Goal: Task Accomplishment & Management: Use online tool/utility

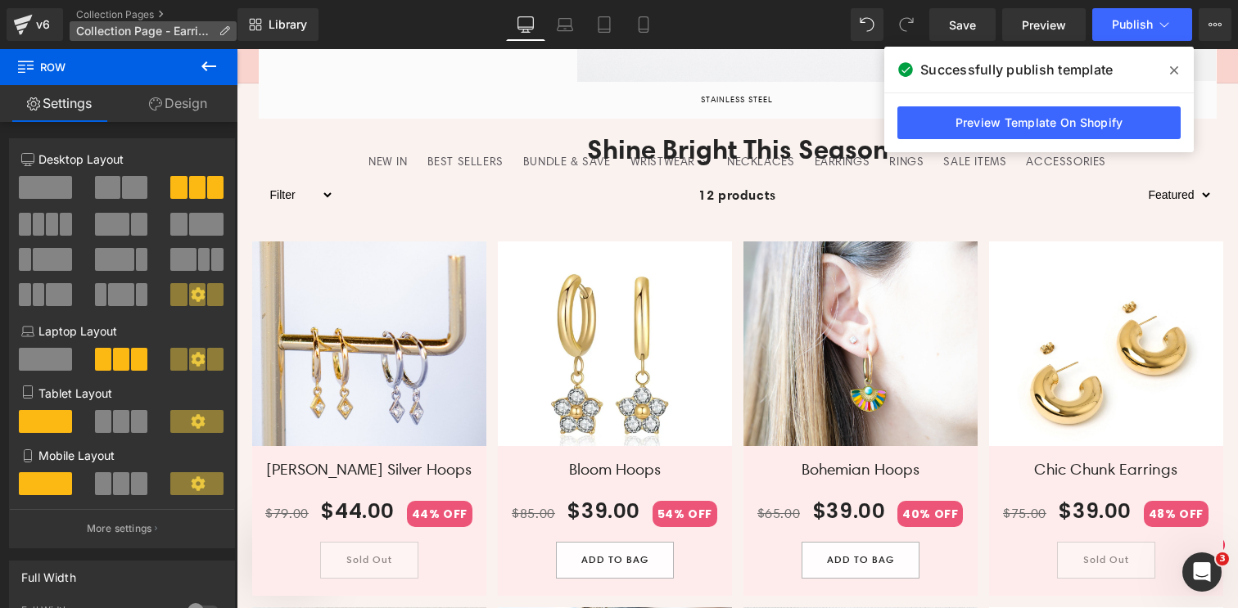
click at [107, 28] on span "Collection Page - Earrings" at bounding box center [144, 31] width 136 height 13
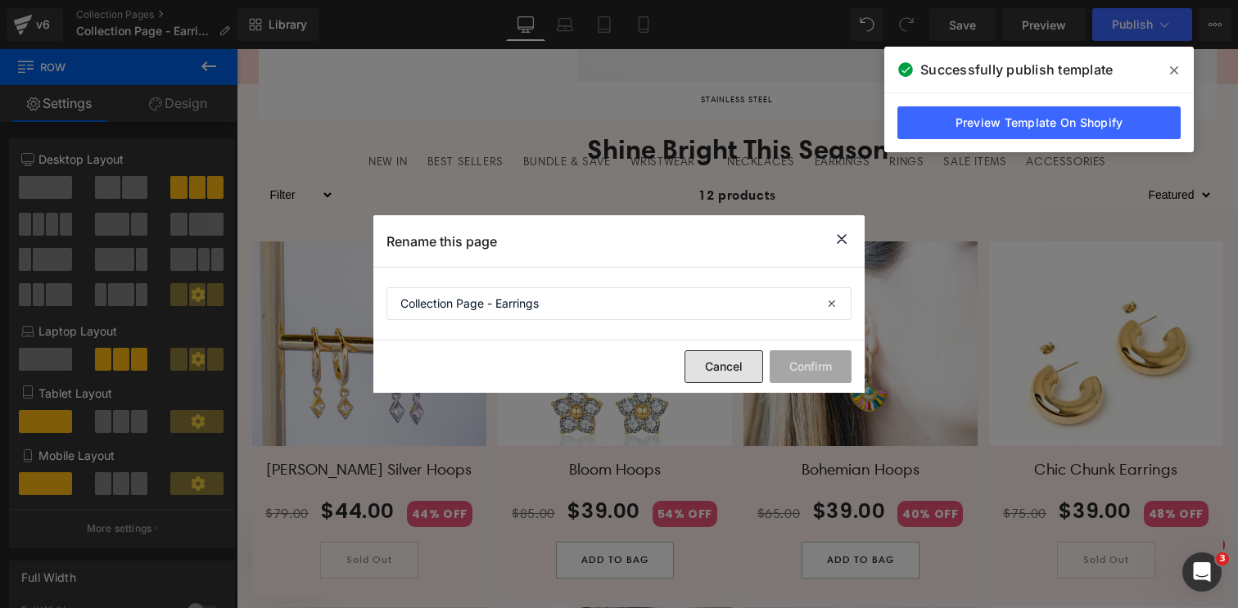
click at [731, 368] on button "Cancel" at bounding box center [723, 366] width 79 height 33
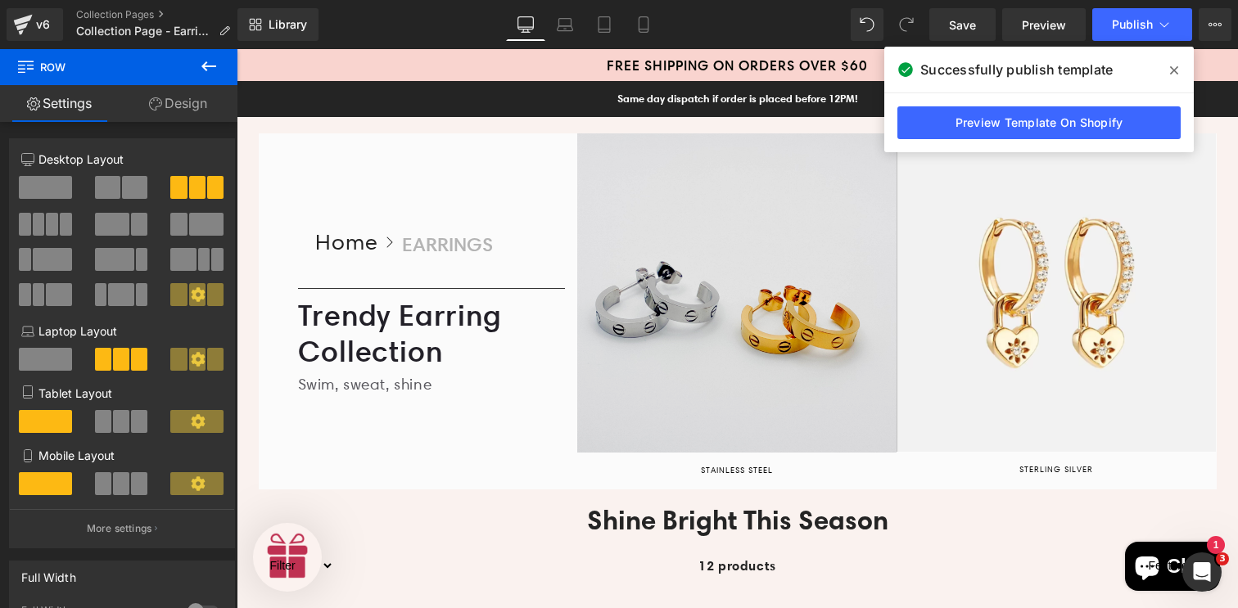
scroll to position [141, 0]
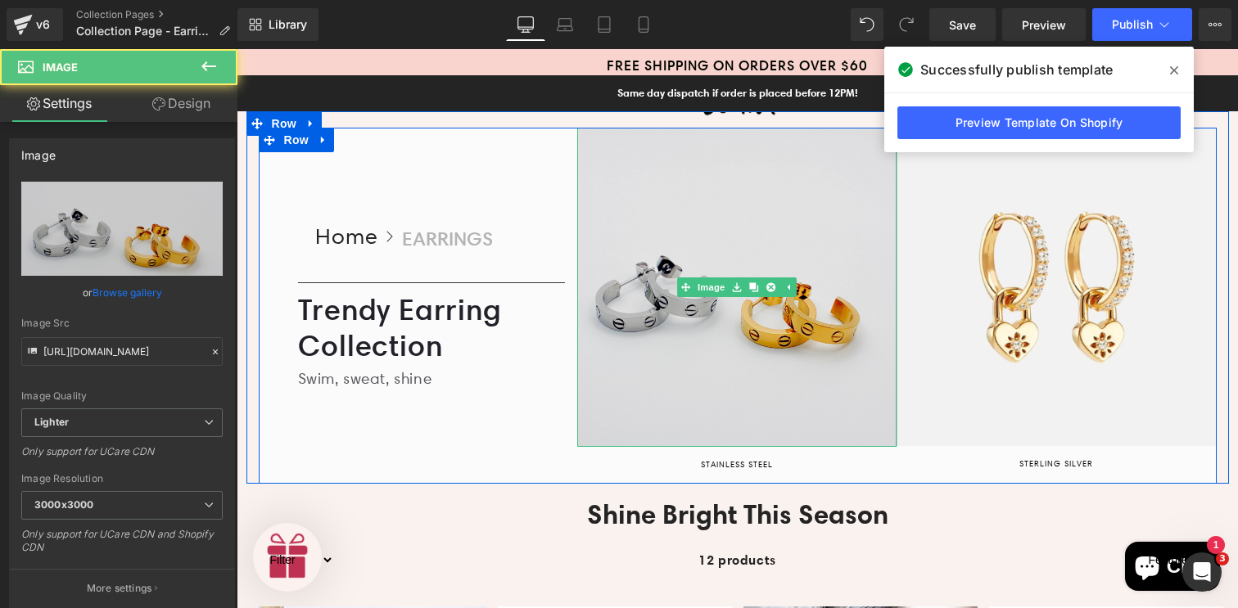
drag, startPoint x: 728, startPoint y: 444, endPoint x: 727, endPoint y: 392, distance: 51.6
click at [727, 392] on div "Image" at bounding box center [736, 287] width 319 height 319
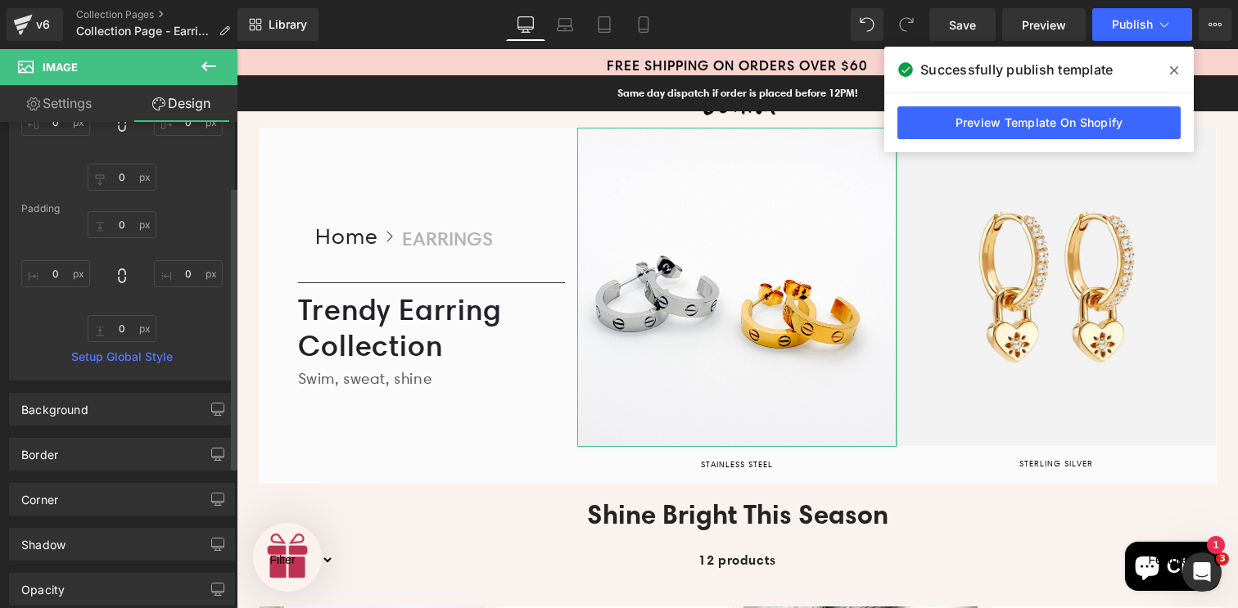
scroll to position [0, 0]
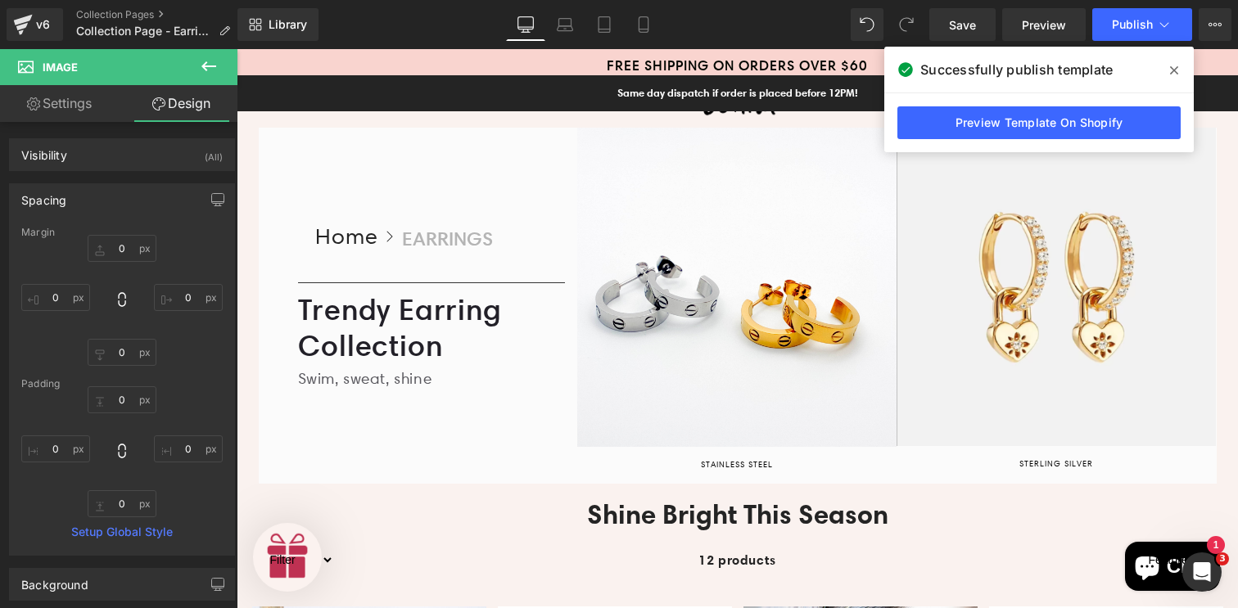
click at [204, 65] on icon at bounding box center [208, 66] width 15 height 10
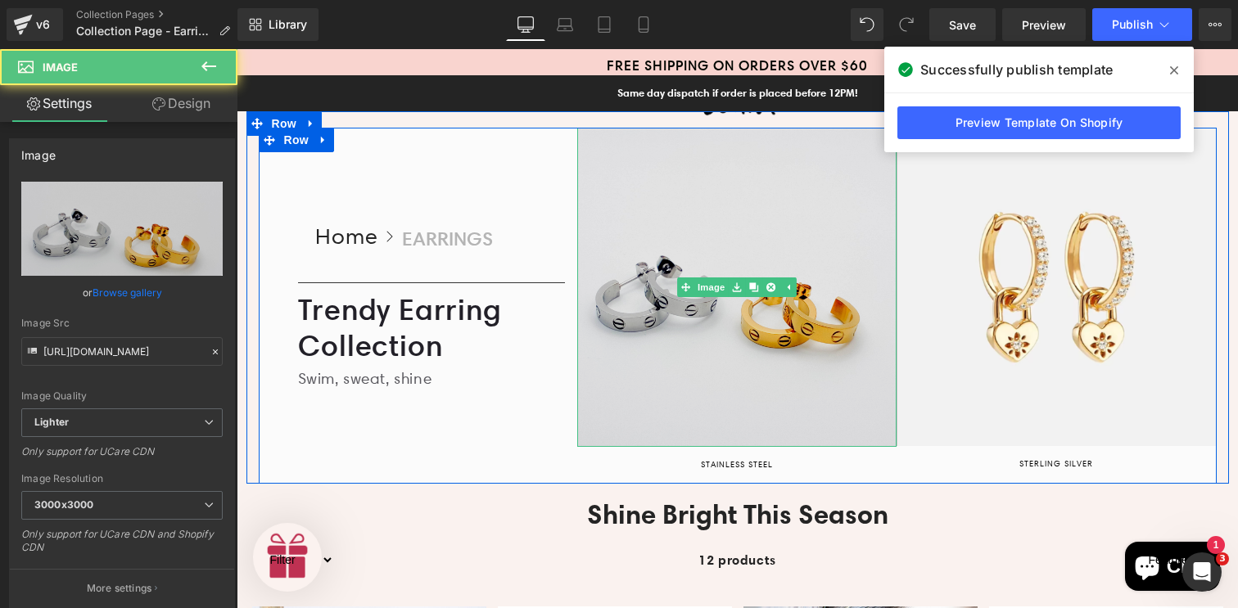
click at [744, 391] on img at bounding box center [736, 287] width 319 height 319
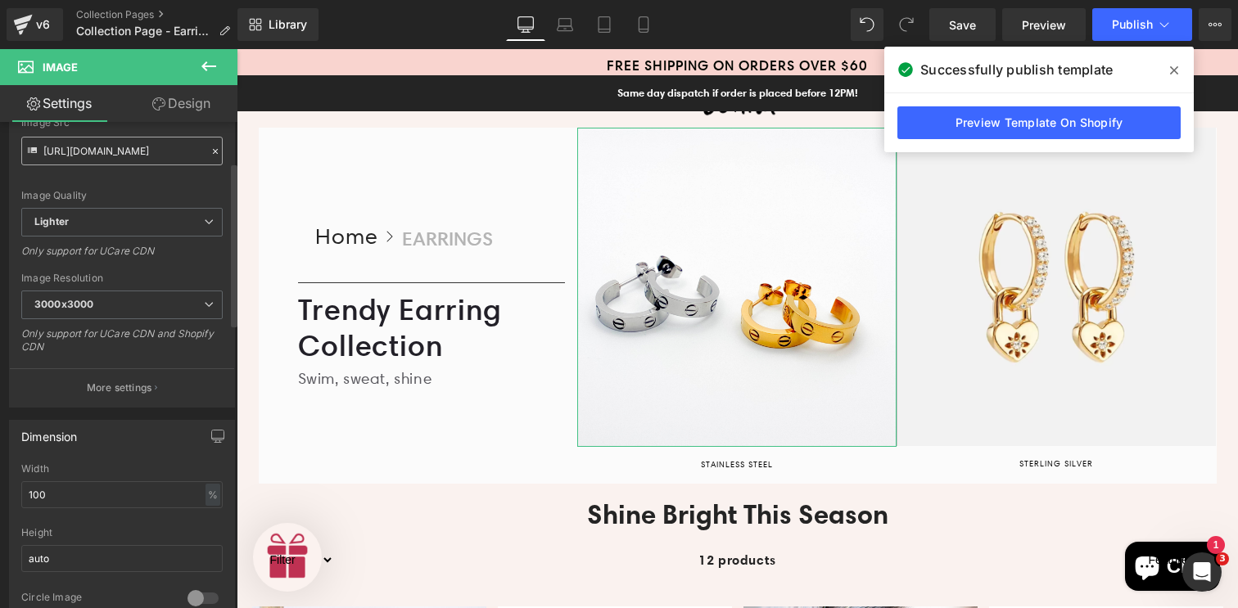
scroll to position [207, 0]
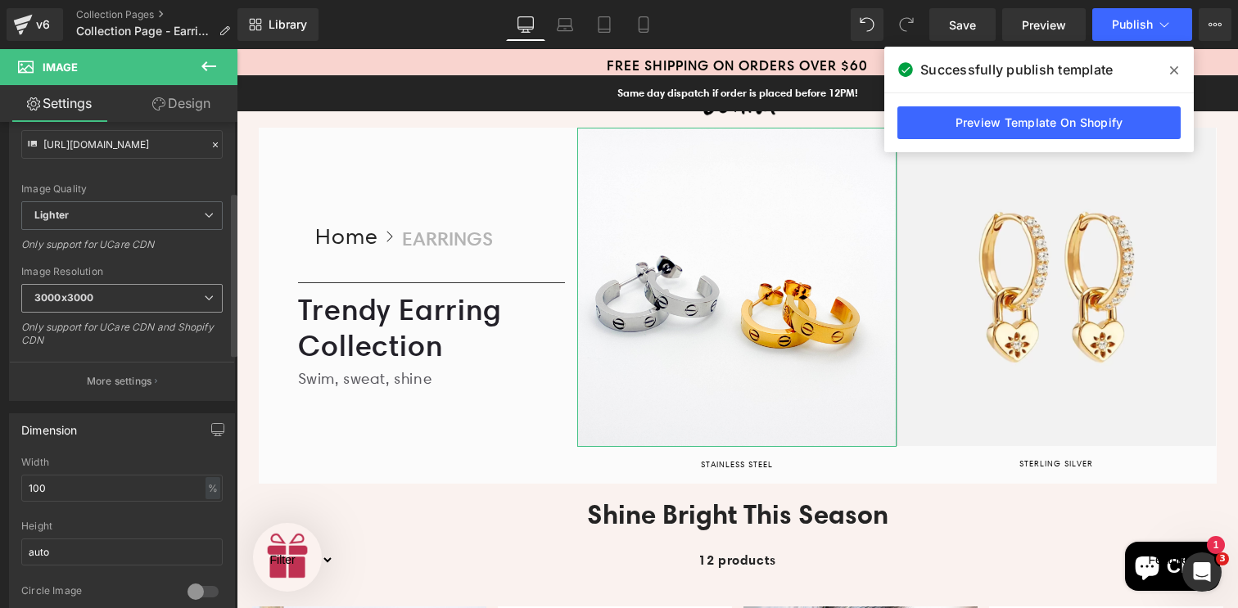
click at [168, 297] on span "3000x3000" at bounding box center [121, 298] width 201 height 29
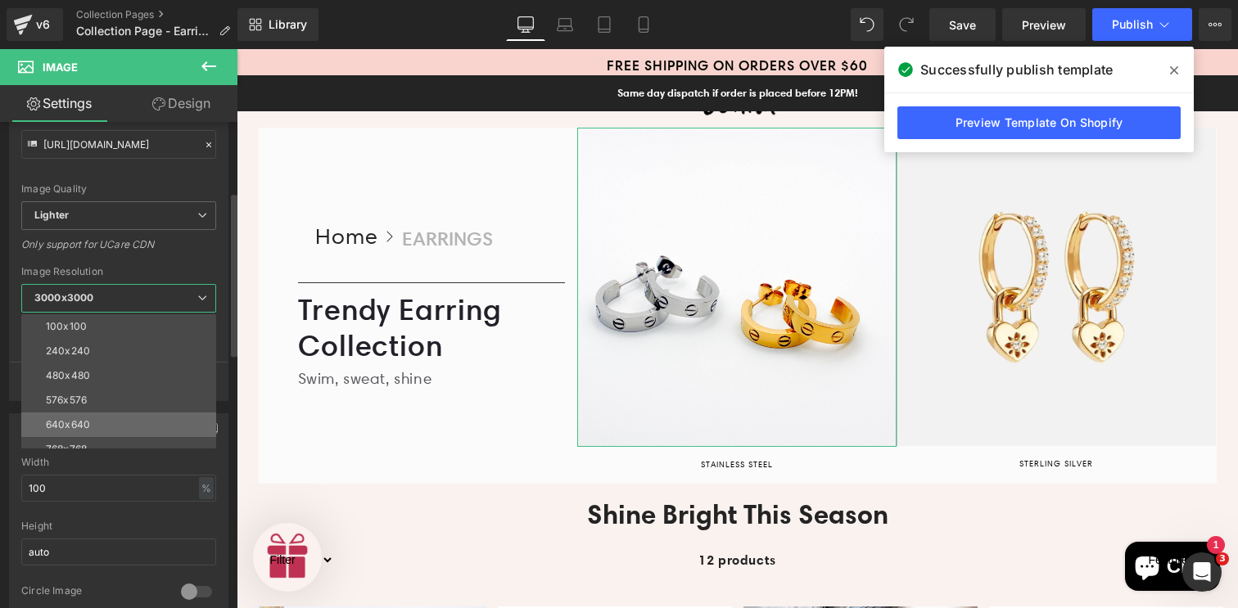
click at [110, 418] on li "640x640" at bounding box center [122, 425] width 202 height 25
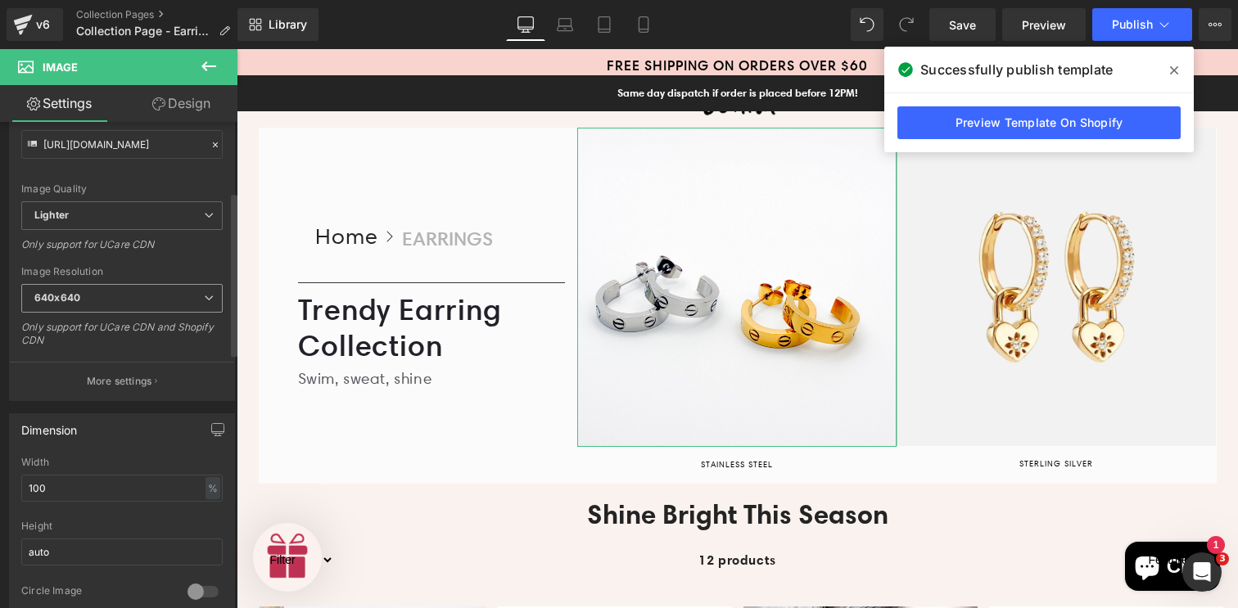
type input "[URL][DOMAIN_NAME]"
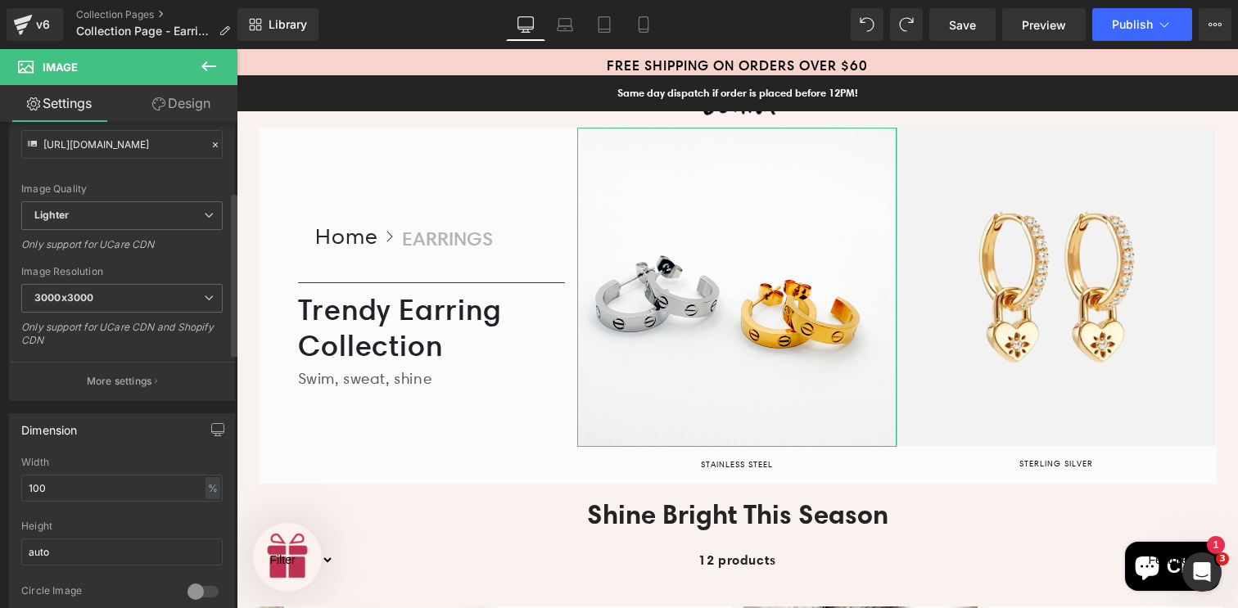
click at [159, 264] on div "[URL][DOMAIN_NAME] Replace Image Upload image or Browse gallery Image Src [URL]…" at bounding box center [122, 188] width 224 height 426
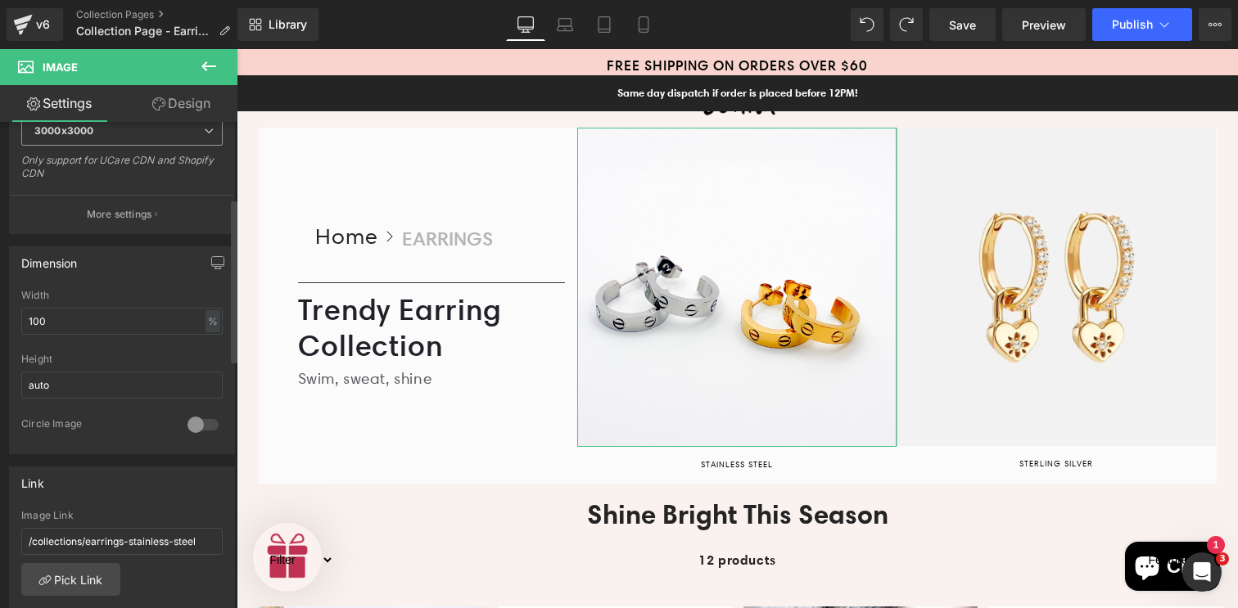
scroll to position [423, 0]
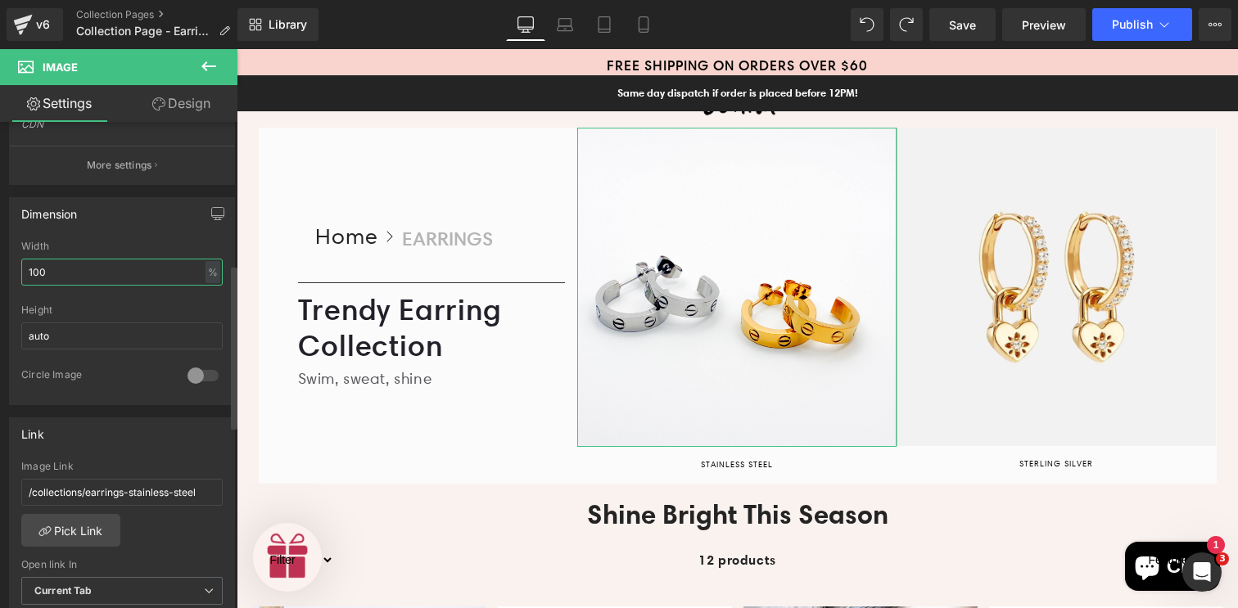
click at [79, 273] on input "100" at bounding box center [121, 272] width 201 height 27
click at [205, 277] on div "%" at bounding box center [212, 272] width 15 height 22
drag, startPoint x: 55, startPoint y: 277, endPoint x: 25, endPoint y: 274, distance: 29.6
click at [25, 274] on input "100" at bounding box center [121, 272] width 201 height 27
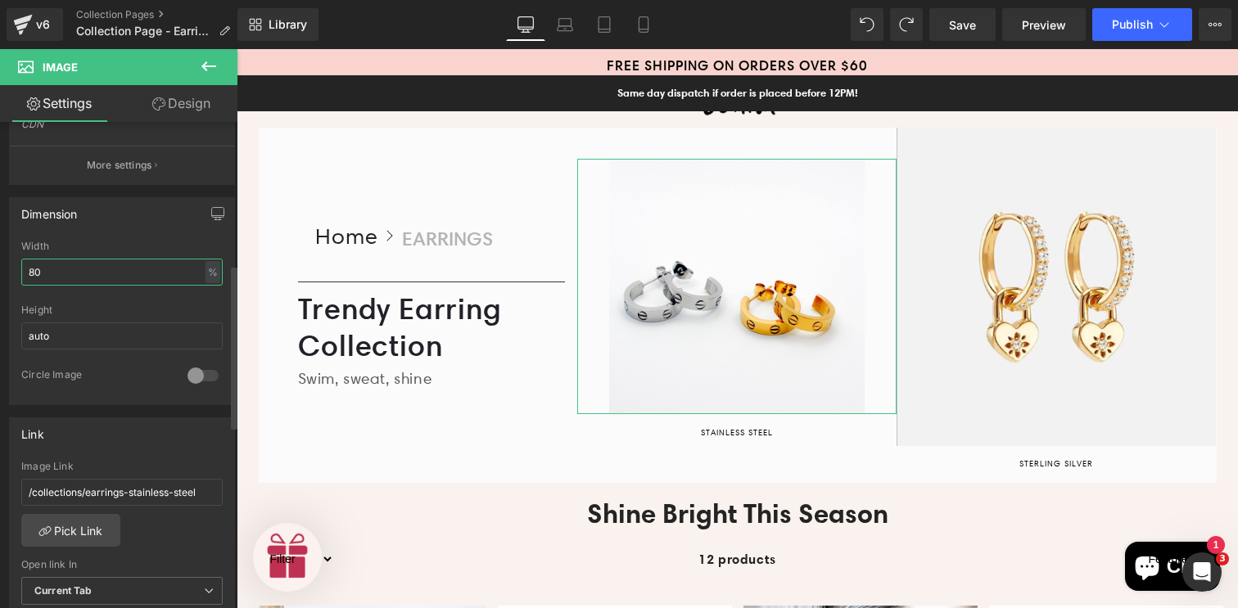
drag, startPoint x: 50, startPoint y: 273, endPoint x: 14, endPoint y: 274, distance: 36.1
click at [14, 274] on div "80% Width 80 % % px auto Height auto 0 Circle Image" at bounding box center [122, 323] width 224 height 164
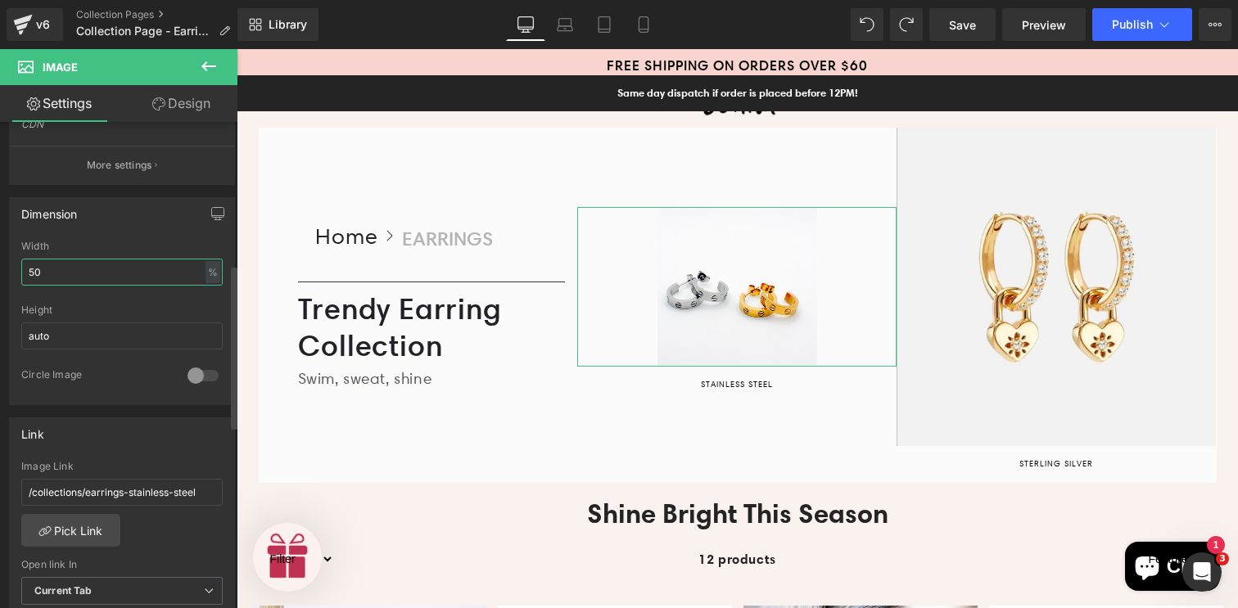
type input "50"
click at [144, 245] on div "Width" at bounding box center [121, 246] width 201 height 11
click at [196, 377] on div at bounding box center [202, 376] width 39 height 26
click at [172, 302] on div at bounding box center [121, 299] width 201 height 11
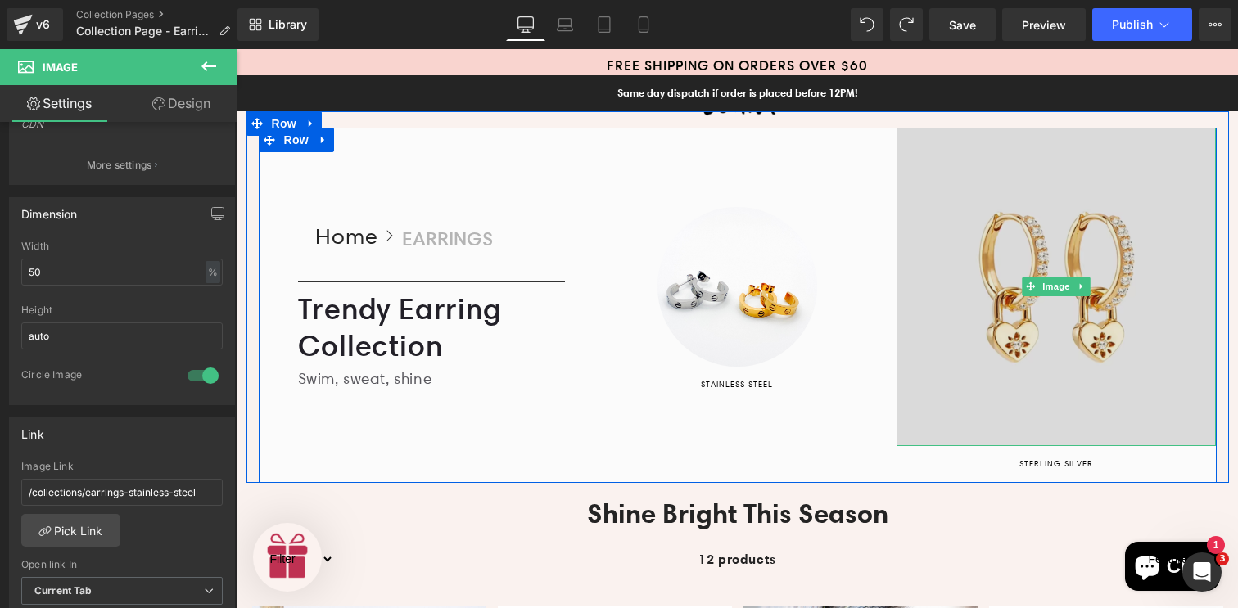
click at [924, 277] on img at bounding box center [1055, 287] width 319 height 318
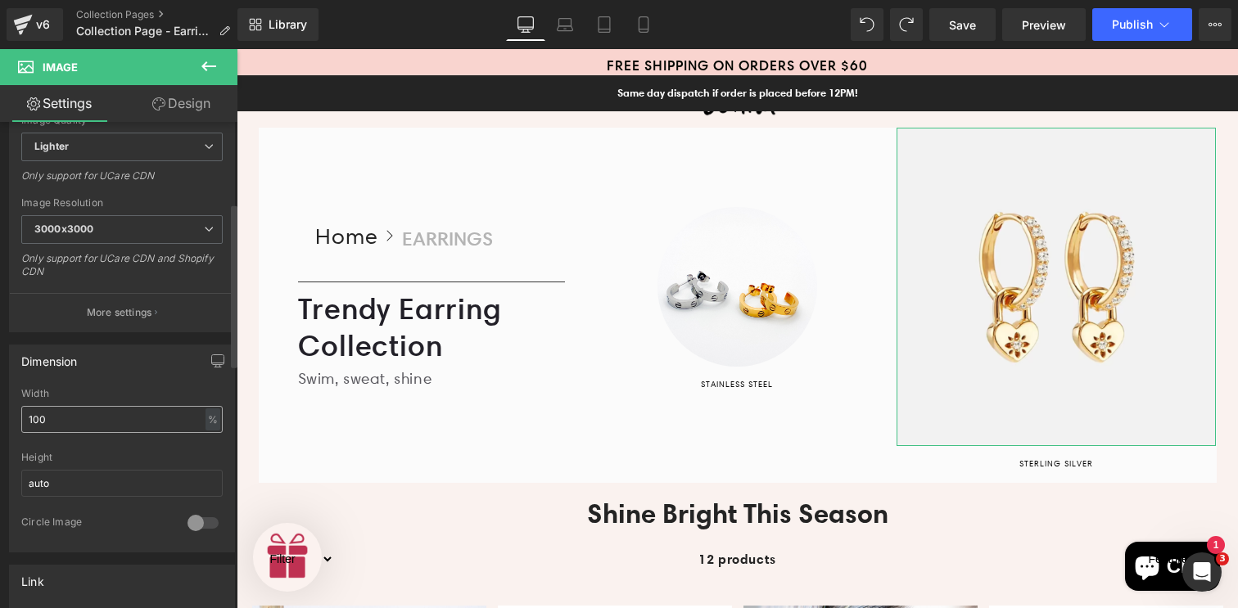
scroll to position [304, 0]
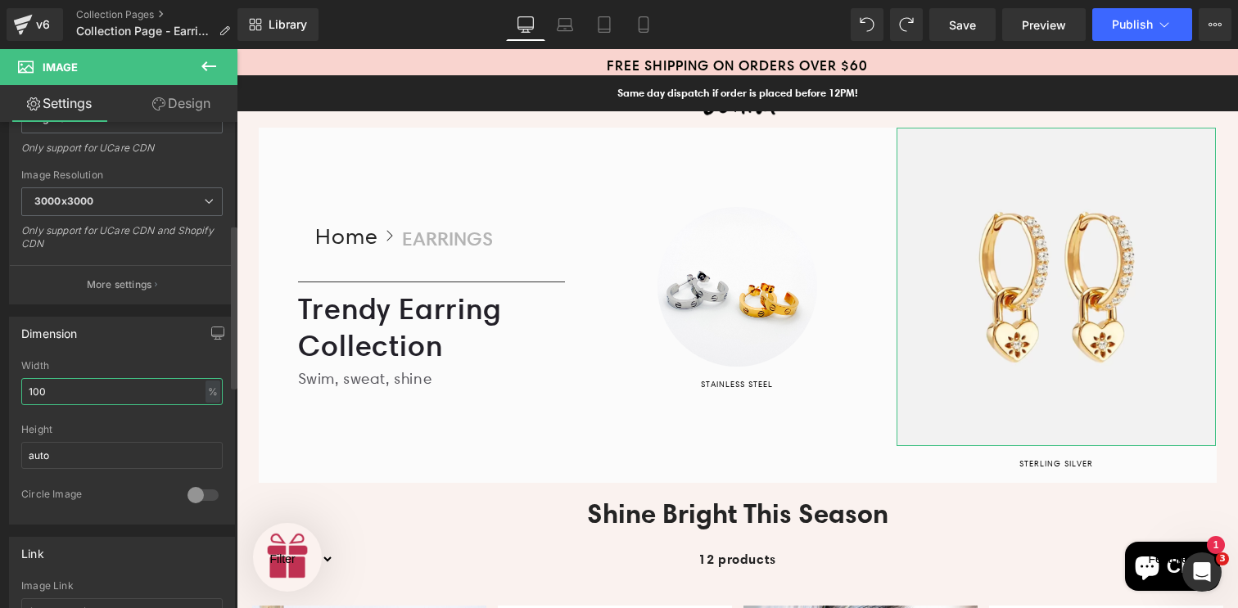
drag, startPoint x: 67, startPoint y: 392, endPoint x: 14, endPoint y: 391, distance: 53.2
click at [14, 391] on div "100% Width 100 % % px auto Height auto 0 Circle Image" at bounding box center [122, 442] width 224 height 164
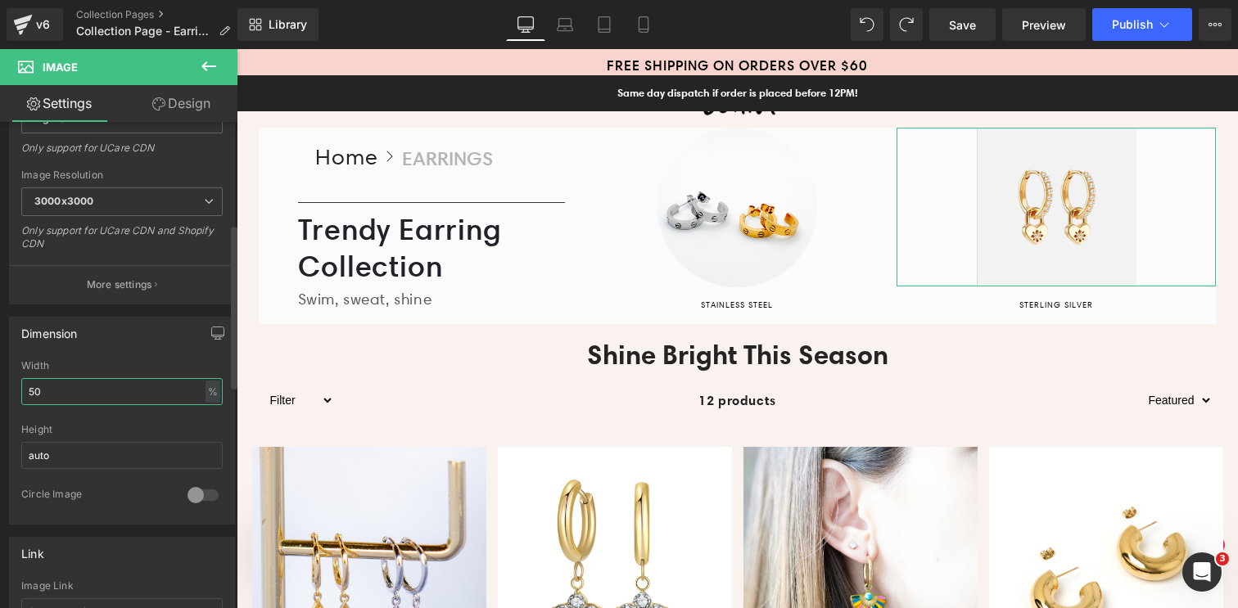
type input "50"
click at [205, 496] on div at bounding box center [202, 495] width 39 height 26
click at [171, 365] on div "Width" at bounding box center [121, 365] width 201 height 11
click at [223, 440] on div "50% Width 50 % % px auto Height auto 1 Circle Image" at bounding box center [122, 442] width 224 height 164
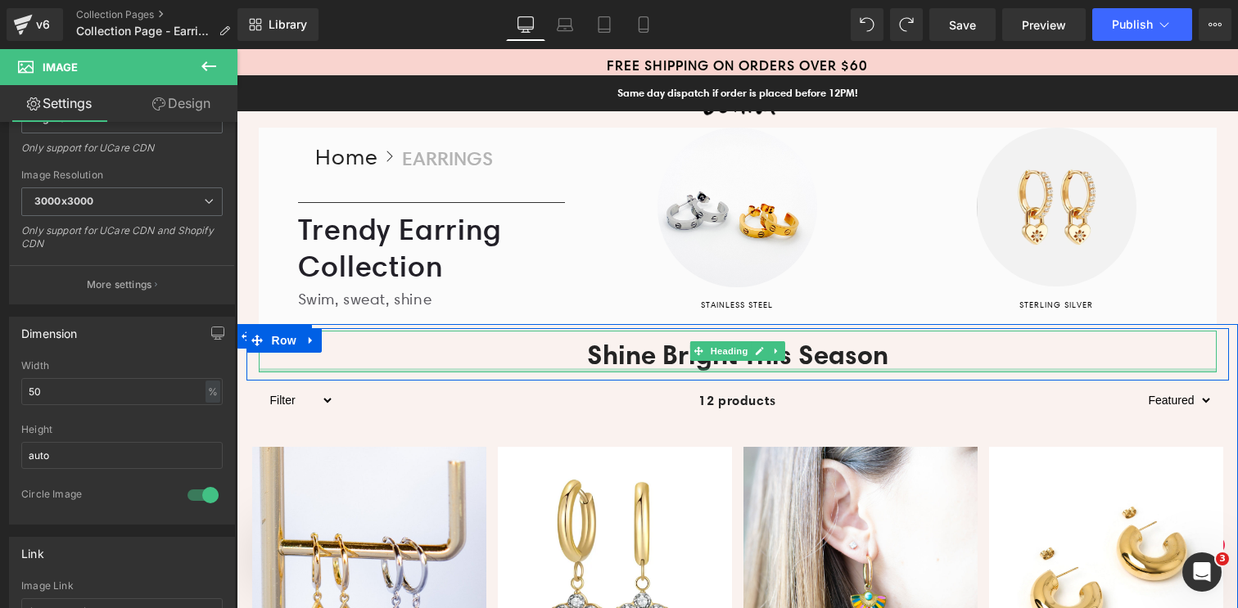
click at [426, 368] on div at bounding box center [738, 370] width 958 height 4
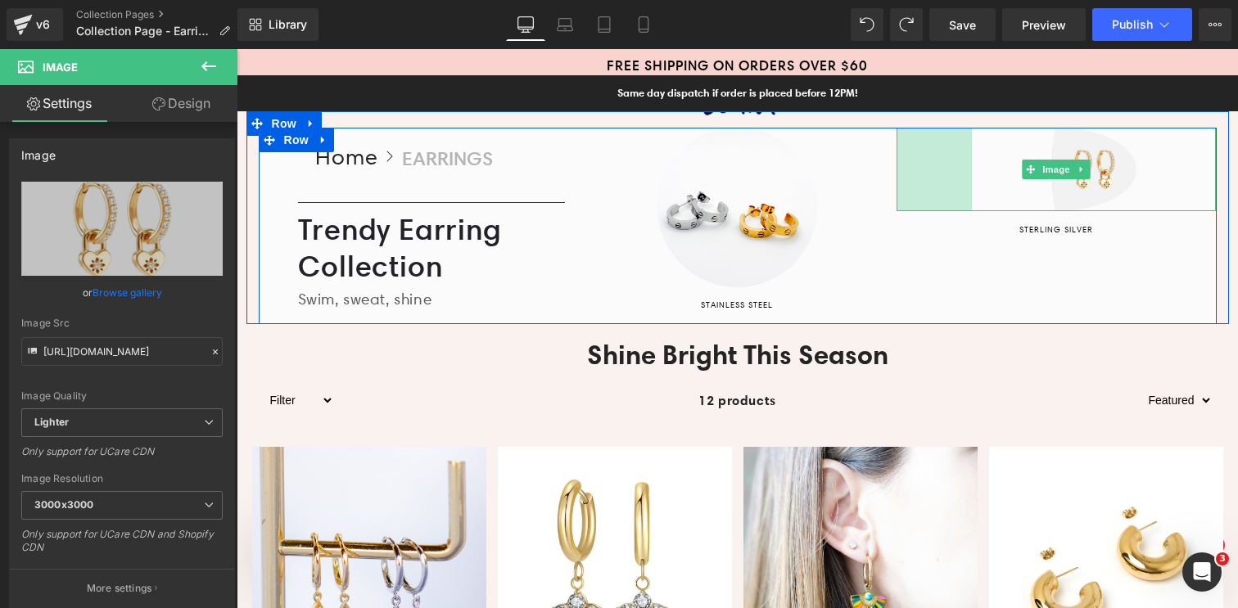
drag, startPoint x: 892, startPoint y: 229, endPoint x: 967, endPoint y: 230, distance: 75.3
click at [967, 230] on div "Image 92px STERLING SILVER Button" at bounding box center [1055, 226] width 319 height 196
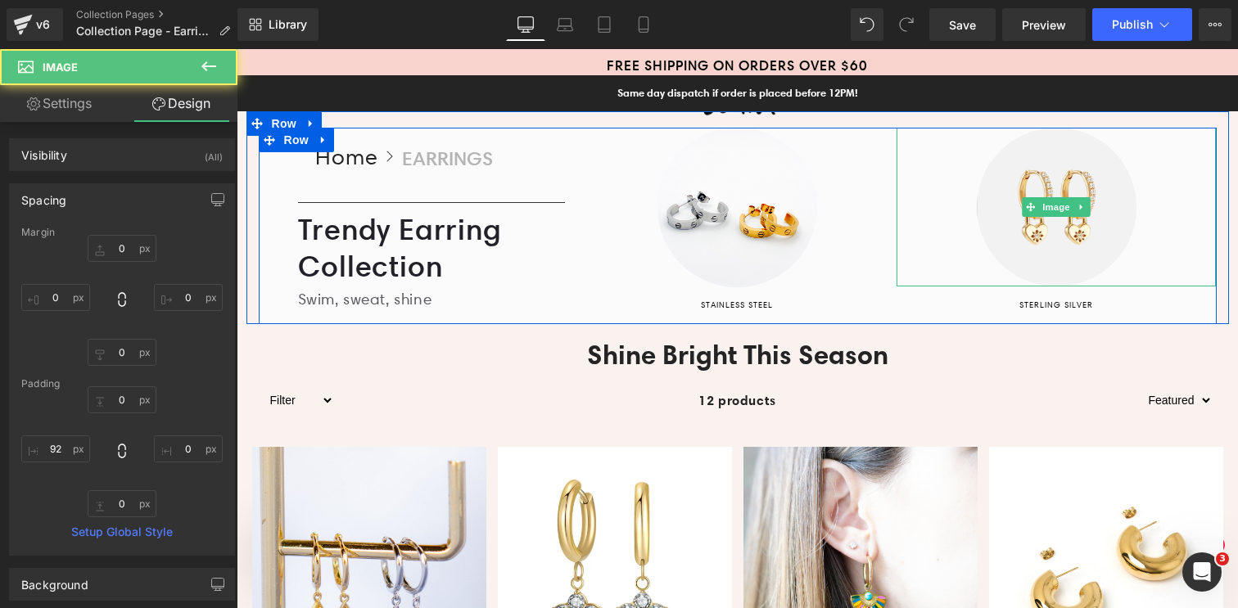
type input "0"
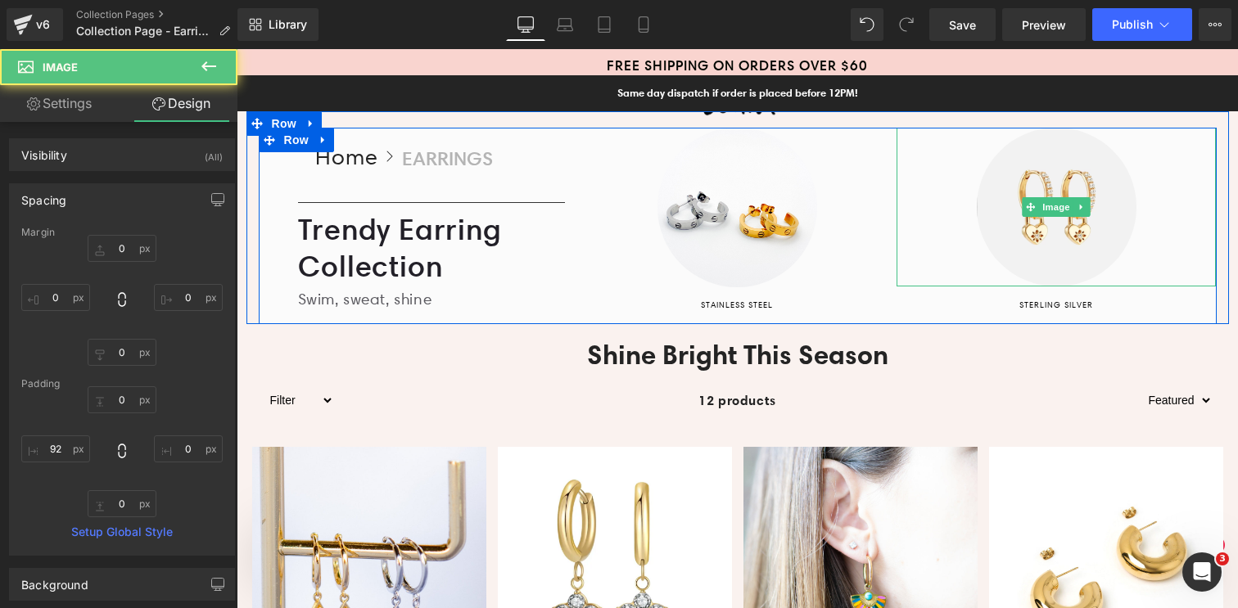
type input "0"
type input "48.4971"
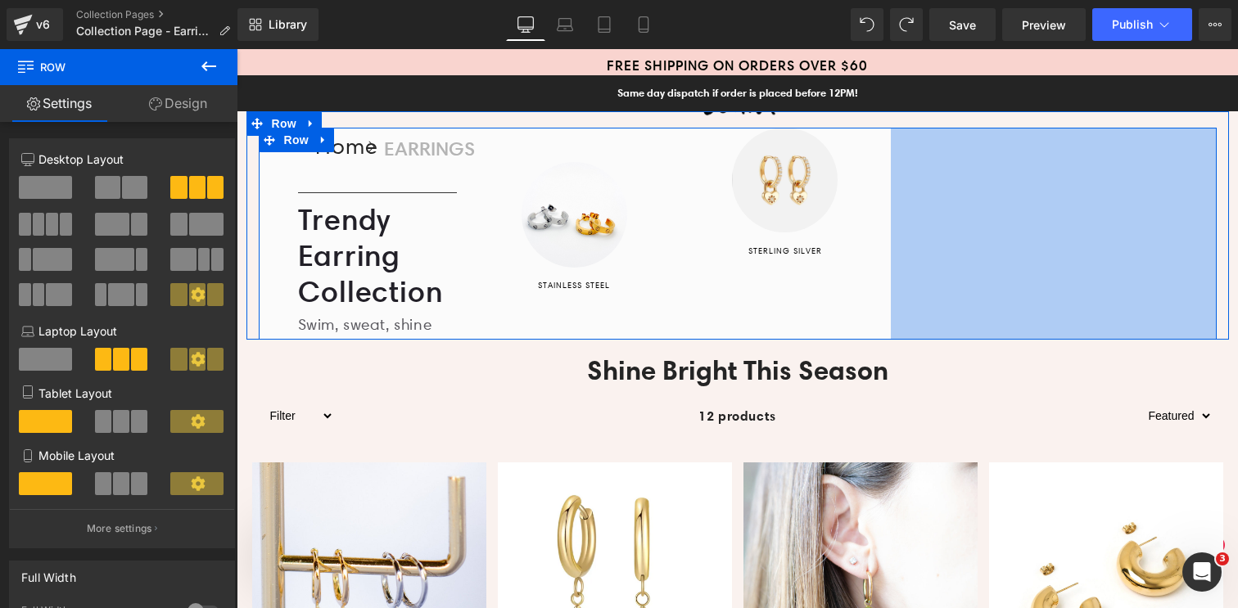
drag, startPoint x: 1208, startPoint y: 226, endPoint x: 878, endPoint y: 243, distance: 330.3
click at [881, 241] on div "Home Button Icon EARRINGS Collection Title Icon List Row Home Button Icon EARRI…" at bounding box center [738, 234] width 958 height 212
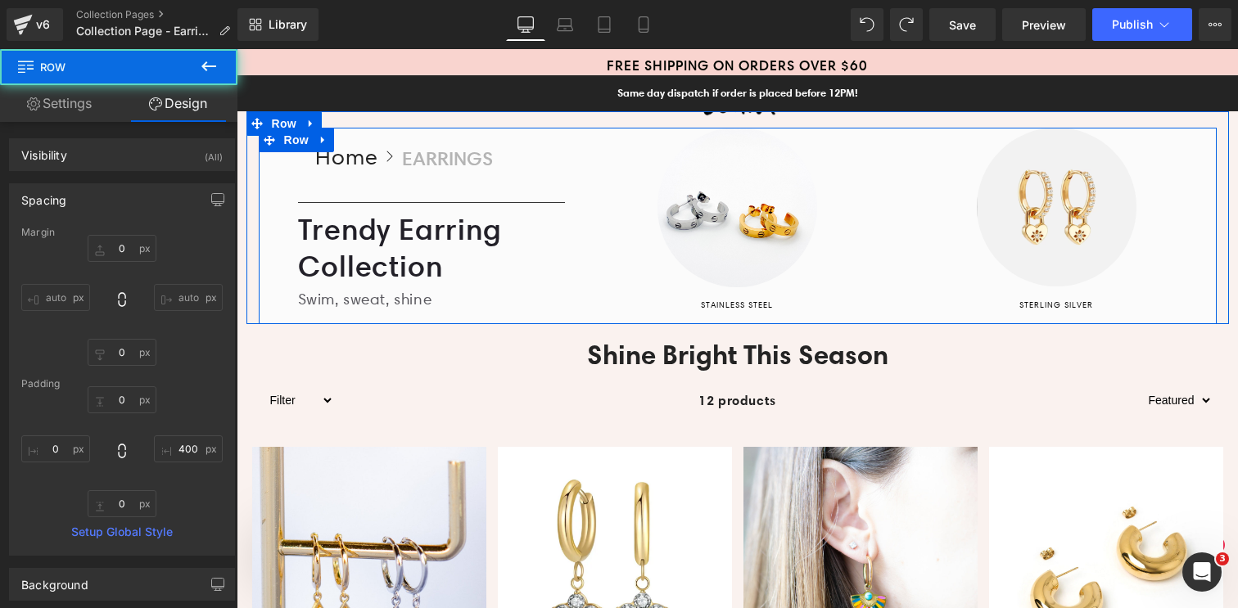
type input "0"
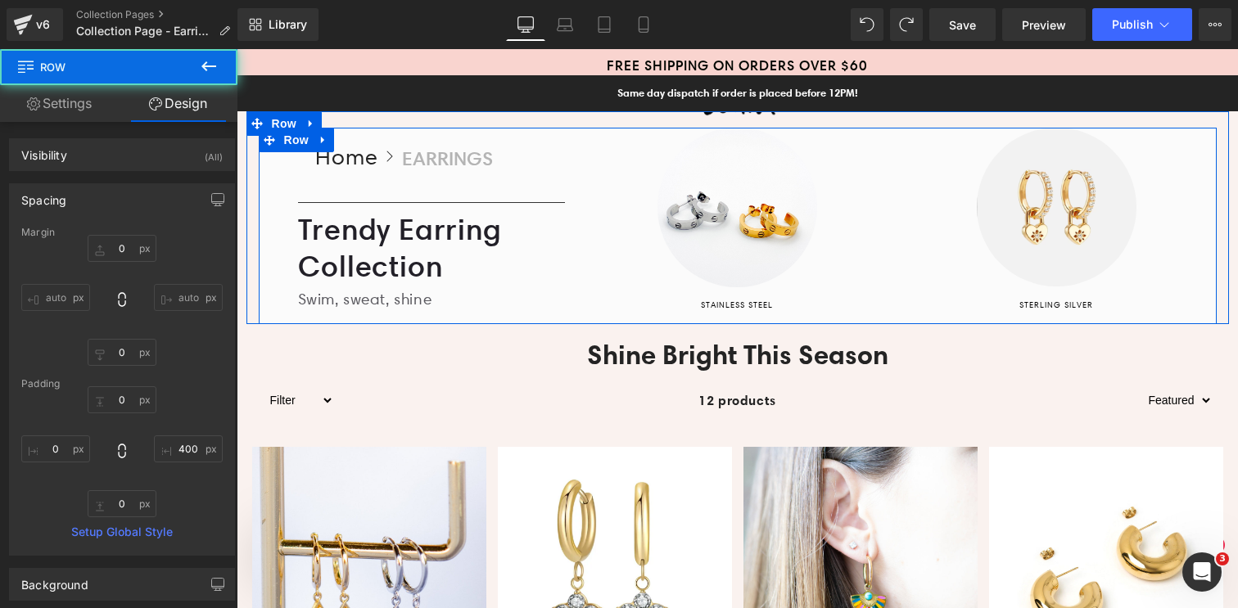
type input "0"
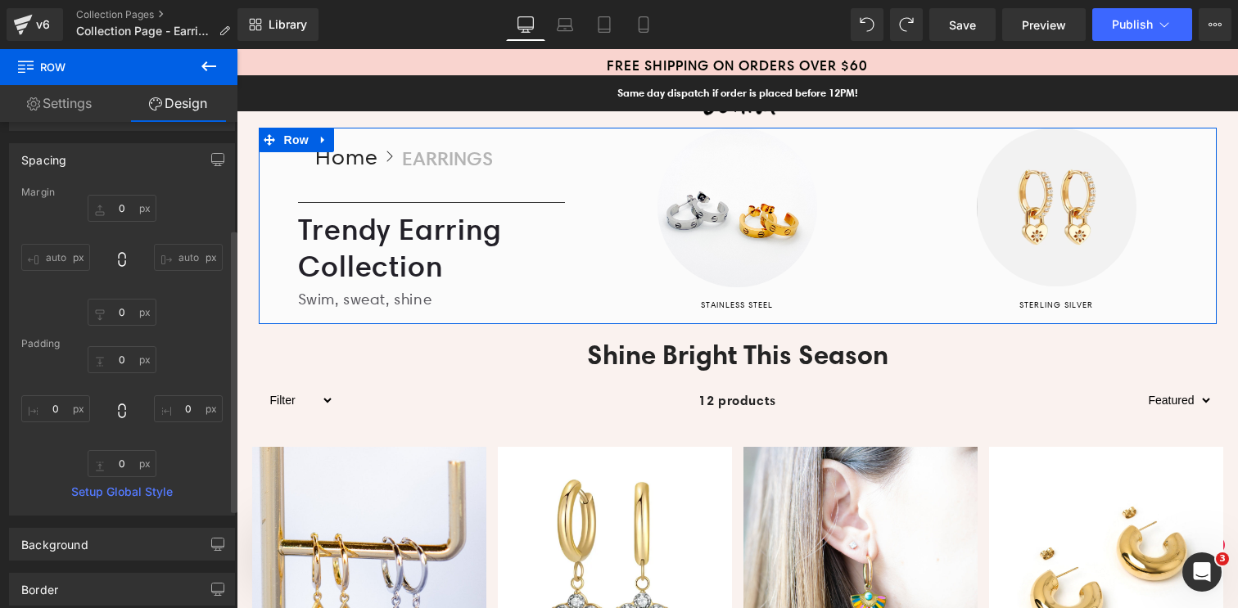
scroll to position [0, 0]
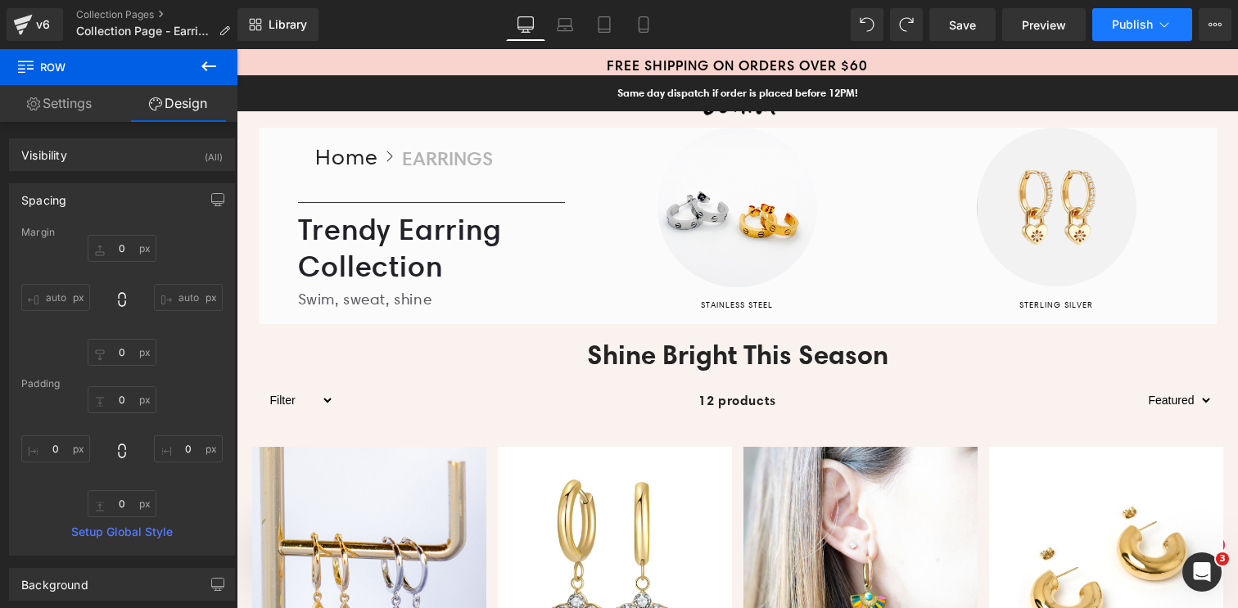
click at [1121, 34] on button "Publish" at bounding box center [1142, 24] width 100 height 33
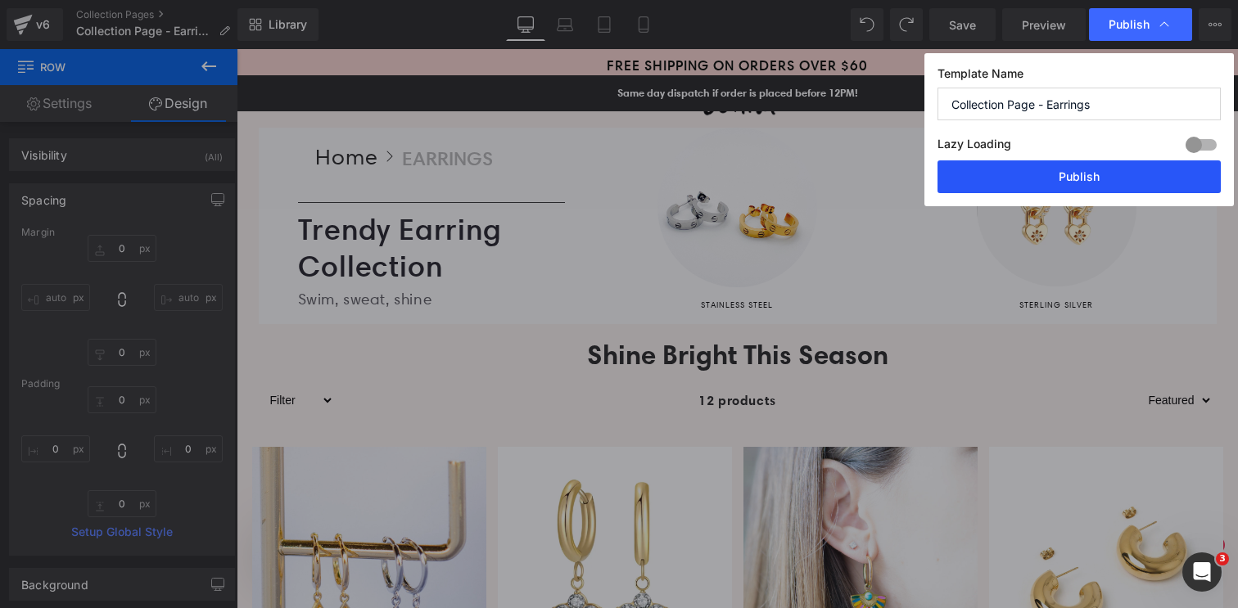
click at [1093, 178] on button "Publish" at bounding box center [1078, 176] width 283 height 33
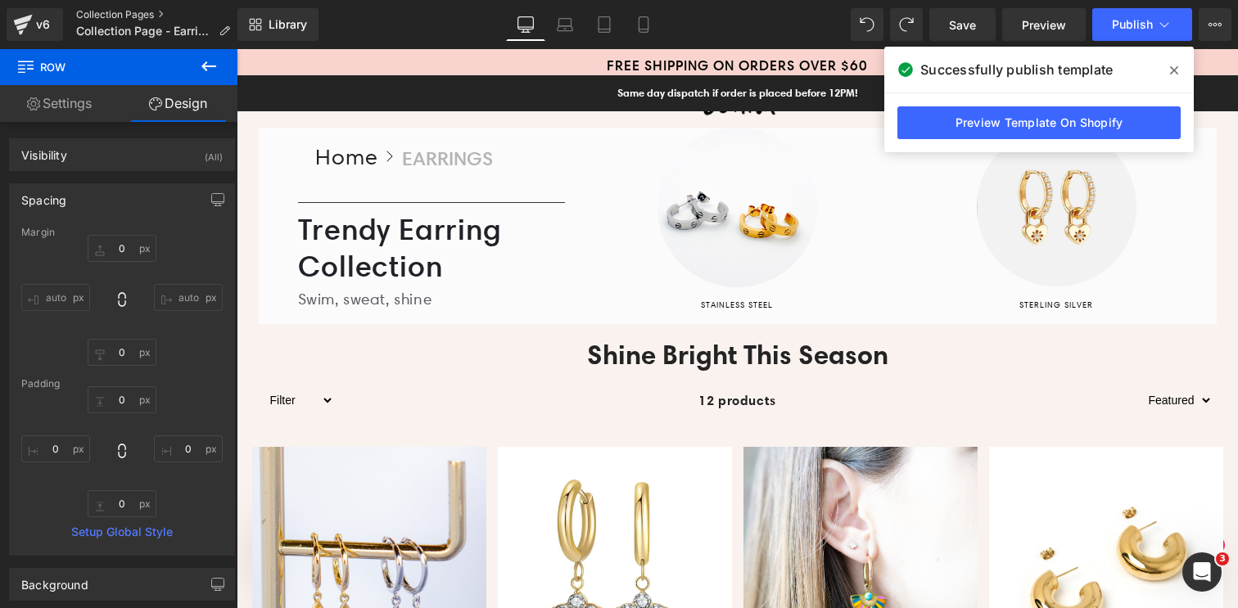
click at [106, 11] on link "Collection Pages" at bounding box center [159, 14] width 167 height 13
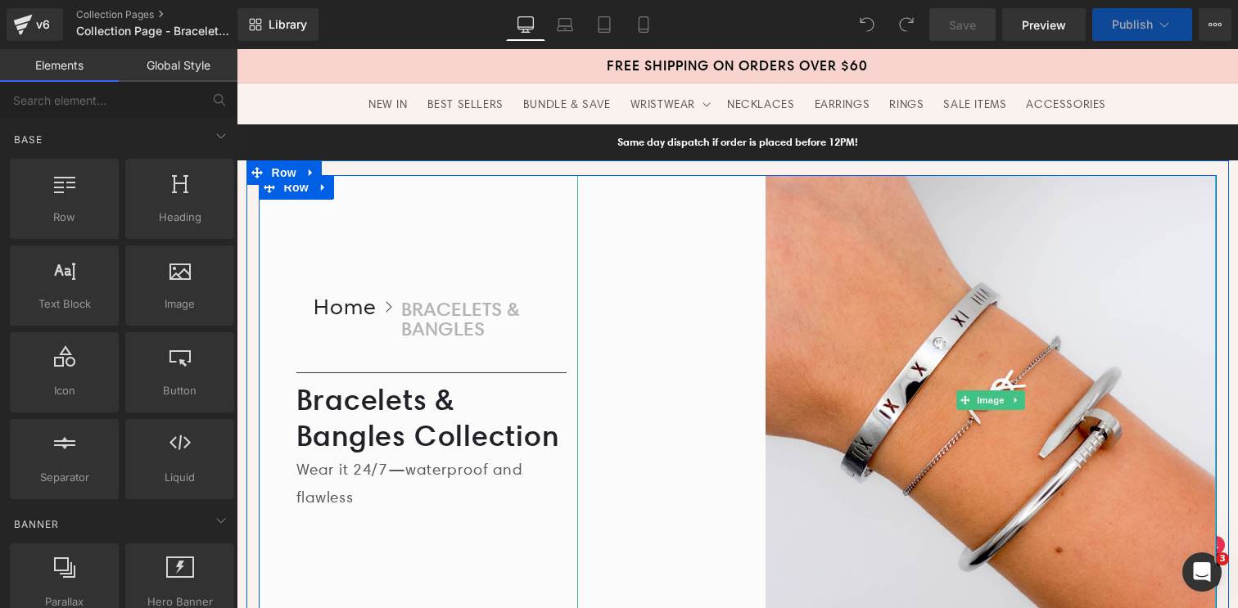
scroll to position [102, 0]
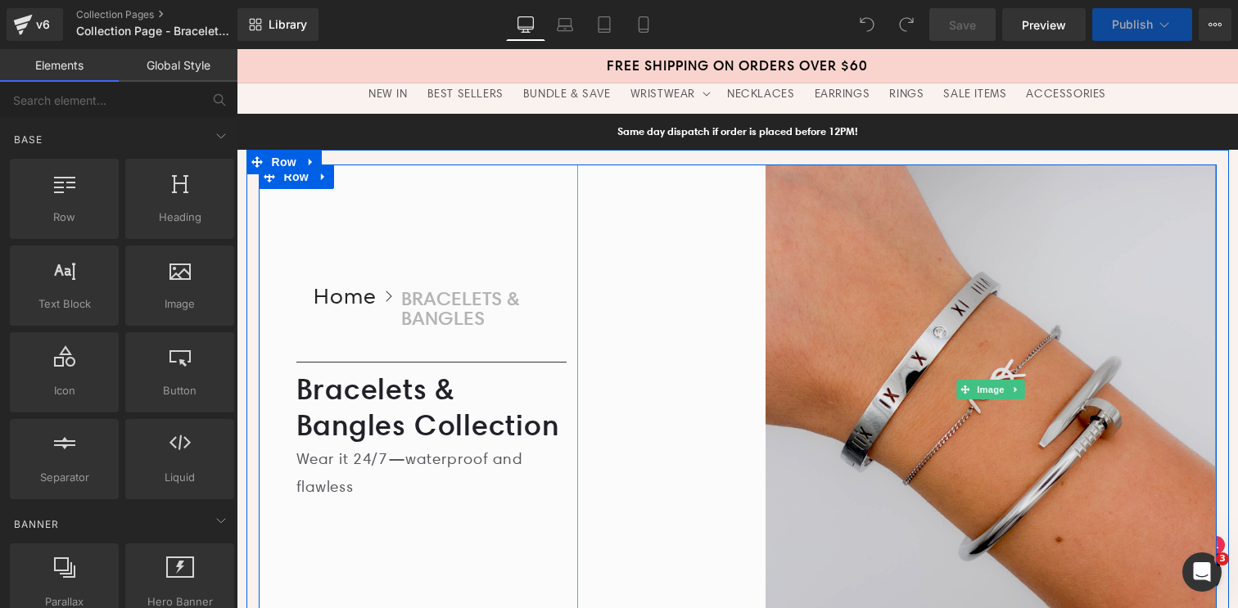
click at [910, 279] on img at bounding box center [990, 390] width 450 height 450
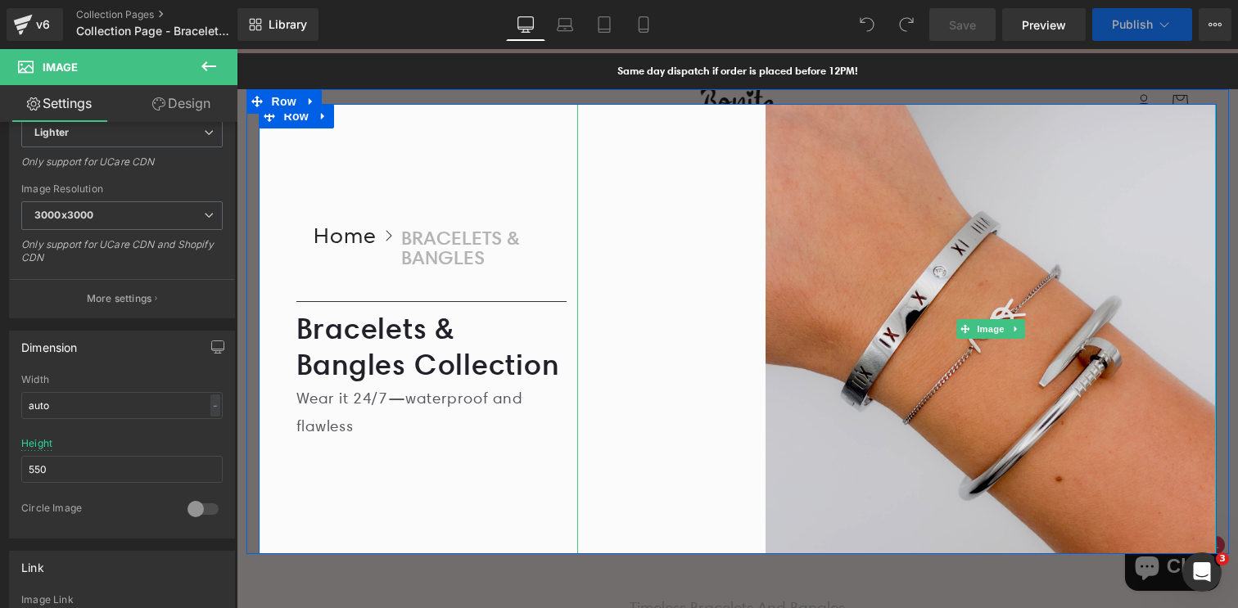
scroll to position [145, 0]
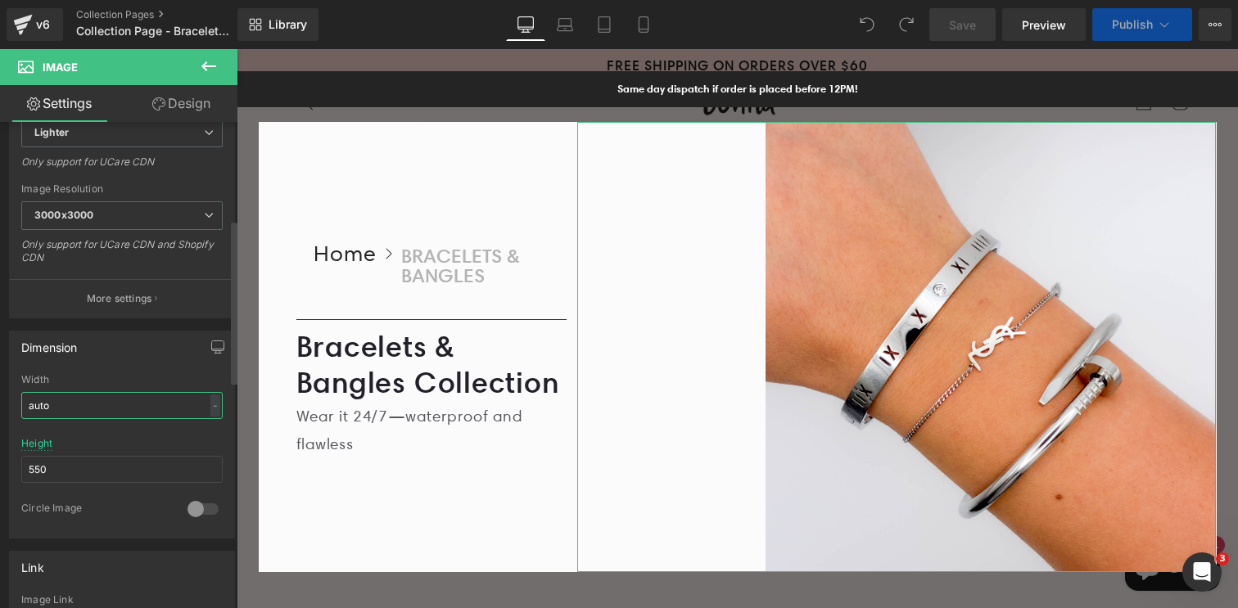
click at [64, 405] on input "auto" at bounding box center [121, 405] width 201 height 27
click at [210, 404] on div "-" at bounding box center [215, 406] width 10 height 22
click at [202, 425] on li "%" at bounding box center [211, 431] width 20 height 24
drag, startPoint x: 60, startPoint y: 407, endPoint x: 10, endPoint y: 407, distance: 49.9
click at [10, 407] on div "auto Width auto % % px 550px Height 550 0 Circle Image" at bounding box center [122, 456] width 224 height 164
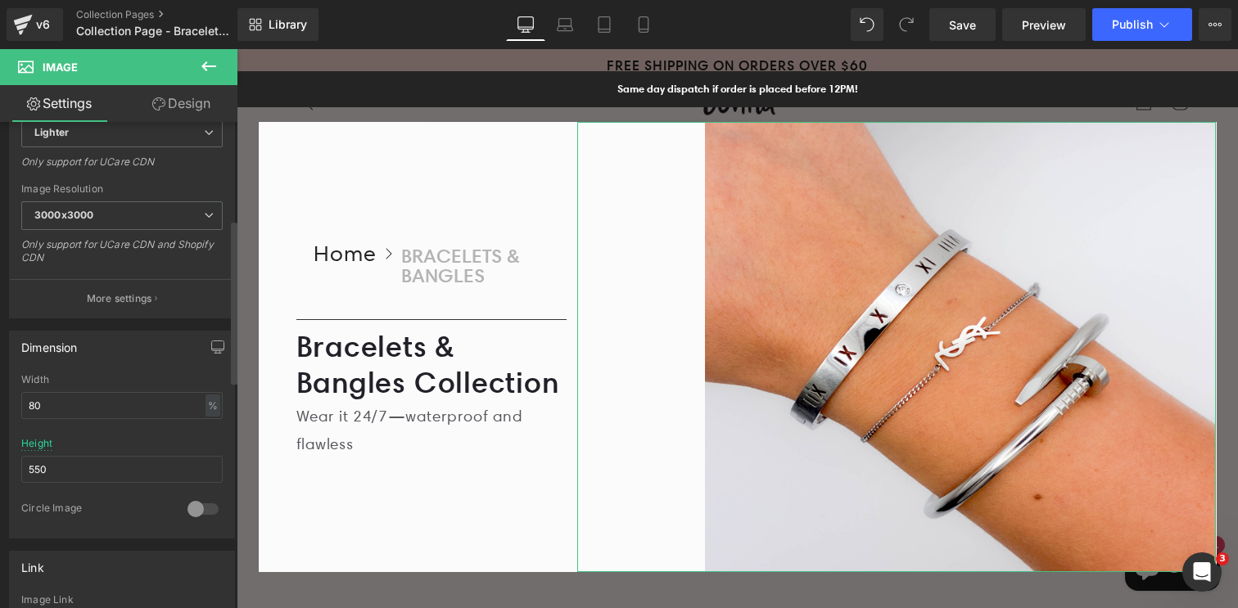
click at [128, 366] on div "Dimension auto Width 80 % % px 550px Height 550 0 Circle Image" at bounding box center [122, 435] width 226 height 208
click at [209, 403] on div "%" at bounding box center [212, 406] width 15 height 22
click at [146, 362] on div "Dimension" at bounding box center [122, 346] width 224 height 31
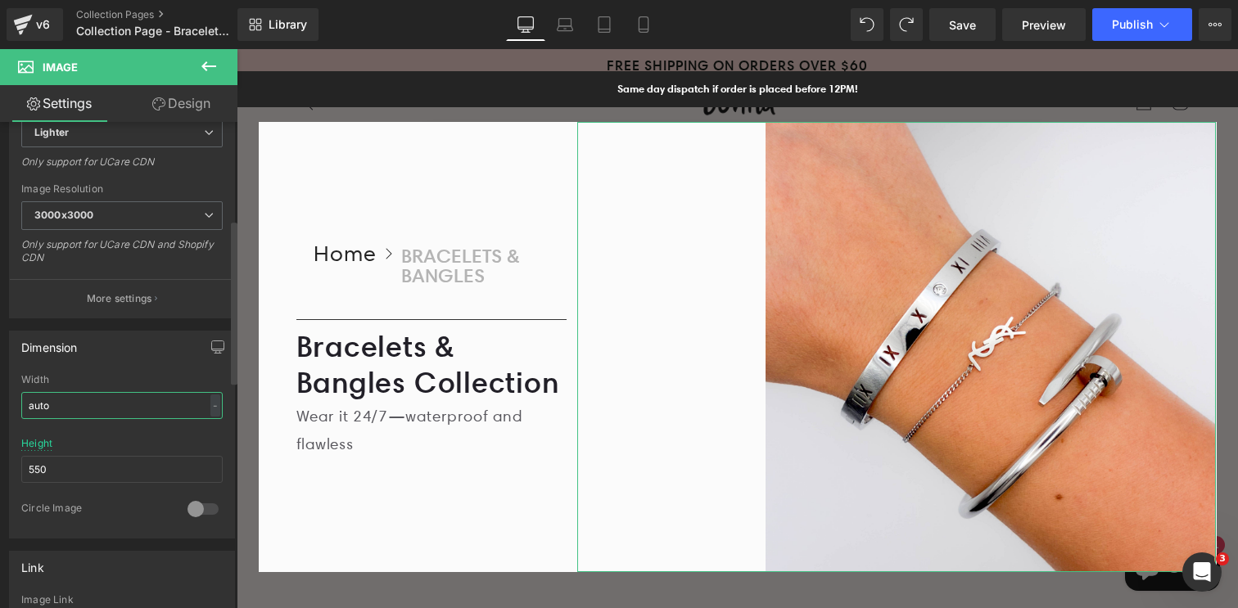
type input "auto"
click at [147, 361] on div "Dimension" at bounding box center [122, 346] width 224 height 31
click at [74, 458] on input "550" at bounding box center [121, 469] width 201 height 27
click at [67, 467] on input "550" at bounding box center [121, 469] width 201 height 27
click at [93, 433] on div at bounding box center [121, 432] width 201 height 11
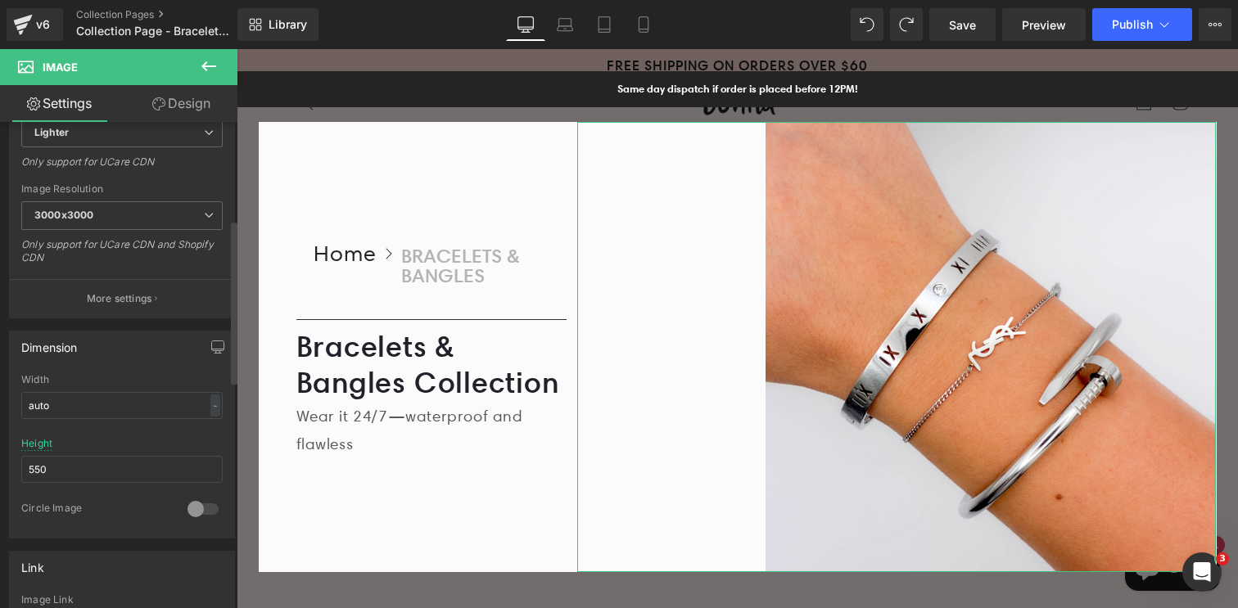
click at [187, 506] on div at bounding box center [202, 509] width 39 height 26
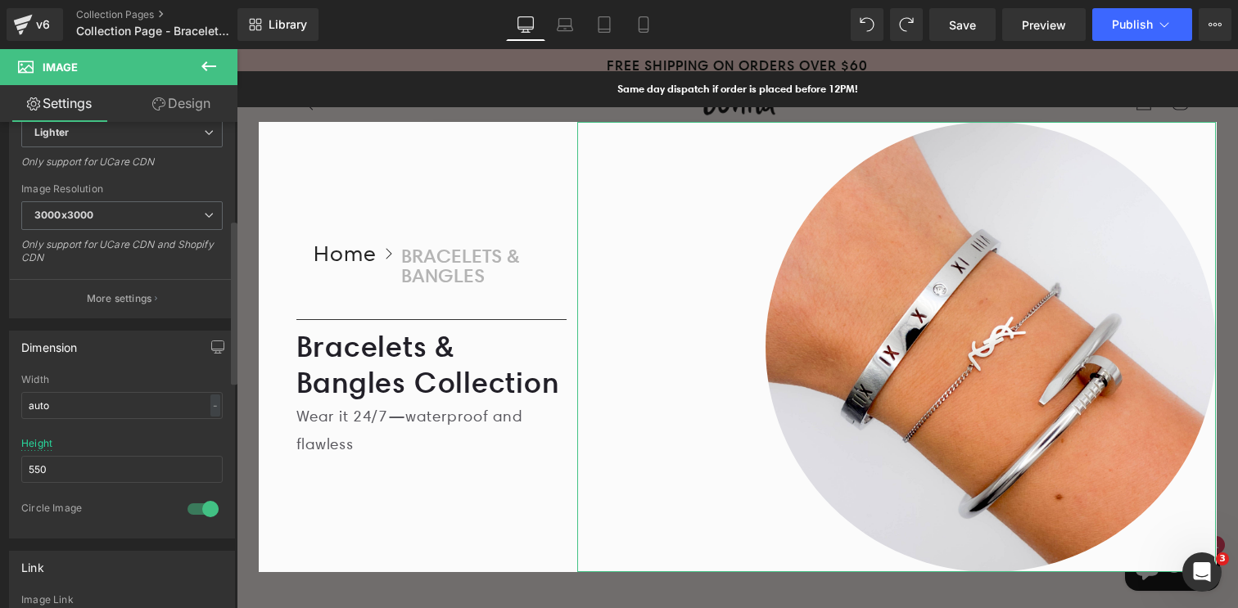
click at [187, 506] on div at bounding box center [202, 509] width 39 height 26
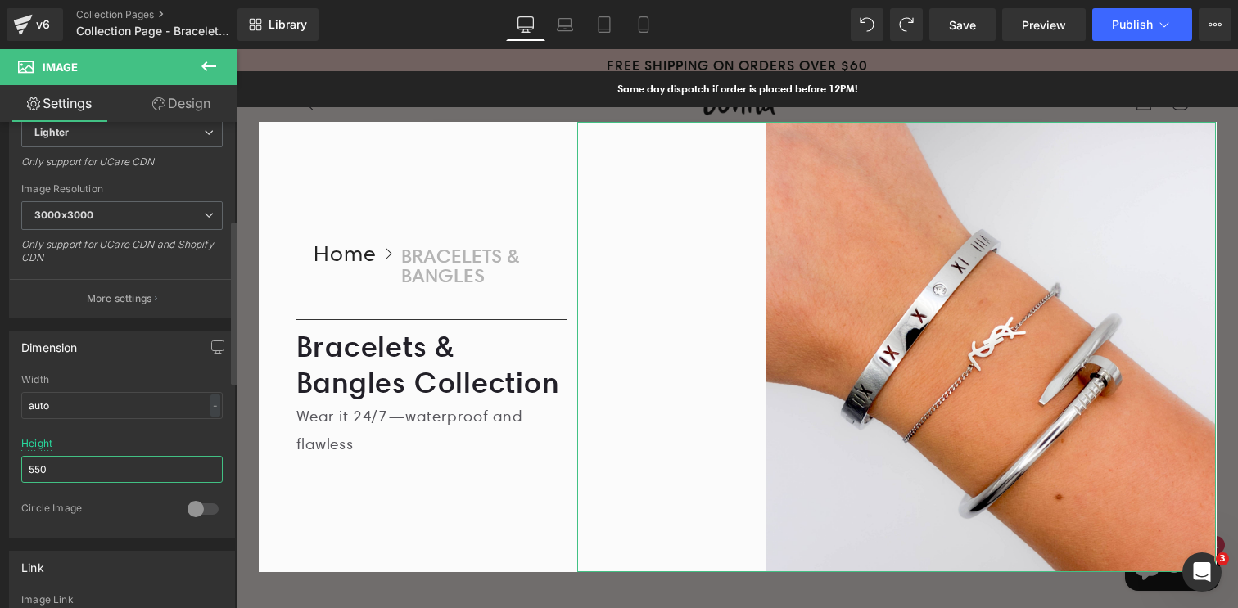
drag, startPoint x: 42, startPoint y: 470, endPoint x: 19, endPoint y: 471, distance: 23.0
click at [19, 471] on div "auto Width auto - % px 550px Height 550 0 Circle Image" at bounding box center [122, 456] width 224 height 164
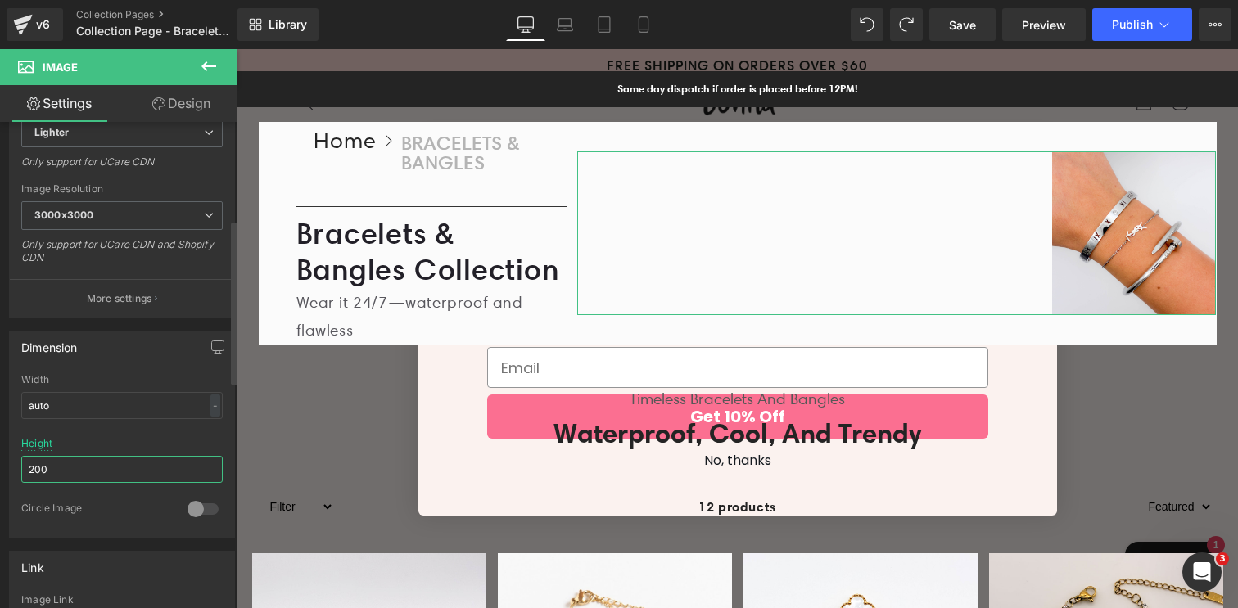
type input "200"
click at [126, 434] on div at bounding box center [121, 432] width 201 height 11
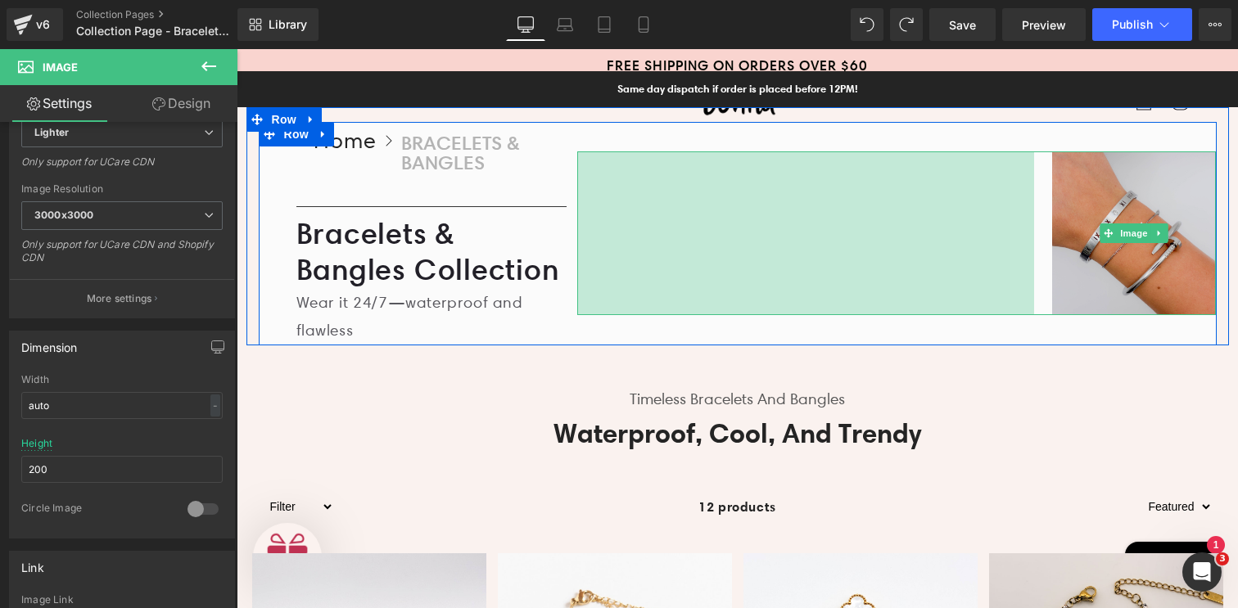
drag, startPoint x: 571, startPoint y: 251, endPoint x: 1028, endPoint y: 279, distance: 457.6
click at [1028, 279] on div "Image 558px" at bounding box center [896, 233] width 638 height 164
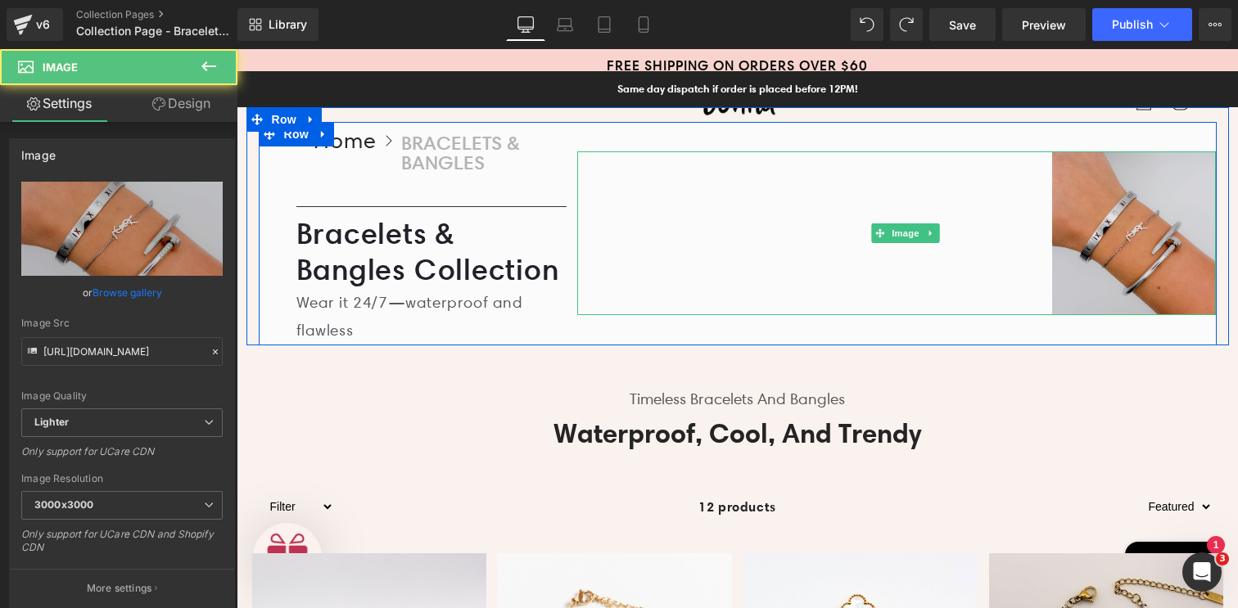
click at [1137, 268] on img at bounding box center [905, 233] width 620 height 164
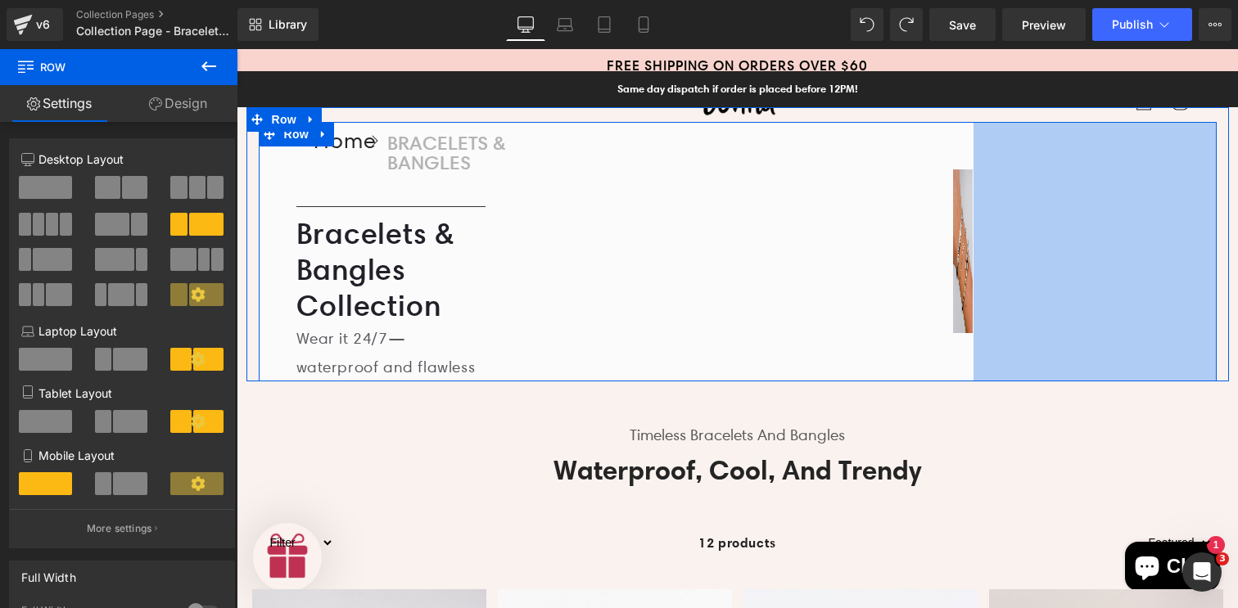
drag, startPoint x: 1207, startPoint y: 238, endPoint x: 964, endPoint y: 241, distance: 243.1
click at [964, 241] on div "Home Button Icon BRACELETS & BANGLES Collection Title Icon List Row Home Button…" at bounding box center [738, 251] width 958 height 259
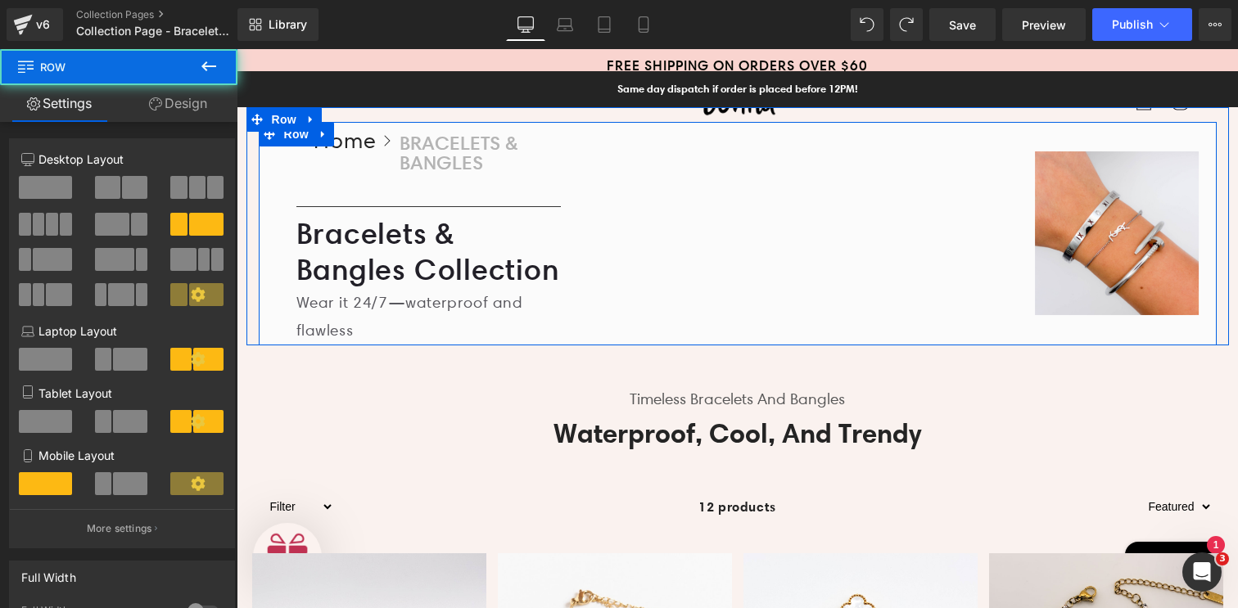
click at [1049, 135] on div "Image 558px" at bounding box center [884, 233] width 627 height 223
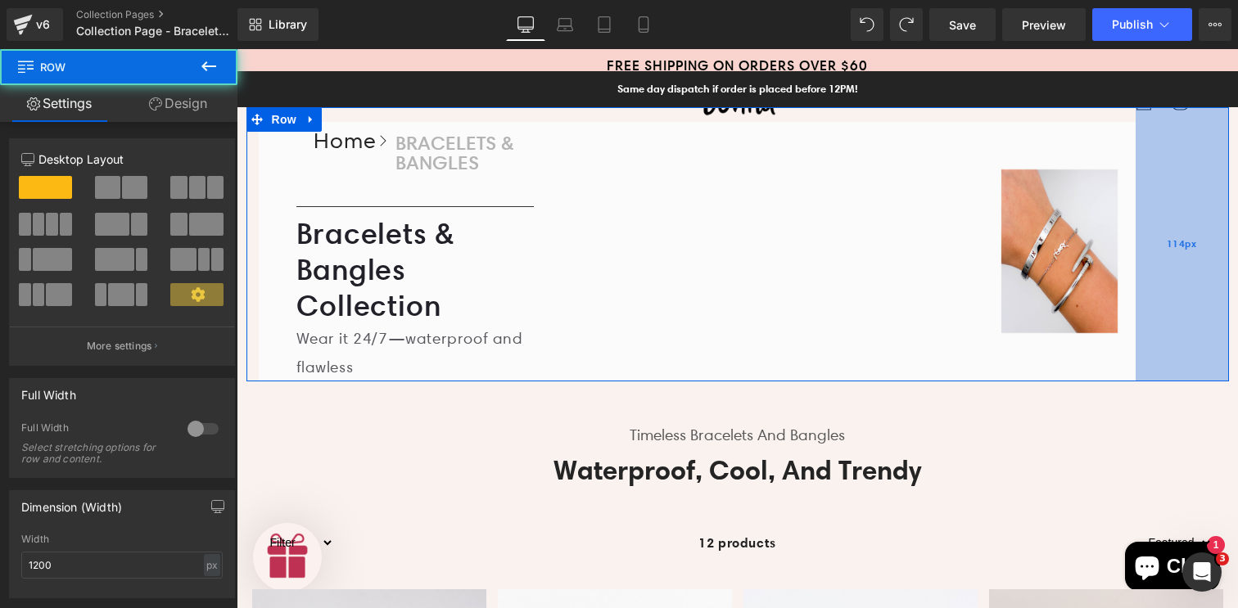
drag, startPoint x: 1221, startPoint y: 276, endPoint x: 1140, endPoint y: 281, distance: 81.2
click at [1140, 281] on div "114px" at bounding box center [1181, 244] width 93 height 274
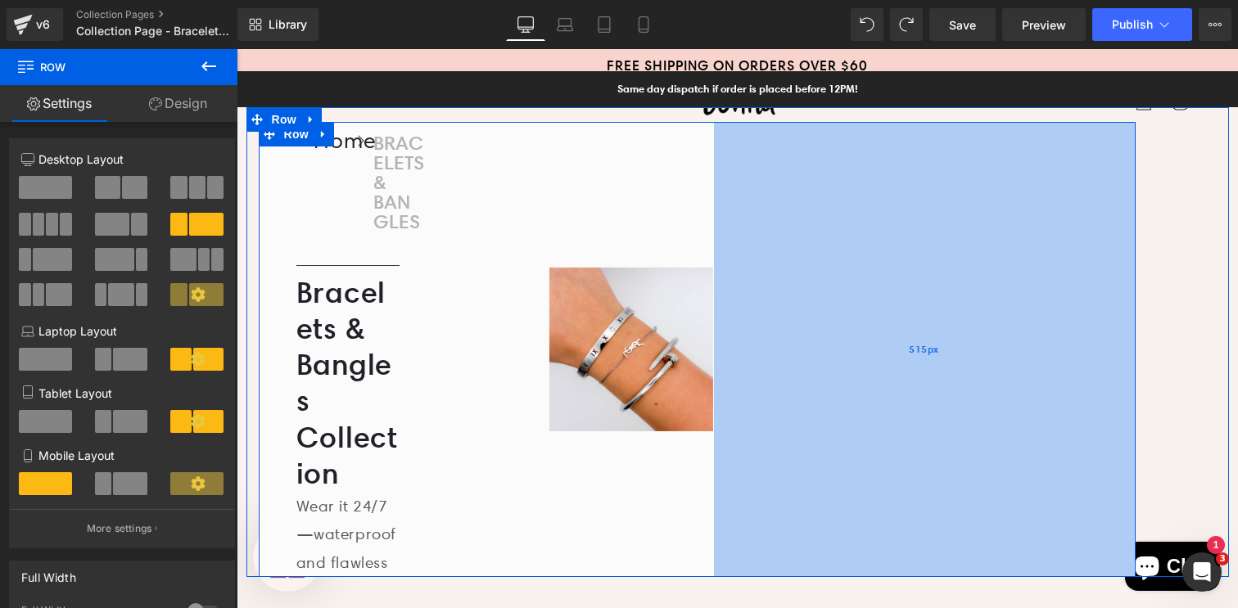
drag, startPoint x: 1125, startPoint y: 285, endPoint x: 721, endPoint y: 309, distance: 405.1
click at [721, 309] on div "515px" at bounding box center [925, 349] width 422 height 455
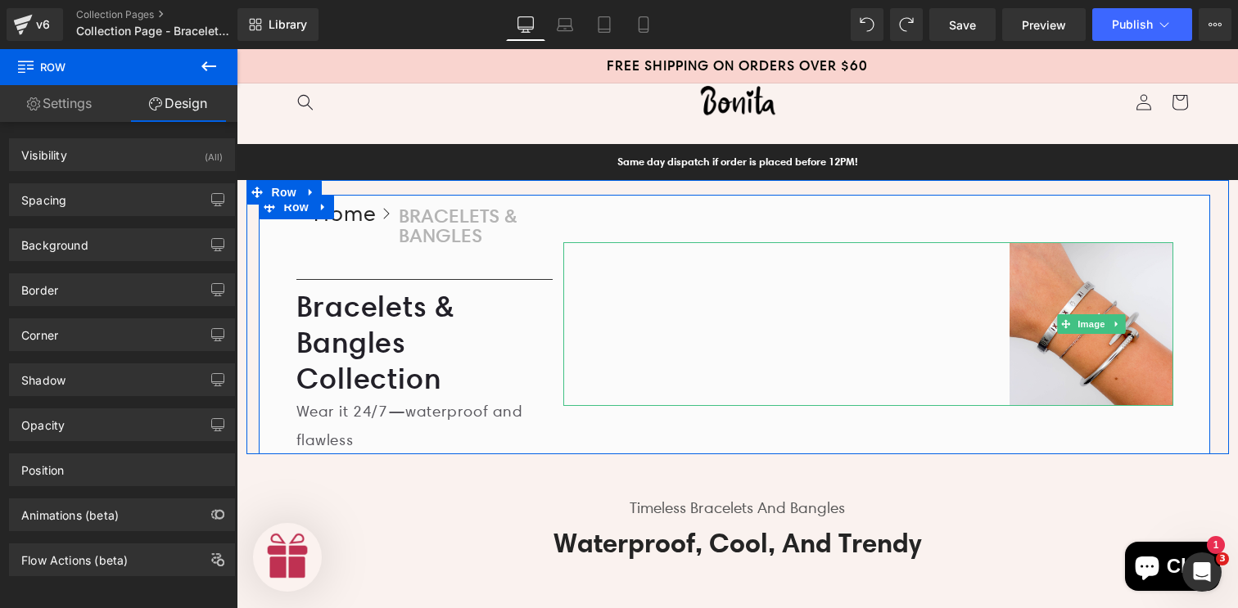
scroll to position [76, 0]
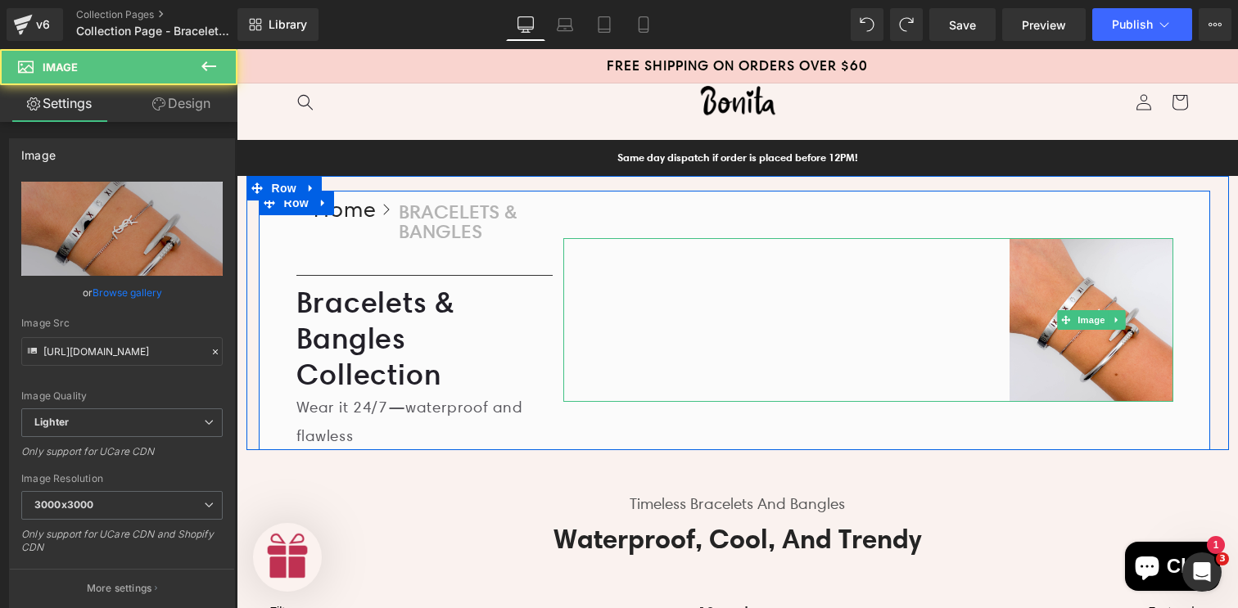
click at [751, 313] on div at bounding box center [868, 320] width 610 height 164
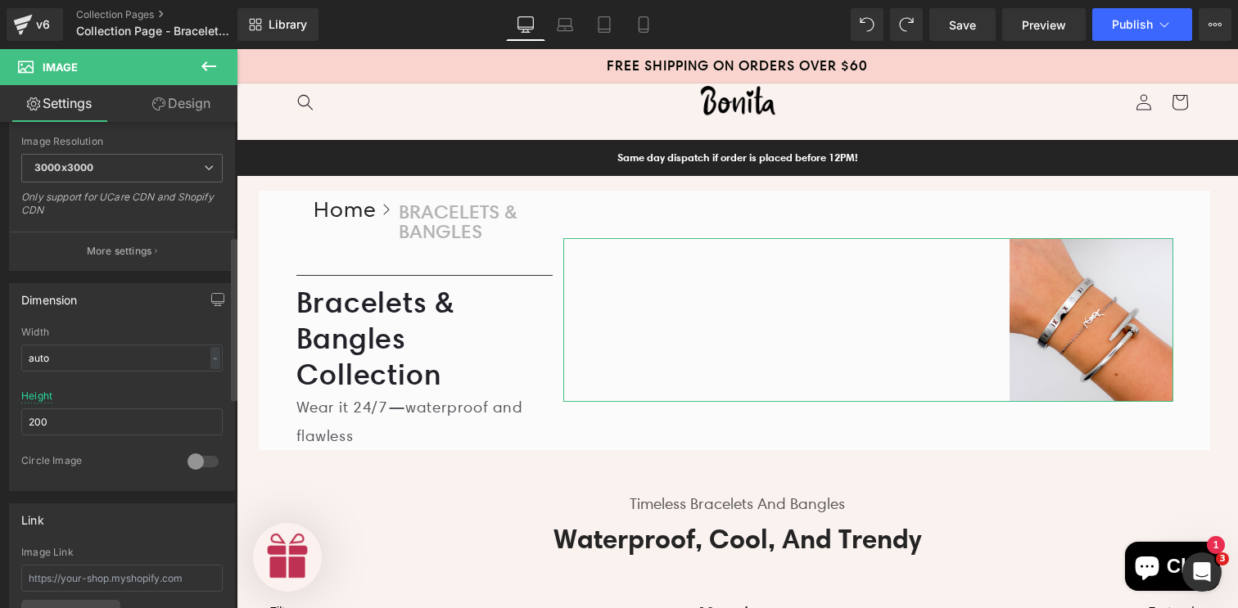
scroll to position [338, 0]
click at [210, 355] on div "-" at bounding box center [215, 357] width 10 height 22
click at [204, 384] on li "%" at bounding box center [211, 383] width 20 height 24
click at [160, 324] on div "Dimension auto Width auto % % px 200px Height 200 0 Circle Image" at bounding box center [122, 386] width 226 height 208
drag, startPoint x: 79, startPoint y: 356, endPoint x: 24, endPoint y: 356, distance: 54.8
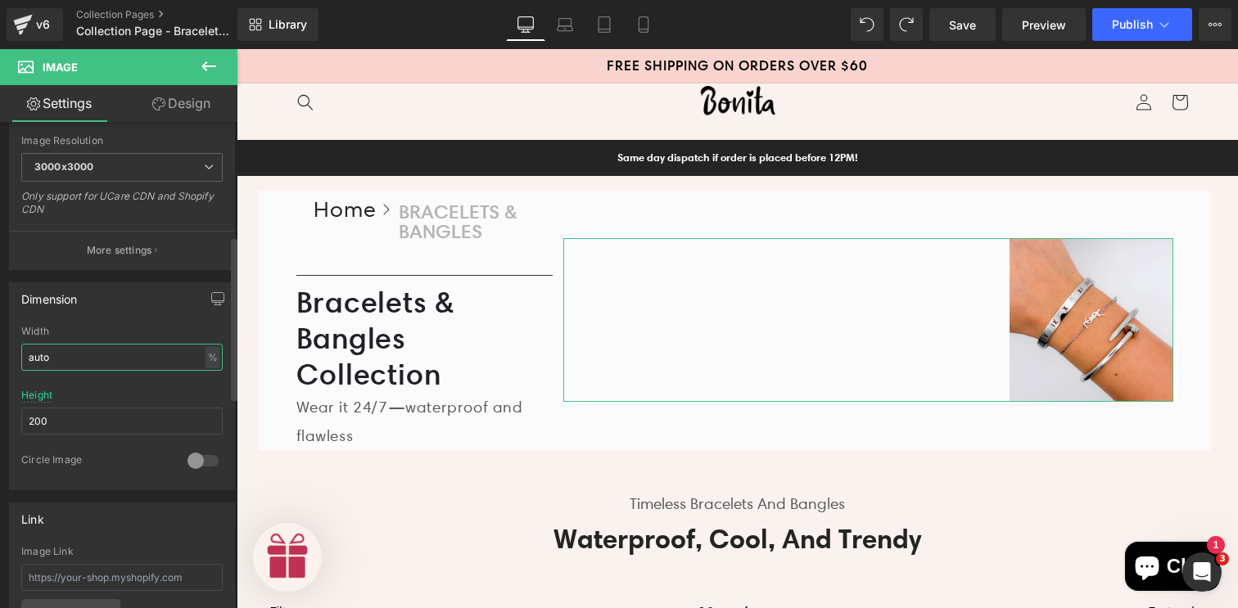
click at [24, 356] on input "auto" at bounding box center [121, 357] width 201 height 27
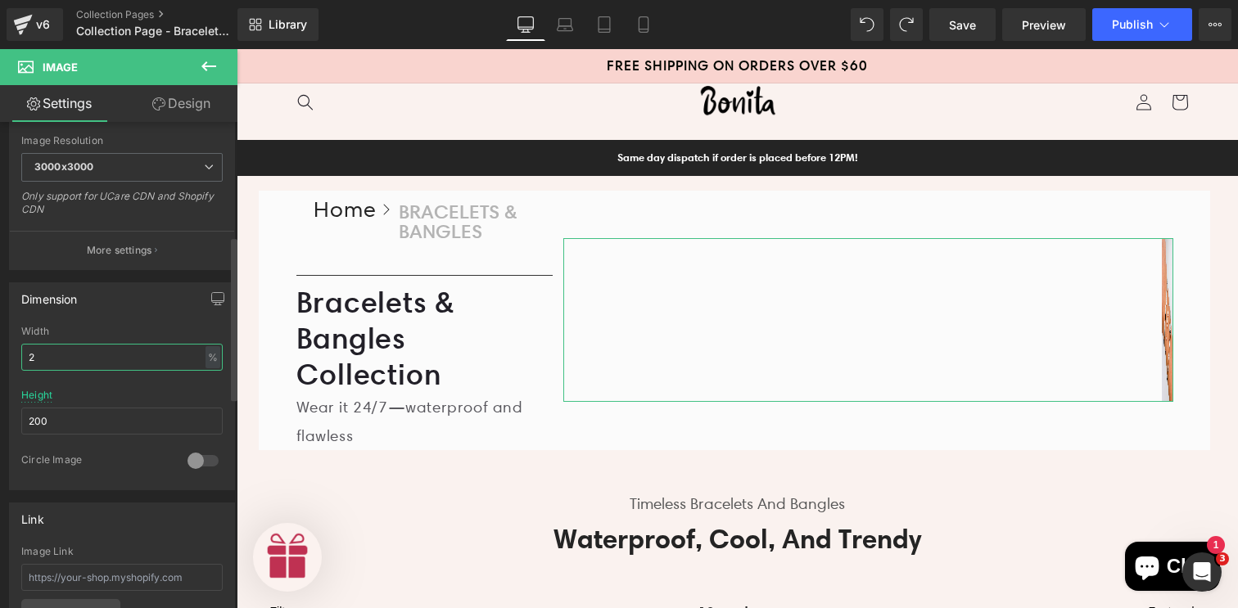
type input "auto"
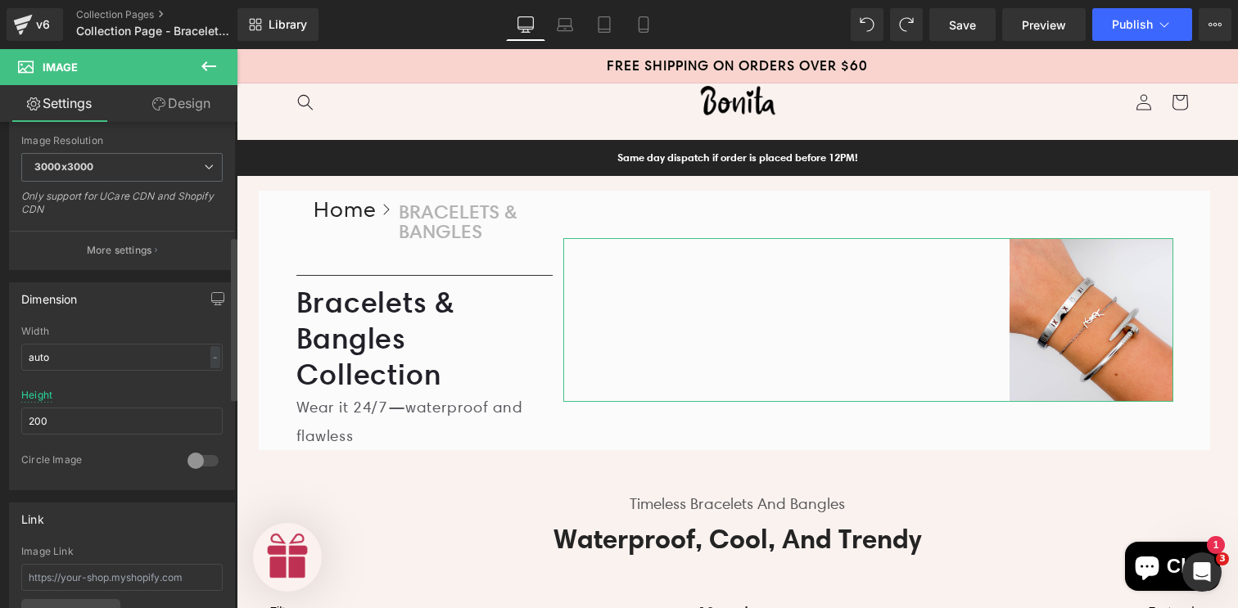
click at [138, 318] on div "Dimension auto Width auto - % px 200px Height 200 0 Circle Image" at bounding box center [122, 386] width 226 height 208
click at [198, 464] on div at bounding box center [202, 461] width 39 height 26
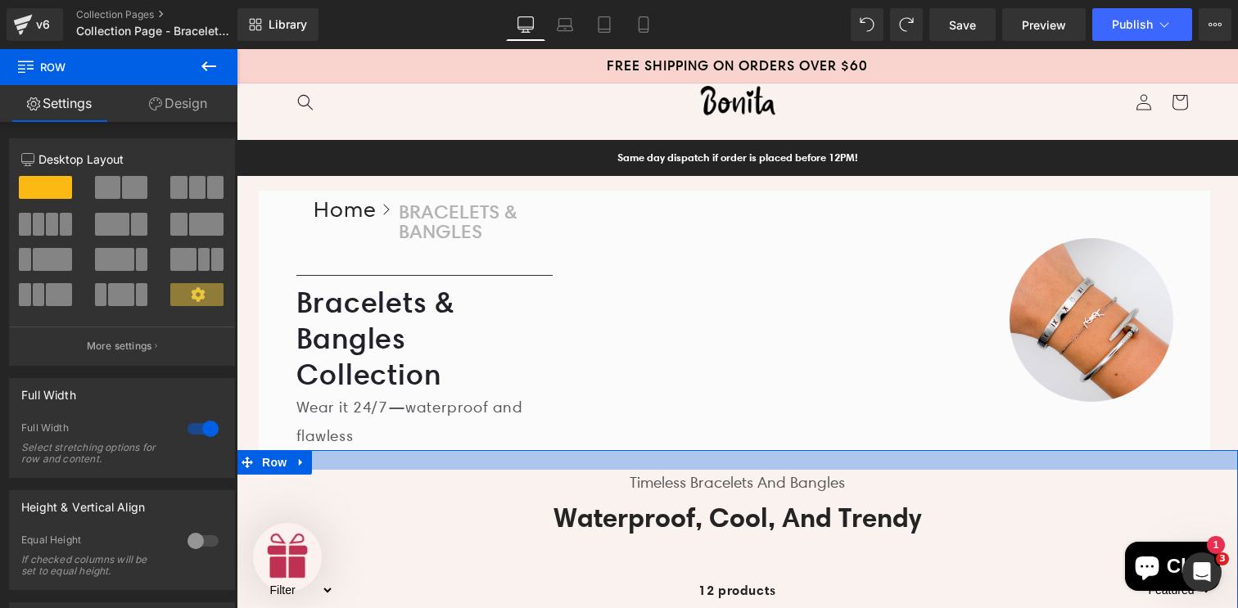
drag, startPoint x: 537, startPoint y: 449, endPoint x: 535, endPoint y: 428, distance: 20.5
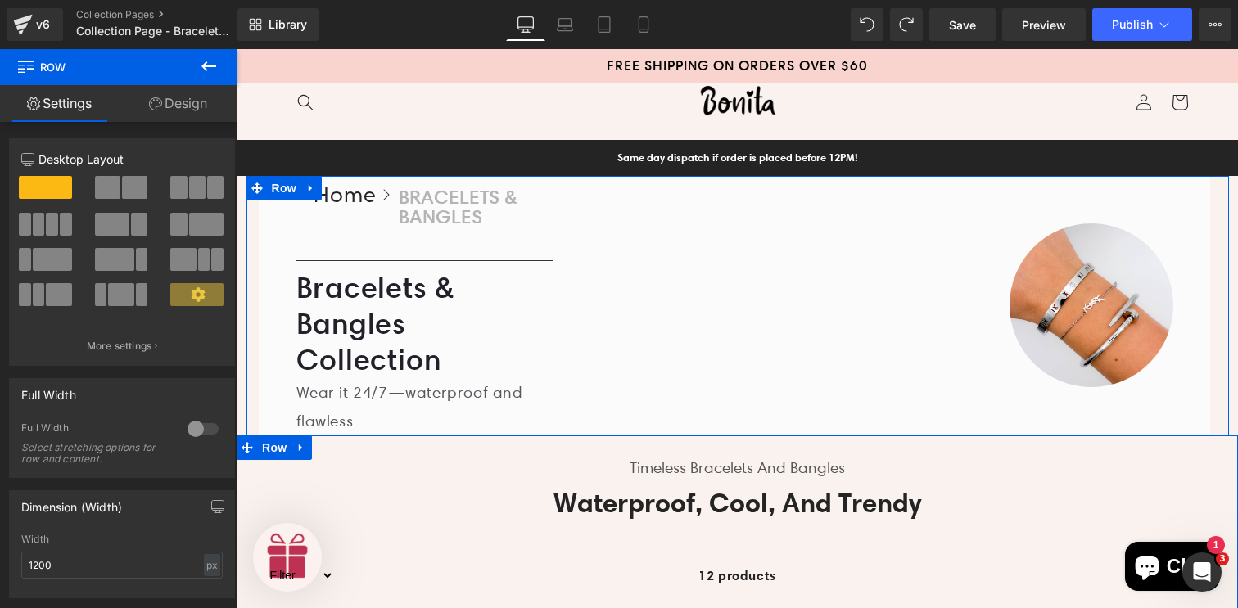
drag, startPoint x: 552, startPoint y: 184, endPoint x: 552, endPoint y: 169, distance: 14.8
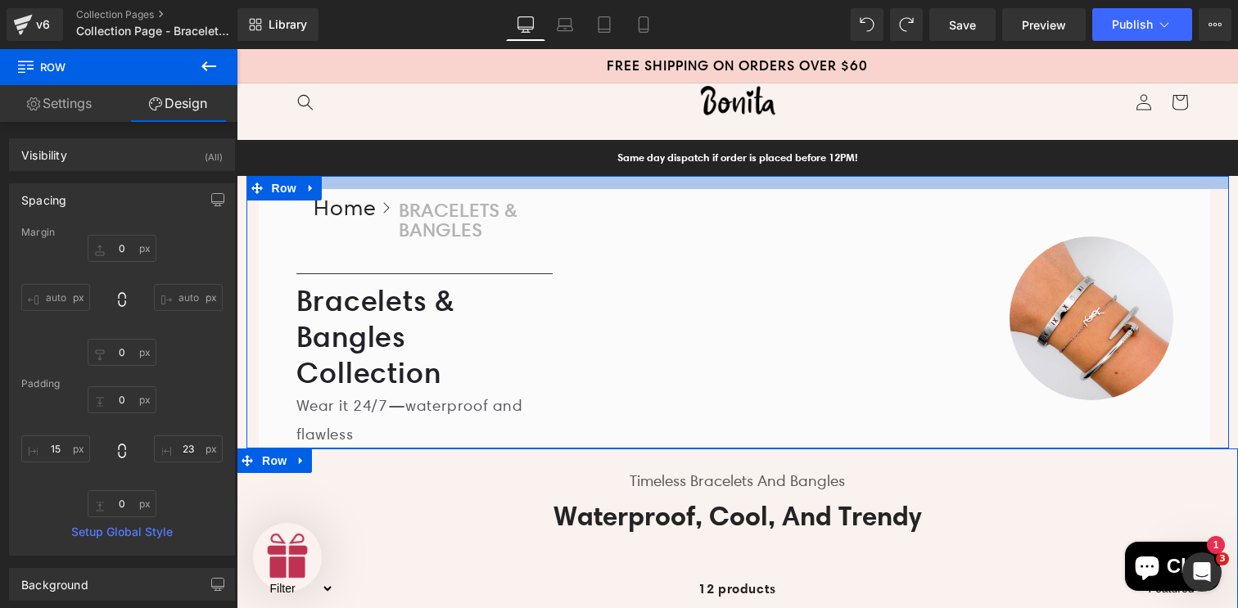
drag, startPoint x: 559, startPoint y: 175, endPoint x: 561, endPoint y: 188, distance: 13.2
click at [561, 188] on div "Home Button Icon BRACELETS & BANGLES Collection Title Icon List Row Home Button…" at bounding box center [737, 312] width 982 height 273
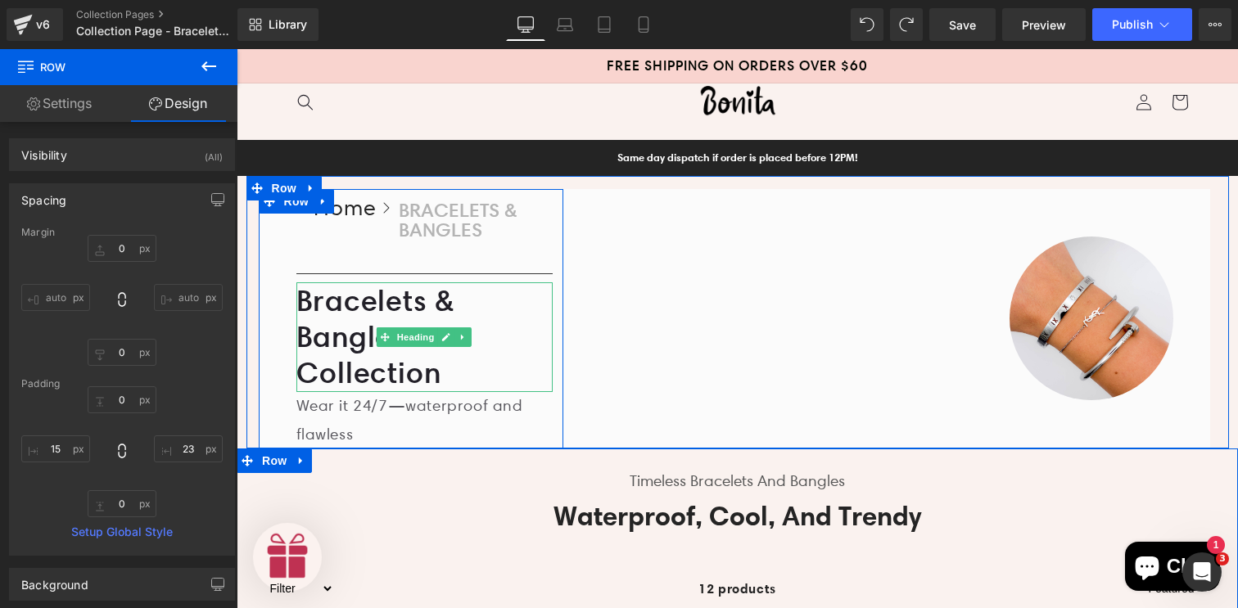
click at [381, 308] on h1 "Bracelets & Bangles Collection" at bounding box center [424, 336] width 257 height 109
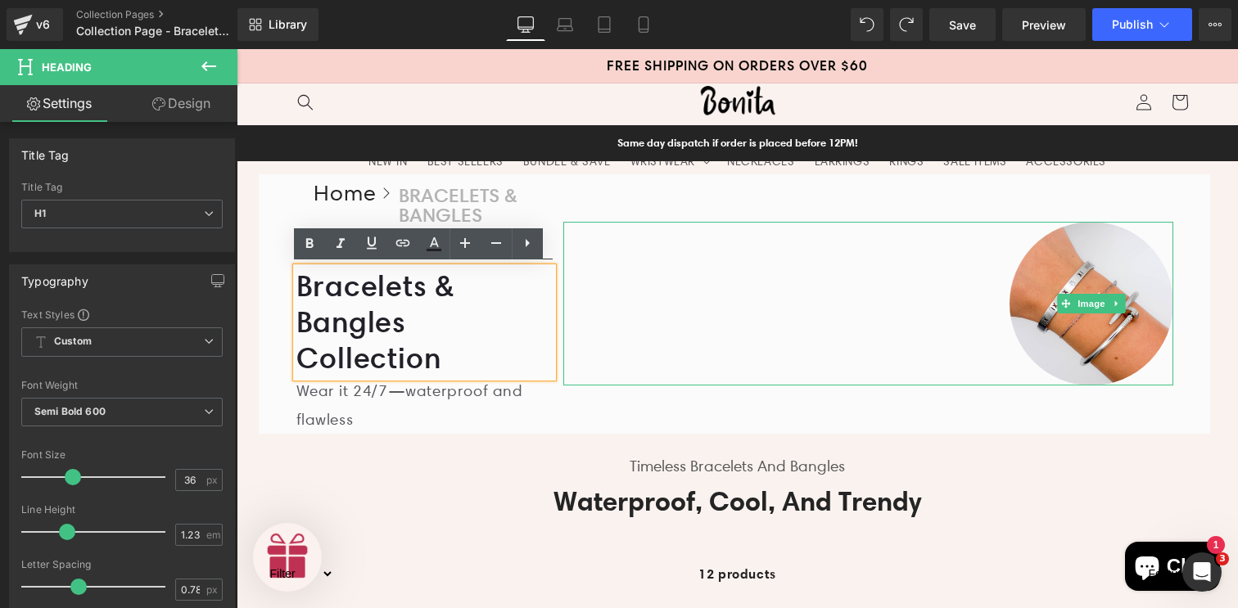
scroll to position [92, 0]
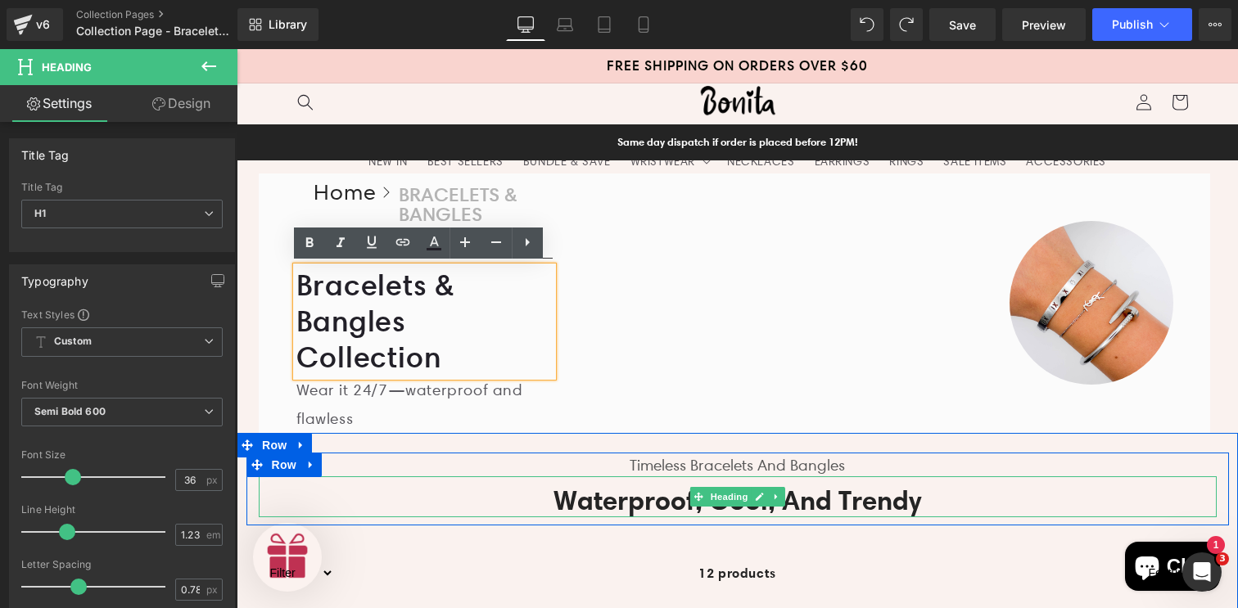
click at [668, 501] on h2 "Waterproof, cool, and trendy" at bounding box center [738, 500] width 958 height 35
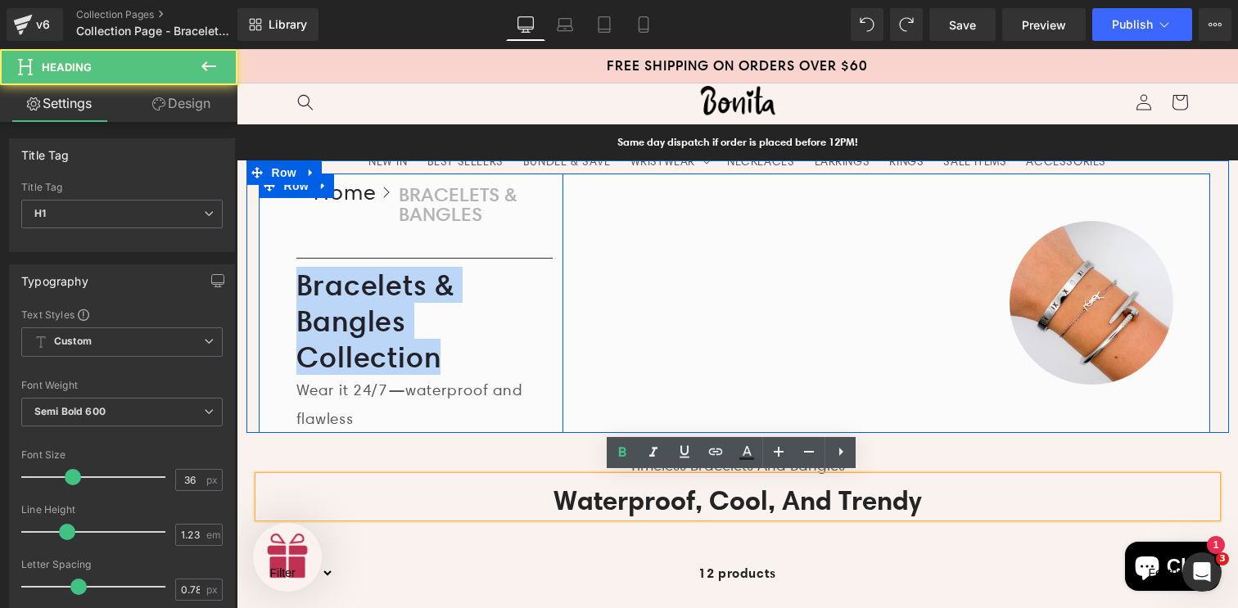
drag, startPoint x: 441, startPoint y: 356, endPoint x: 281, endPoint y: 289, distance: 173.9
click at [286, 289] on div "Home Button Icon BRACELETS & BANGLES Collection Title Icon List Row Home Button…" at bounding box center [425, 303] width 278 height 259
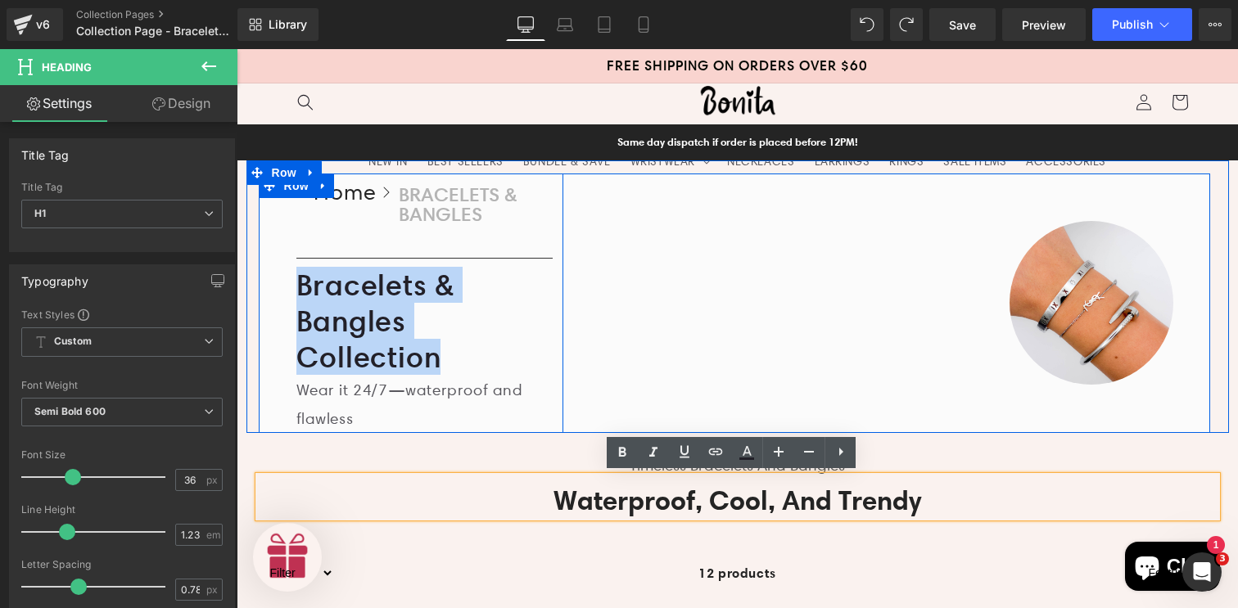
copy h1 "Bracelets & Bangles Collection"
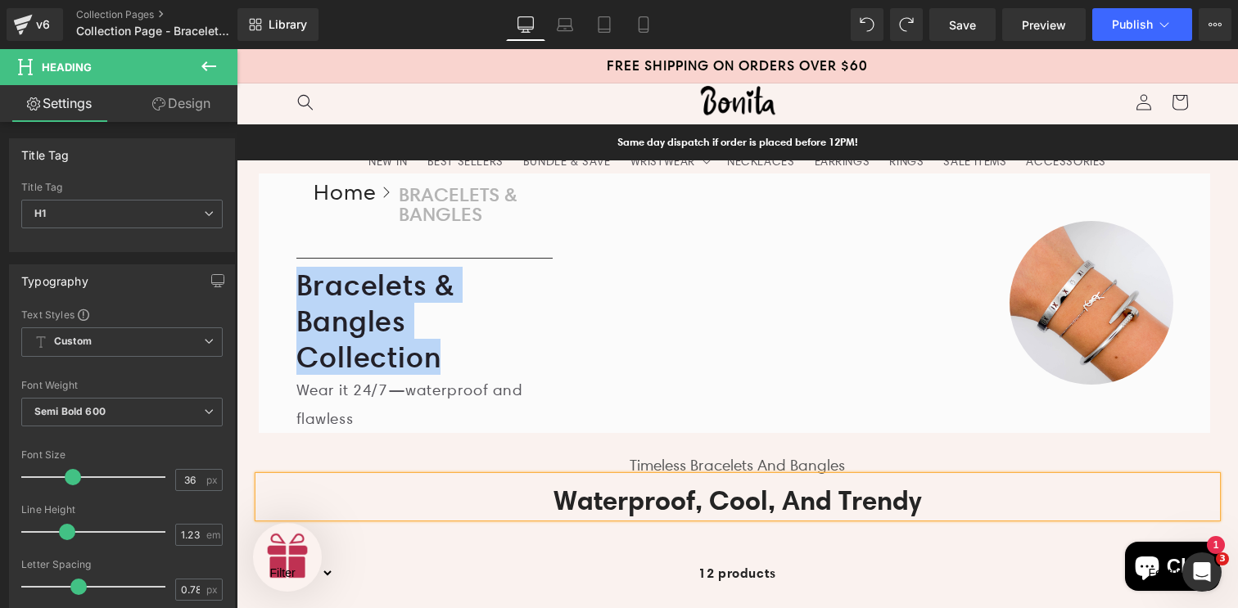
click at [707, 501] on h2 "Waterproof, cool, and trendy" at bounding box center [738, 500] width 958 height 35
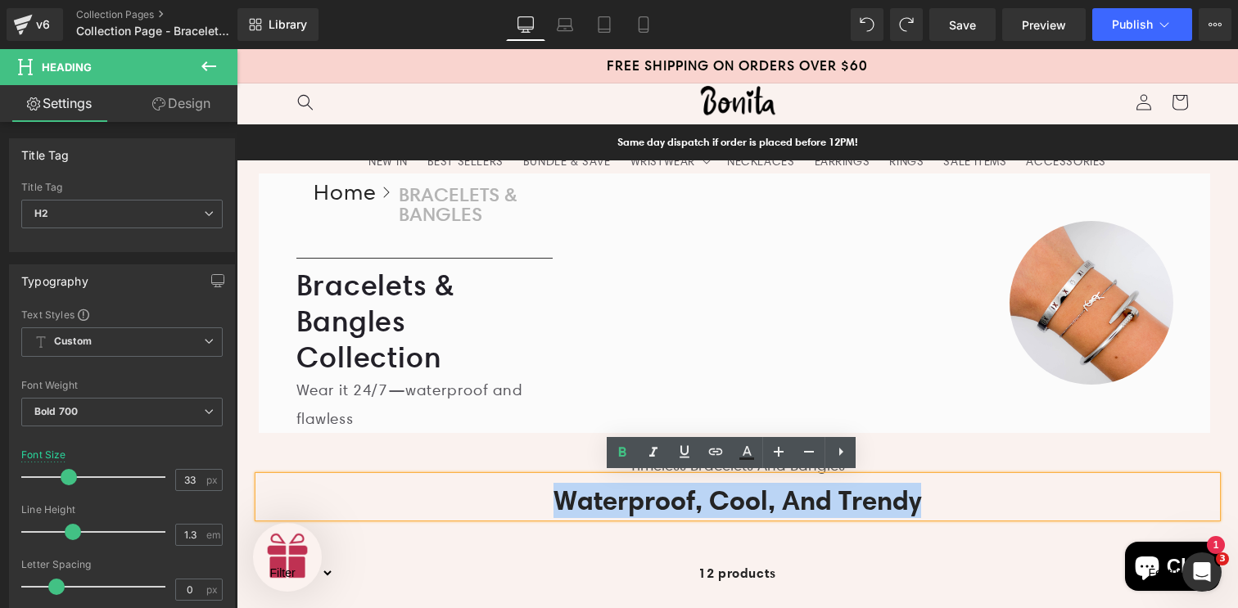
drag, startPoint x: 933, startPoint y: 499, endPoint x: 537, endPoint y: 494, distance: 396.2
click at [537, 494] on h2 "Waterproof, cool, and trendy" at bounding box center [738, 500] width 958 height 35
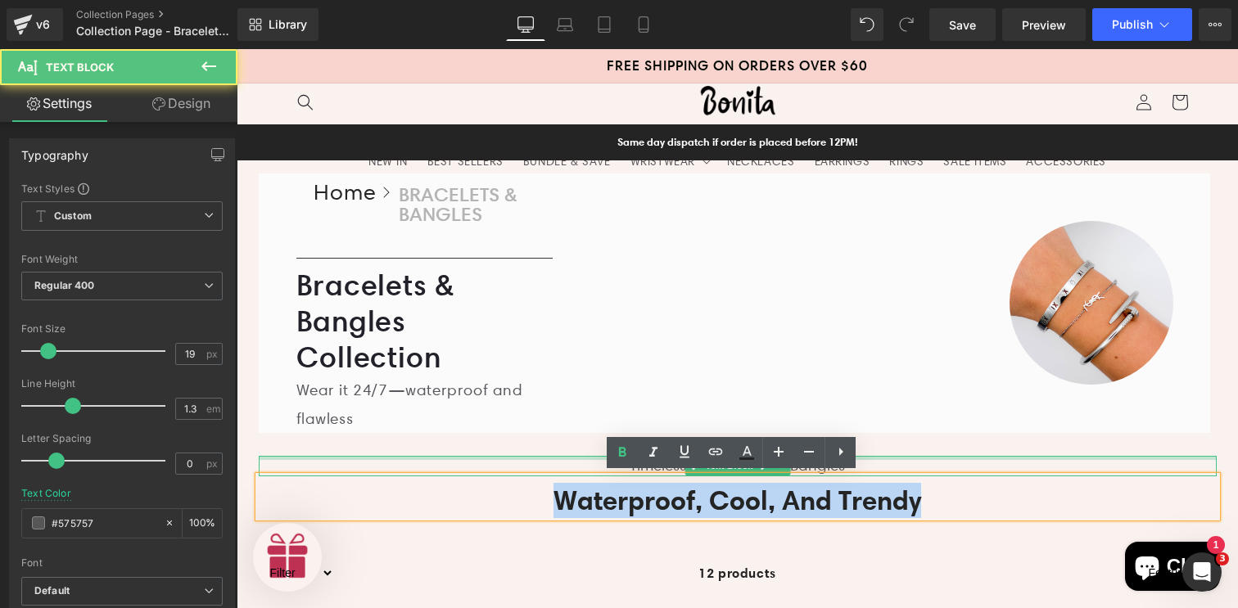
click at [498, 457] on div at bounding box center [738, 458] width 958 height 4
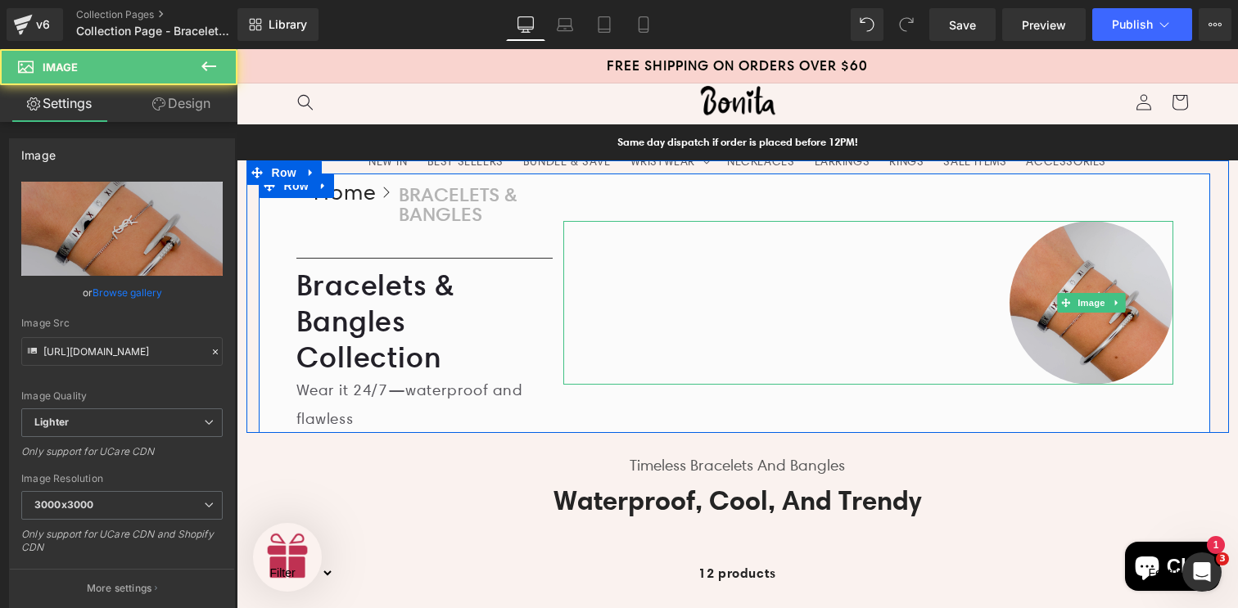
click at [1054, 241] on img at bounding box center [1091, 303] width 164 height 164
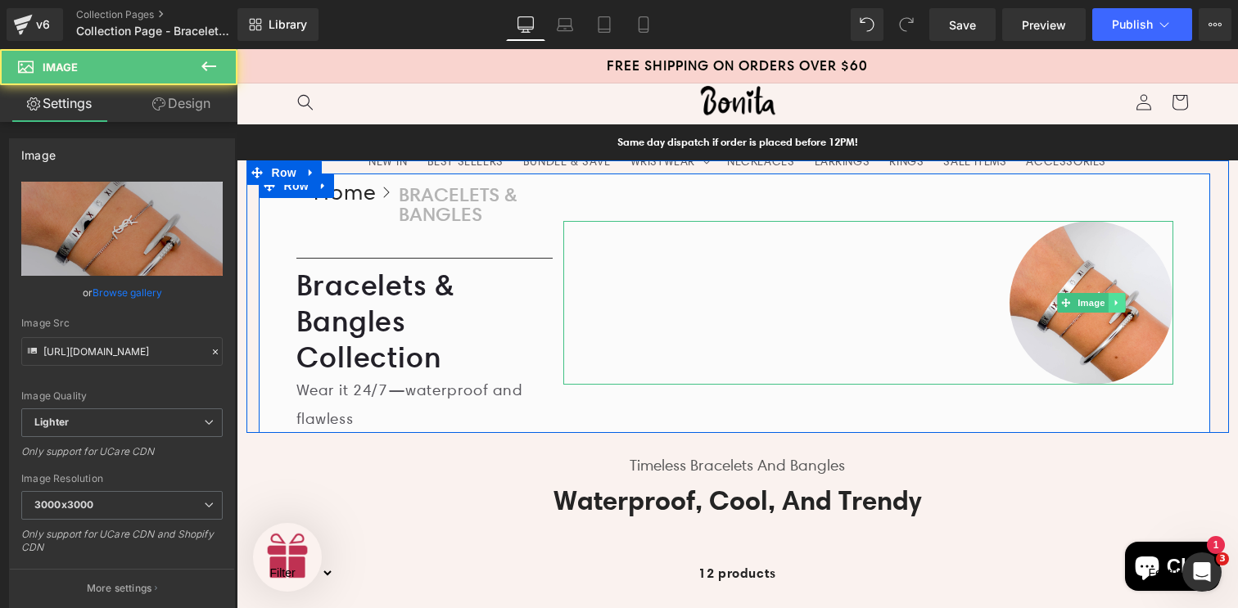
click at [1114, 299] on icon at bounding box center [1116, 303] width 9 height 10
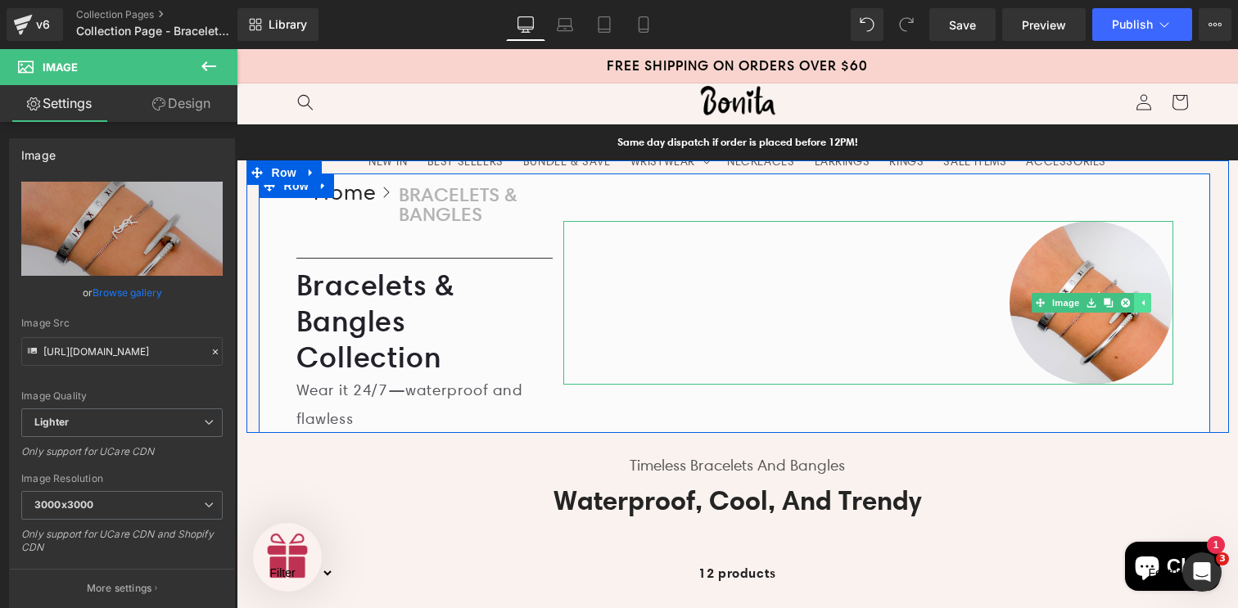
click at [1138, 304] on icon at bounding box center [1142, 303] width 9 height 10
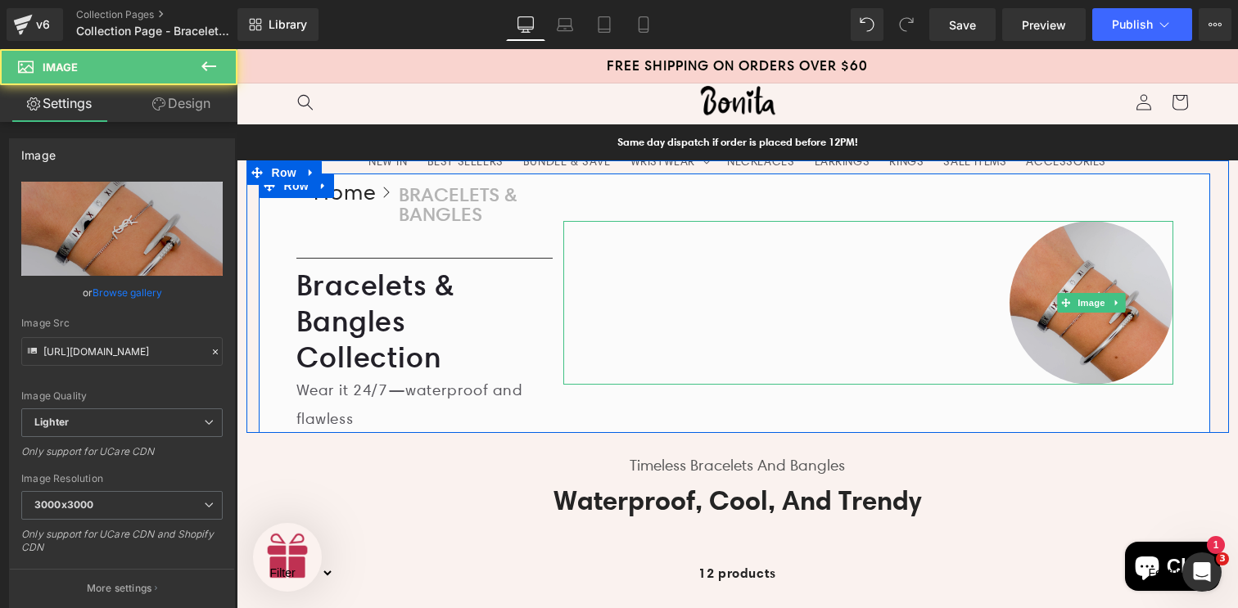
click at [1112, 241] on img at bounding box center [1091, 303] width 164 height 164
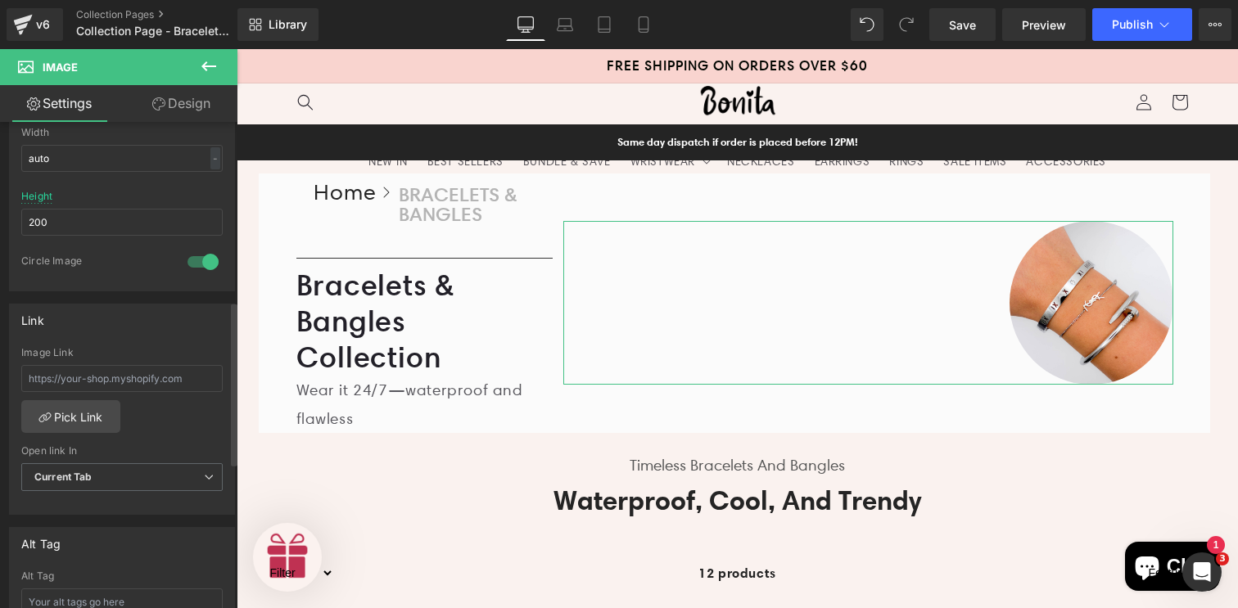
scroll to position [519, 0]
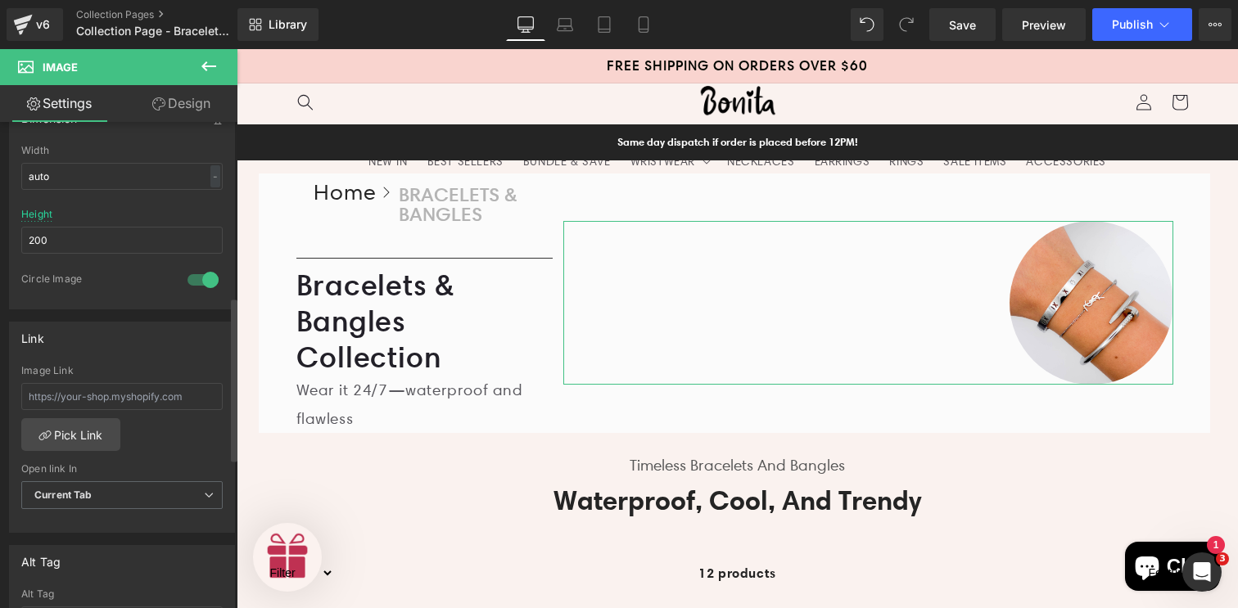
click at [198, 278] on div at bounding box center [202, 280] width 39 height 26
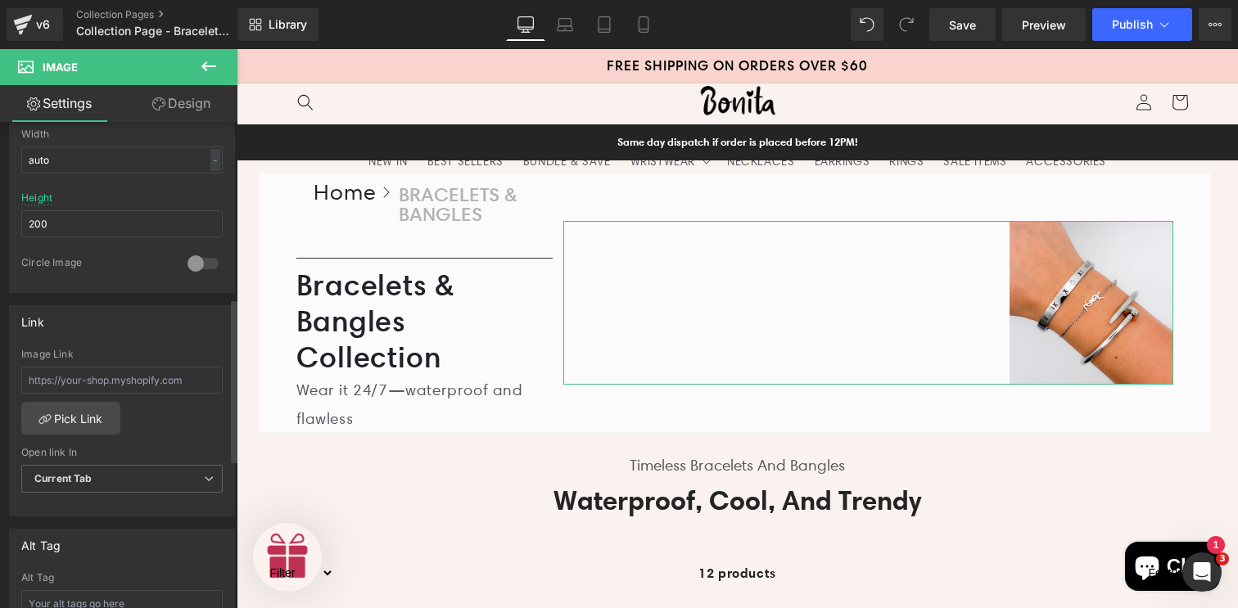
scroll to position [539, 0]
click at [206, 375] on input "text" at bounding box center [121, 376] width 201 height 27
drag, startPoint x: 200, startPoint y: 377, endPoint x: 17, endPoint y: 371, distance: 182.6
click at [17, 371] on div "Image Link Pick Link Current Tab New Tab Open link In Current Tab Current Tab N…" at bounding box center [122, 429] width 224 height 168
click at [56, 406] on link "Pick Link" at bounding box center [70, 414] width 99 height 33
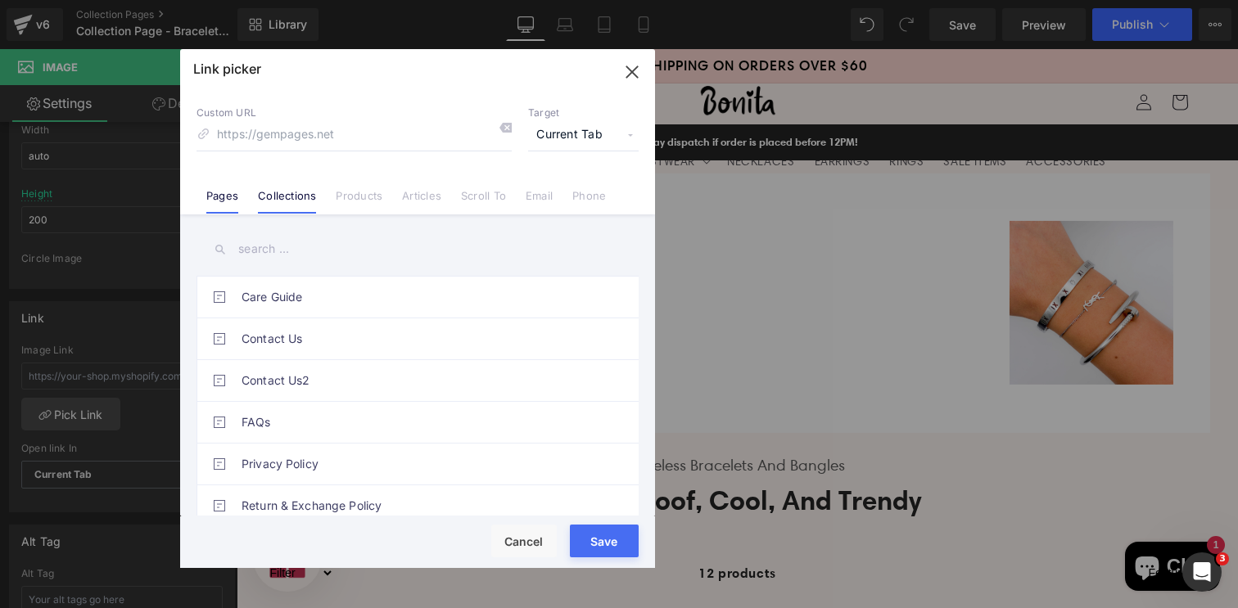
click at [300, 194] on link "Collections" at bounding box center [287, 201] width 58 height 25
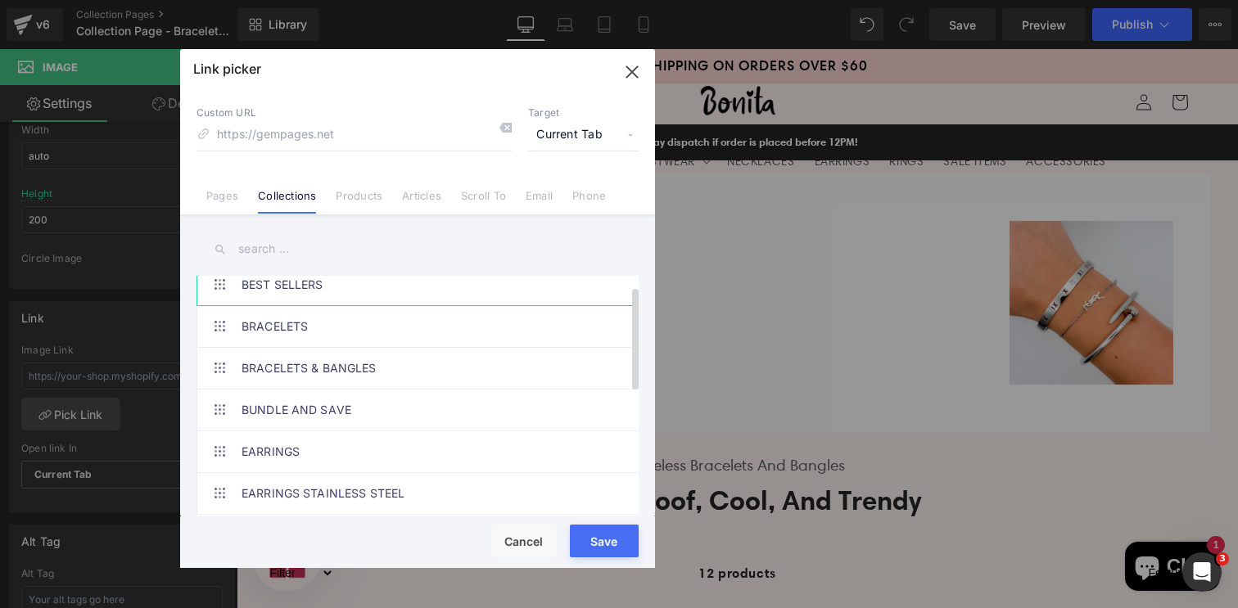
scroll to position [110, 0]
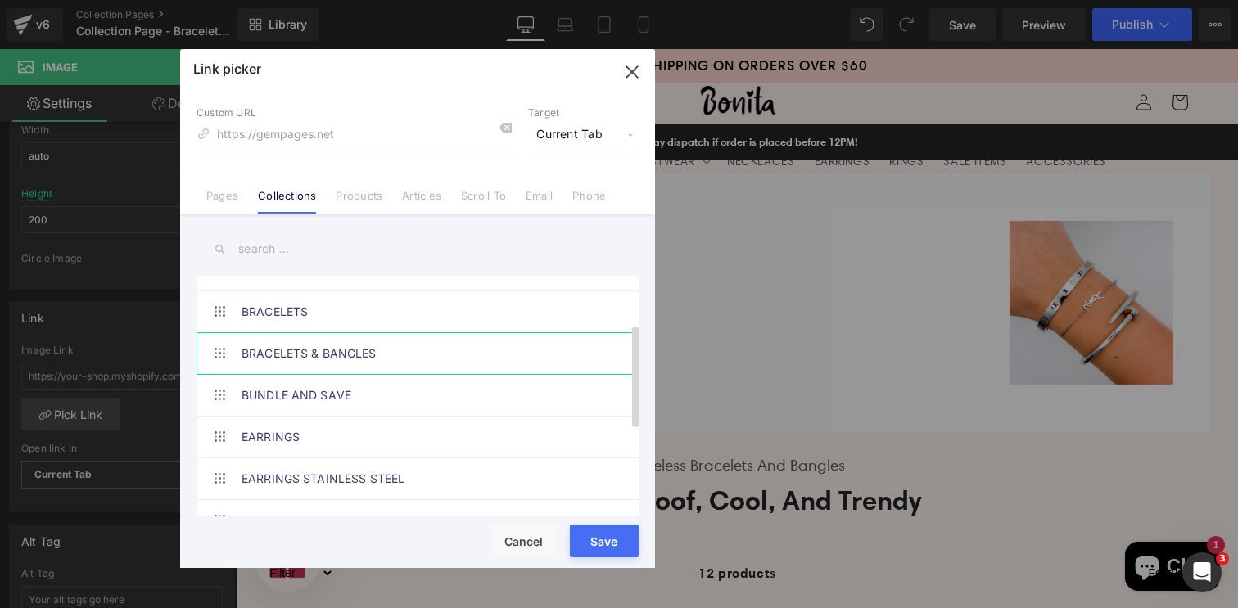
click at [419, 354] on link "BRACELETS & BANGLES" at bounding box center [421, 353] width 360 height 41
click at [600, 543] on div "Loading Product Data" at bounding box center [619, 543] width 118 height 18
drag, startPoint x: 604, startPoint y: 531, endPoint x: 368, endPoint y: 482, distance: 241.6
click at [604, 531] on button "Save" at bounding box center [604, 541] width 69 height 33
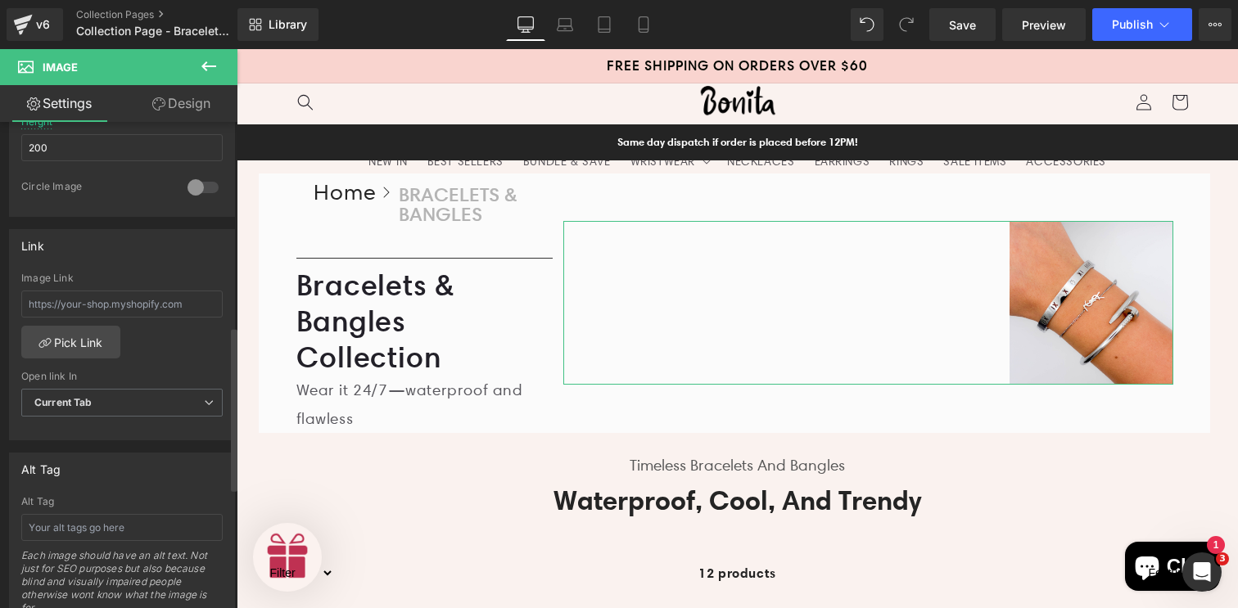
scroll to position [615, 0]
click at [168, 426] on div at bounding box center [121, 427] width 201 height 11
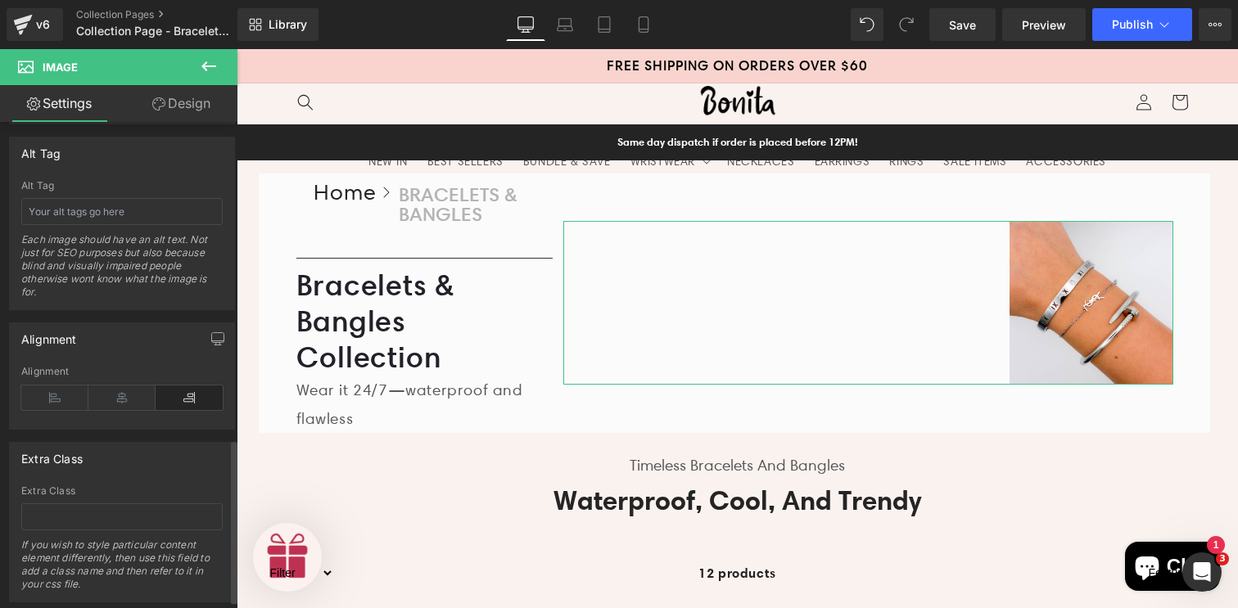
scroll to position [943, 0]
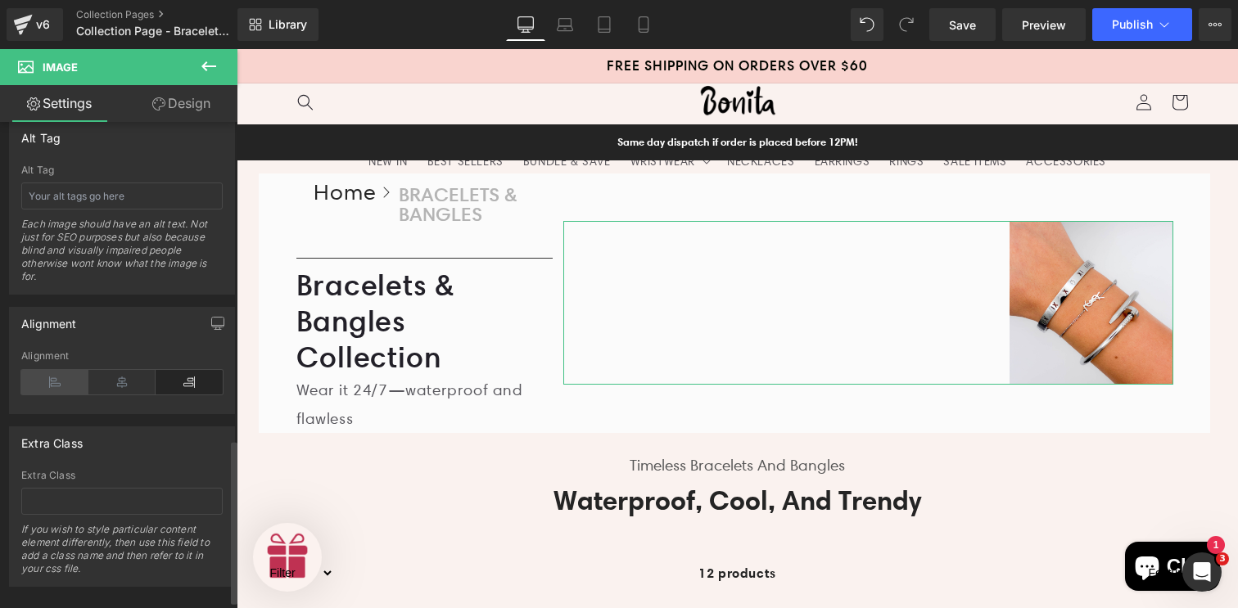
click at [45, 383] on icon at bounding box center [54, 382] width 67 height 25
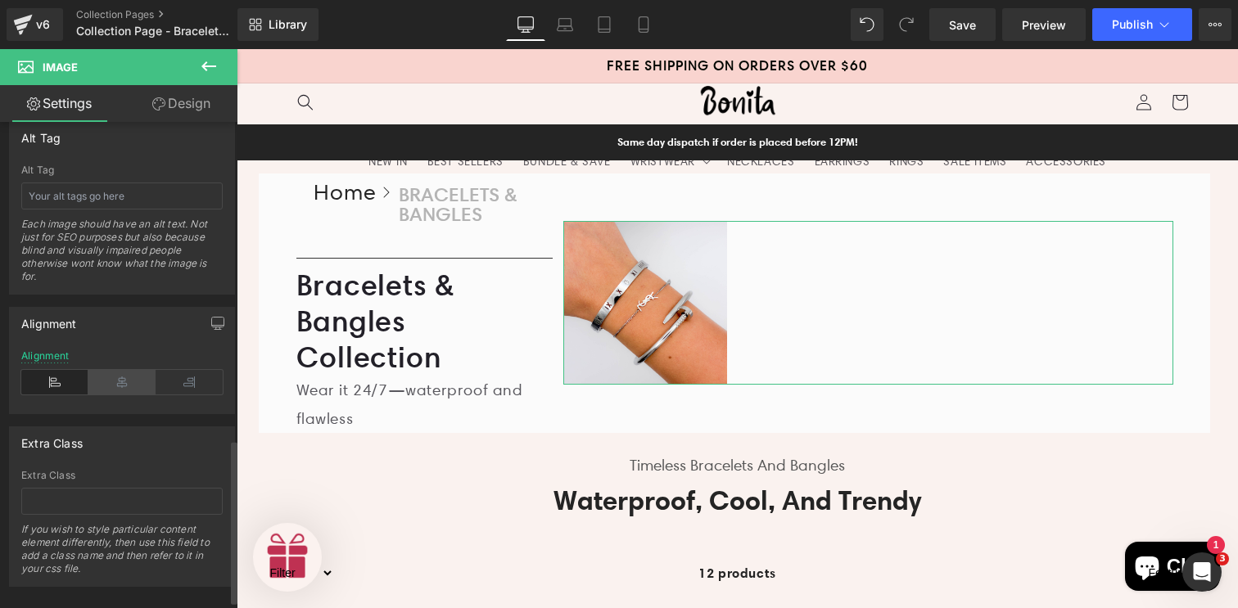
click at [134, 387] on icon at bounding box center [121, 382] width 67 height 25
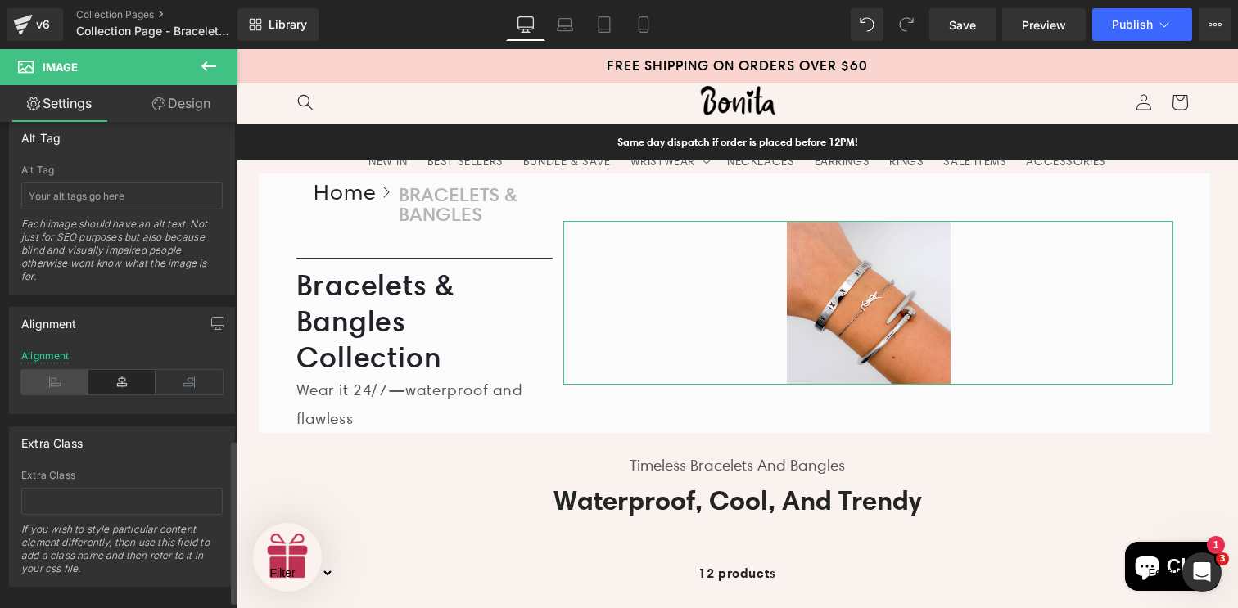
click at [70, 371] on icon at bounding box center [54, 382] width 67 height 25
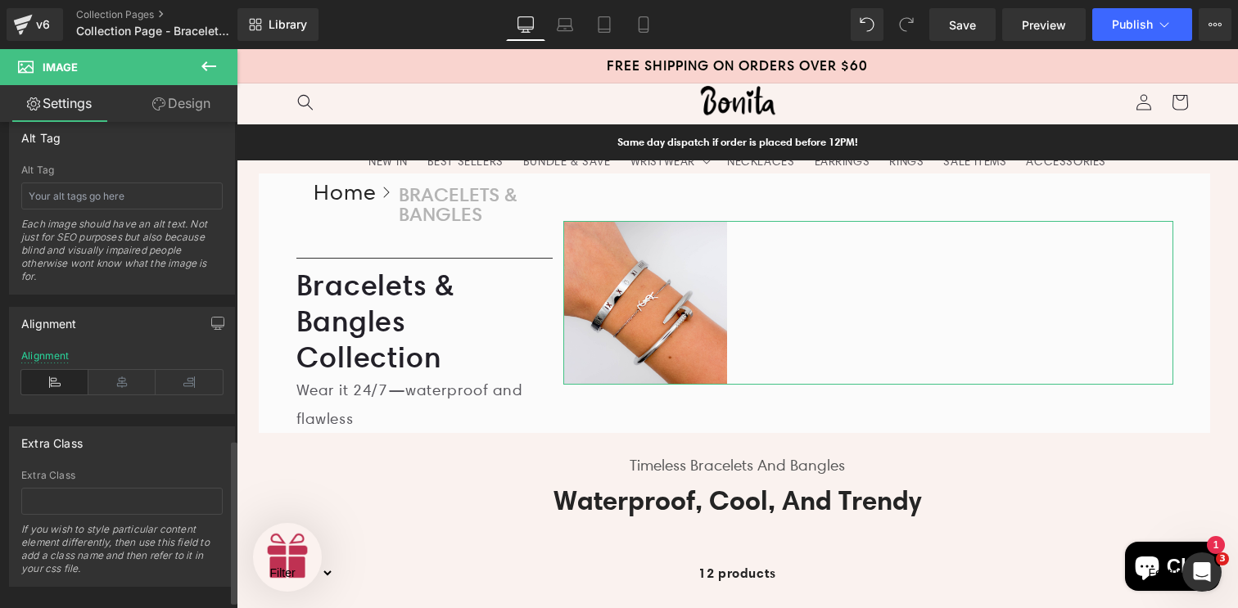
click at [165, 309] on div "Alignment" at bounding box center [122, 323] width 224 height 31
click at [638, 22] on icon at bounding box center [643, 24] width 16 height 16
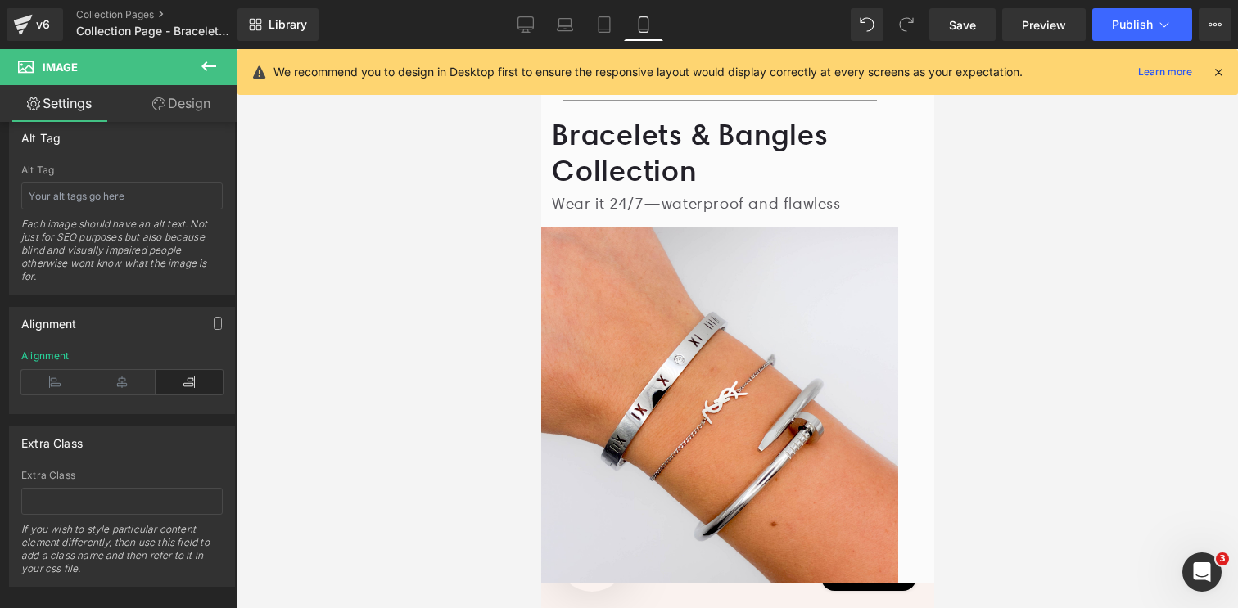
scroll to position [155, 0]
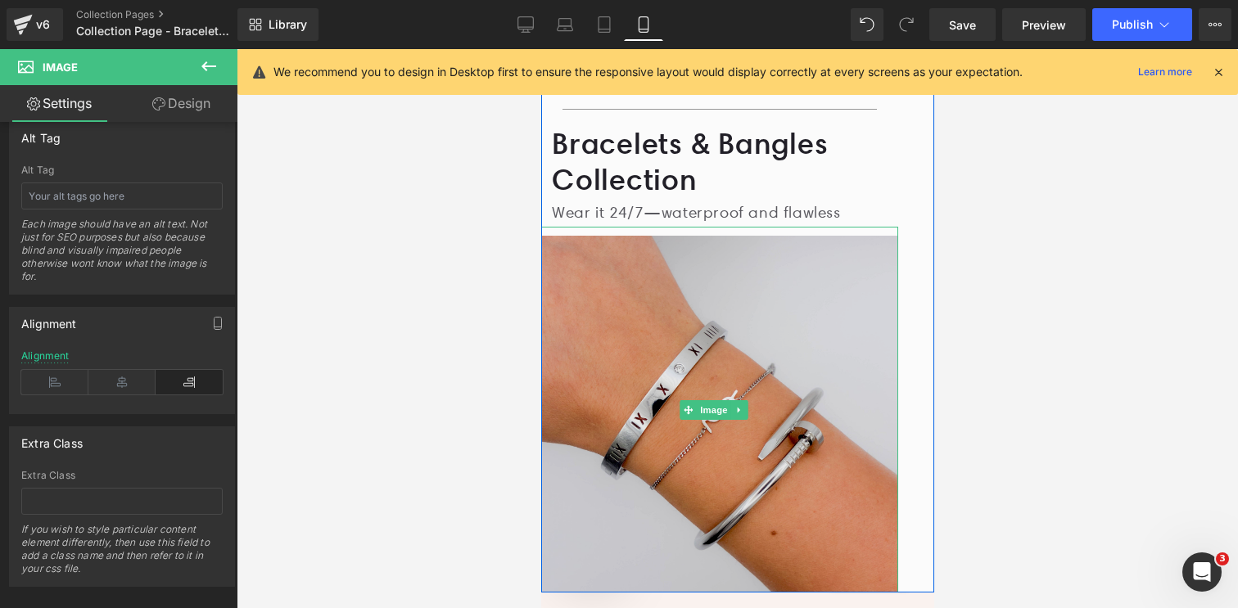
click at [791, 303] on img at bounding box center [718, 410] width 357 height 366
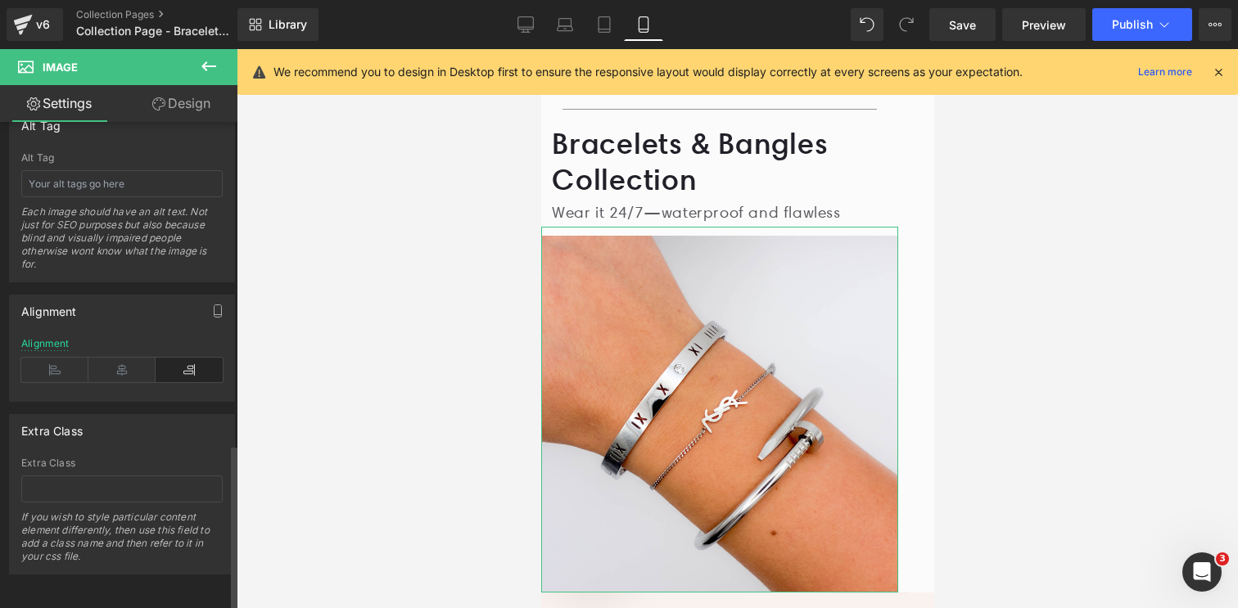
scroll to position [966, 0]
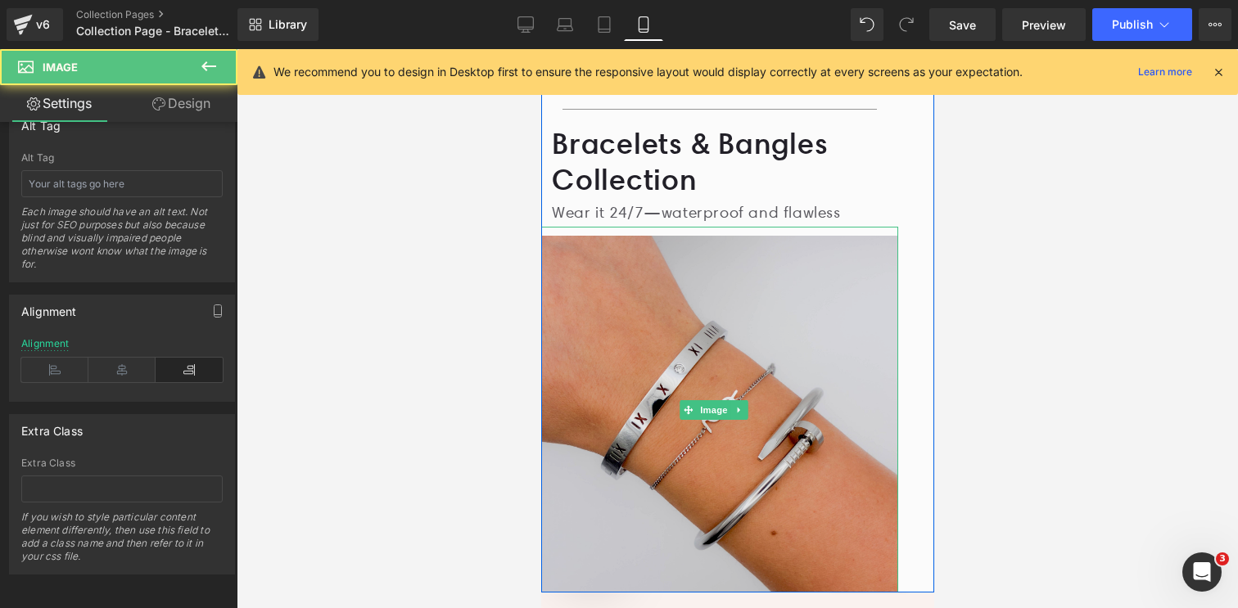
click at [667, 355] on img at bounding box center [718, 410] width 357 height 366
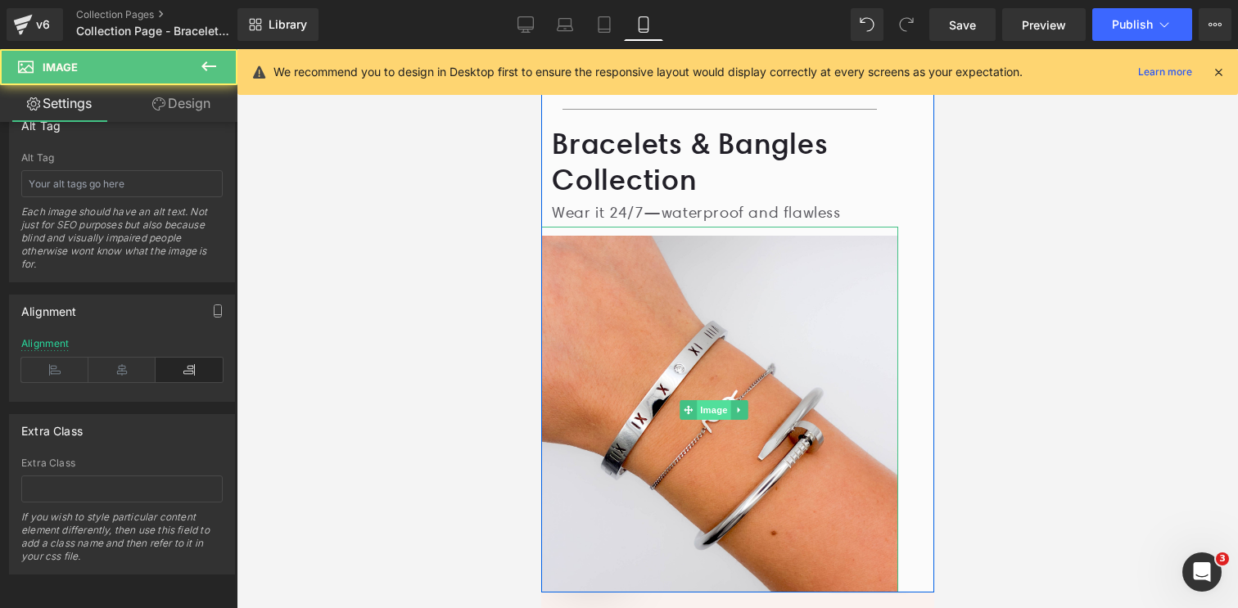
click at [715, 419] on span "Image" at bounding box center [713, 410] width 34 height 20
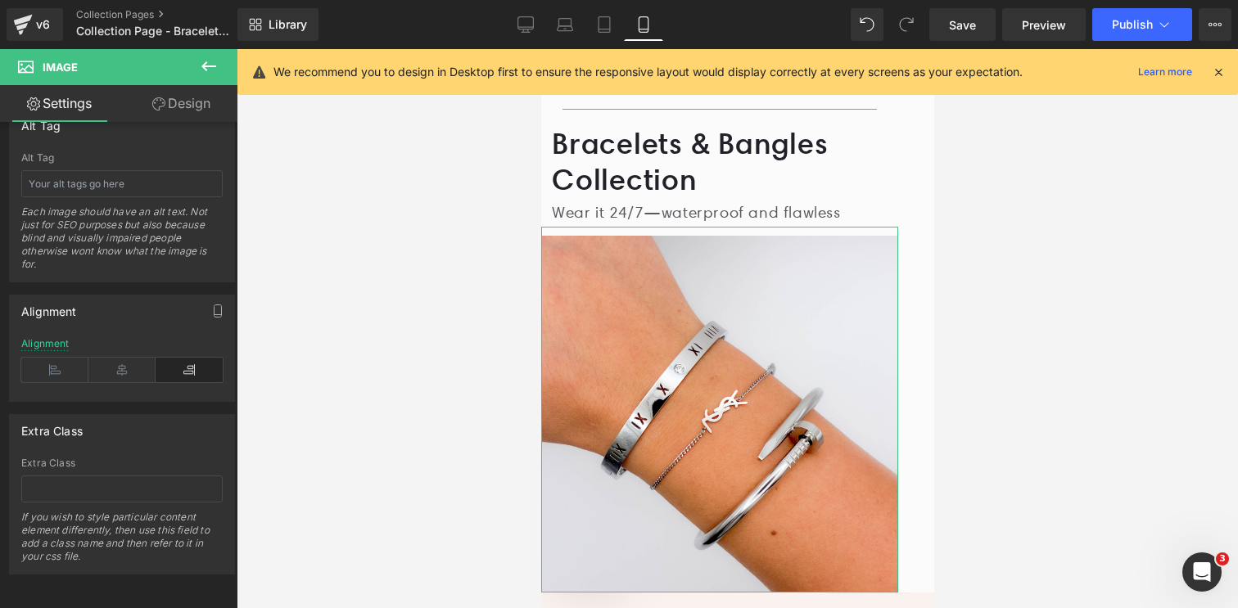
click at [190, 105] on link "Design" at bounding box center [181, 103] width 119 height 37
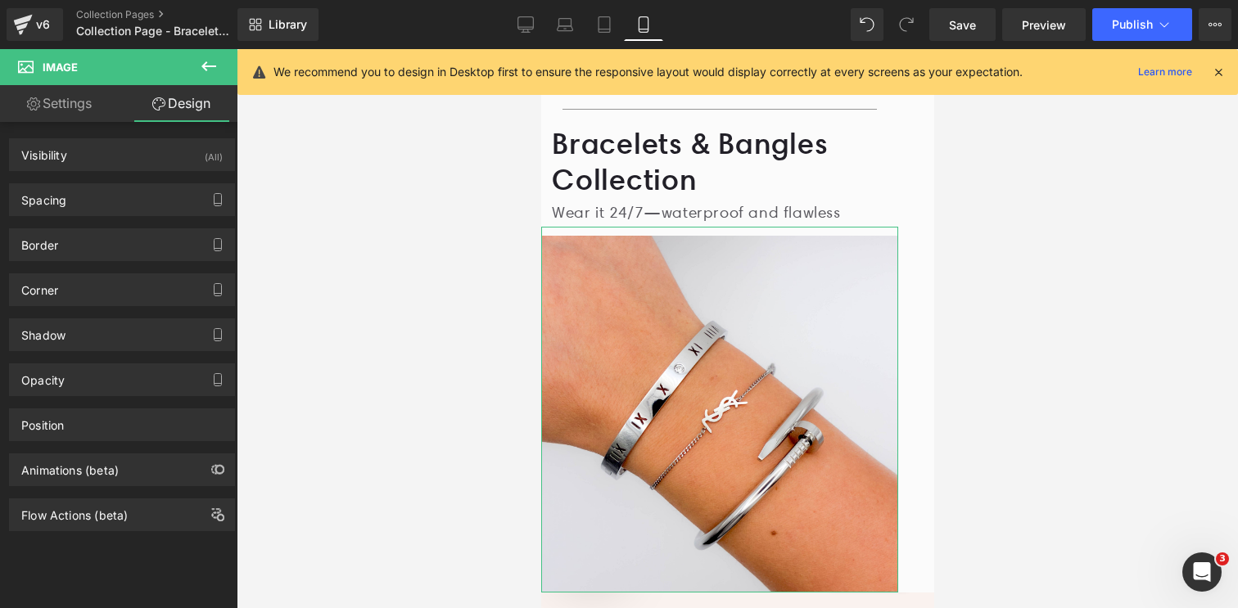
click at [73, 97] on link "Settings" at bounding box center [59, 103] width 119 height 37
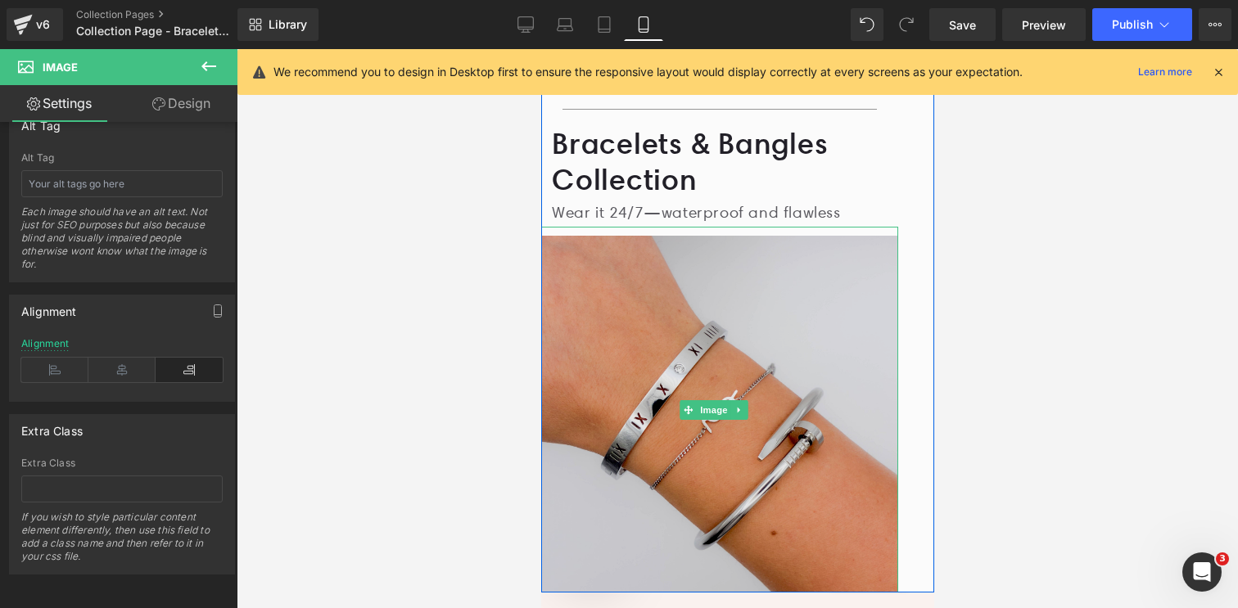
click at [688, 307] on img at bounding box center [718, 410] width 357 height 366
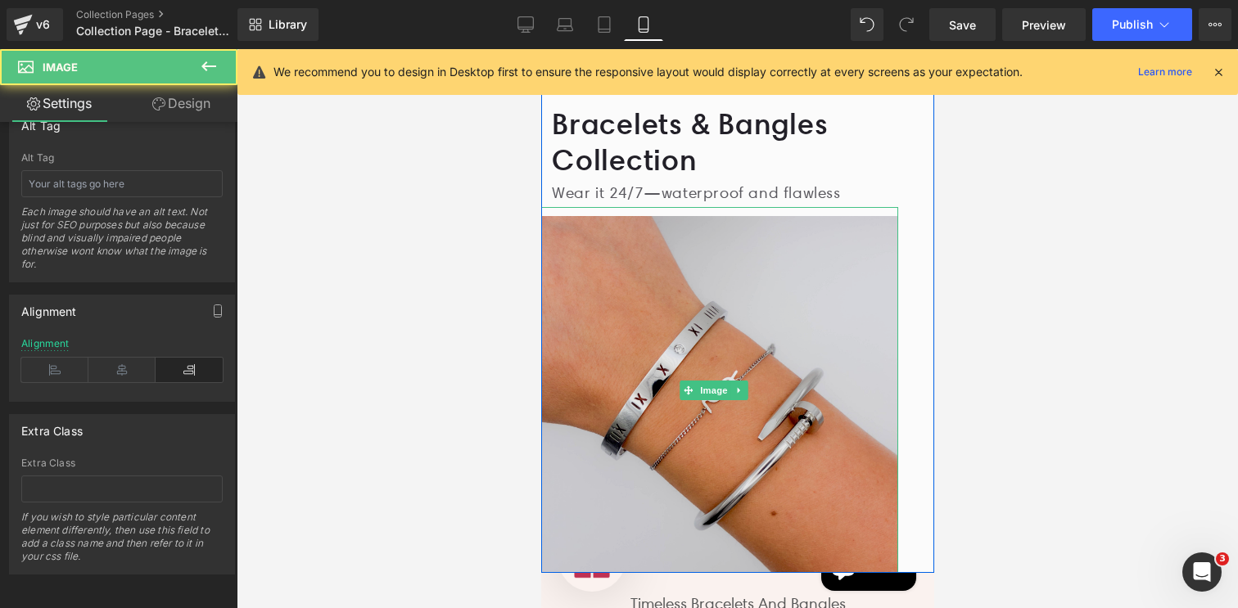
scroll to position [404, 0]
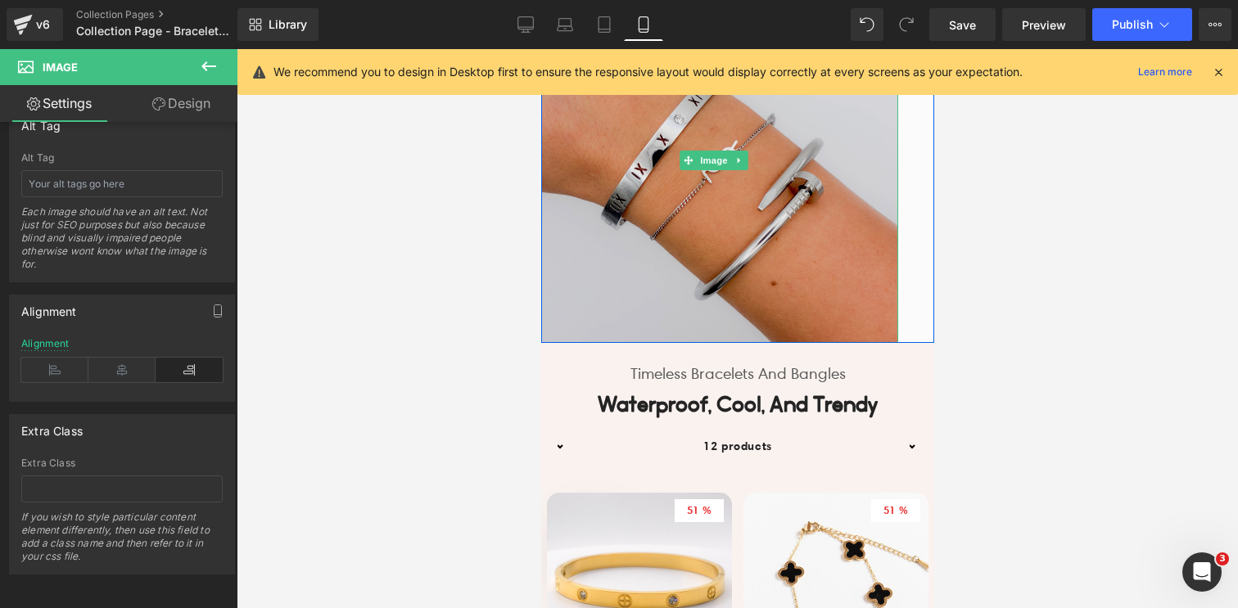
drag, startPoint x: 669, startPoint y: 311, endPoint x: 1062, endPoint y: 415, distance: 407.2
click at [669, 311] on img at bounding box center [718, 160] width 357 height 366
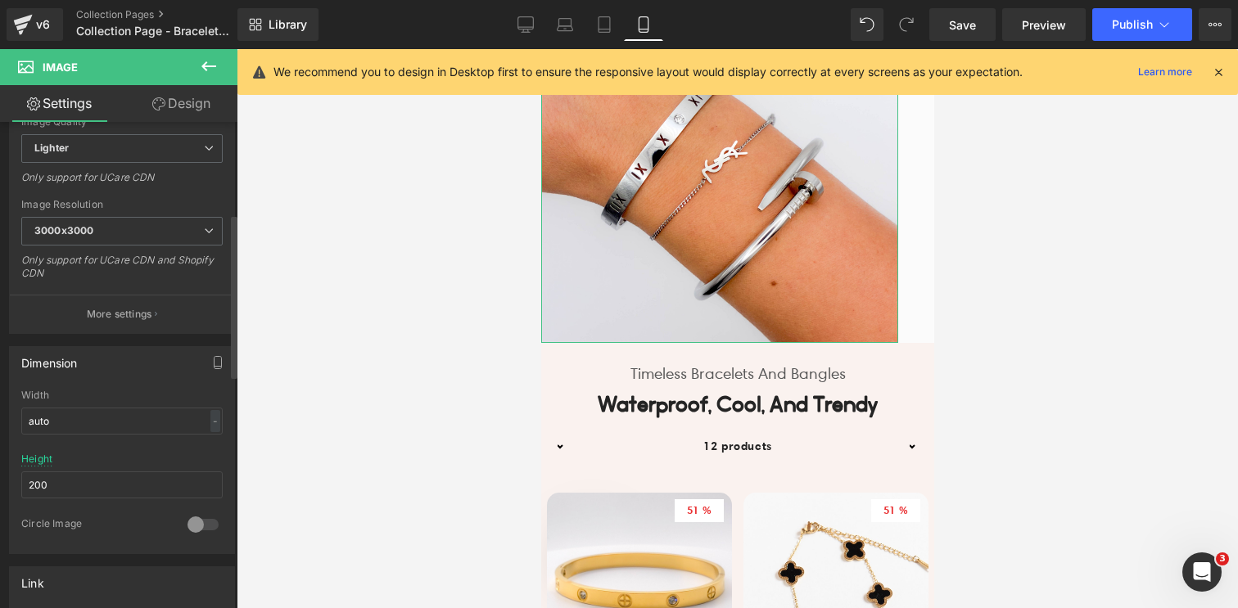
scroll to position [272, 0]
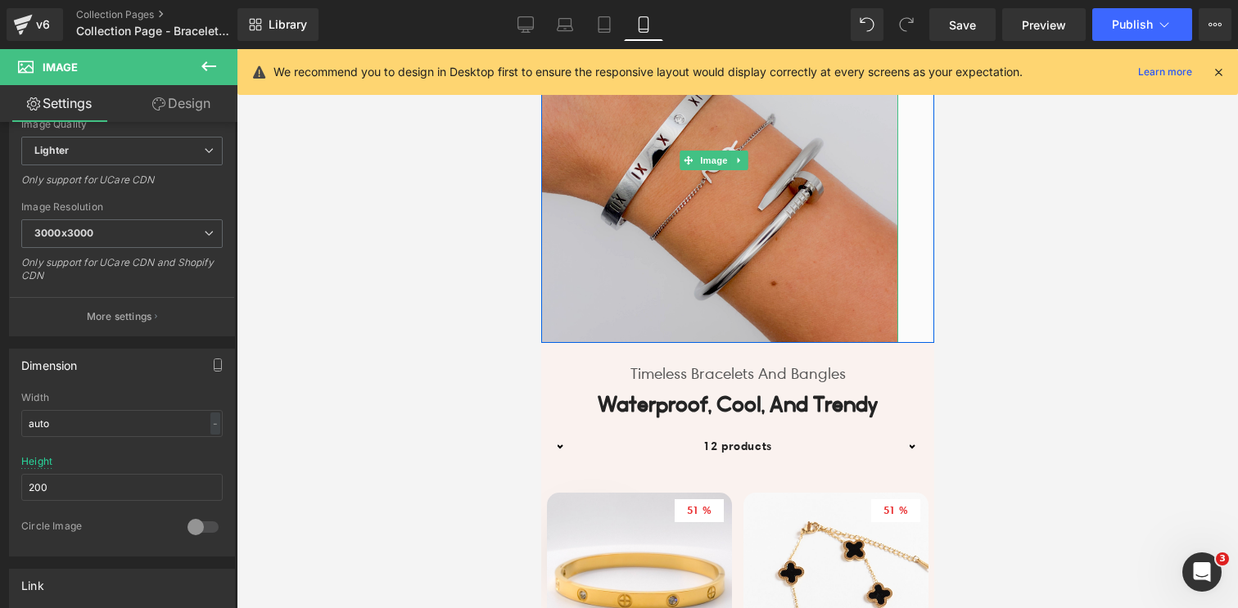
click at [597, 301] on img at bounding box center [718, 160] width 357 height 366
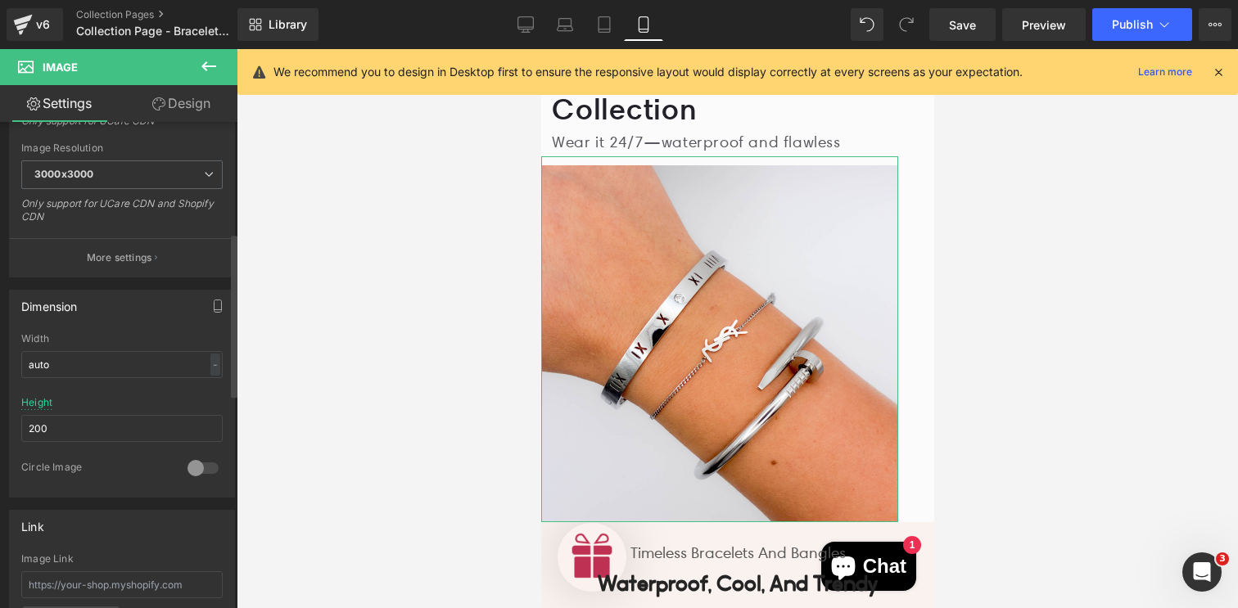
scroll to position [327, 0]
drag, startPoint x: 62, startPoint y: 427, endPoint x: 27, endPoint y: 429, distance: 35.2
click at [27, 429] on input "200" at bounding box center [121, 431] width 201 height 27
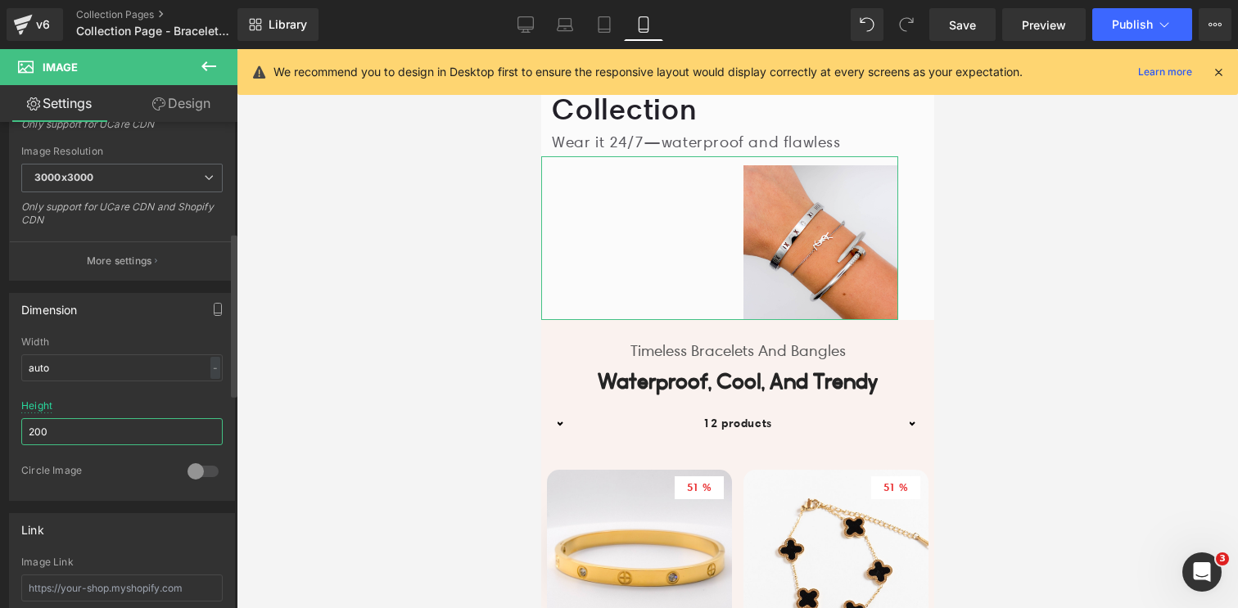
type input "200"
click at [129, 404] on div "Height 200" at bounding box center [121, 432] width 201 height 64
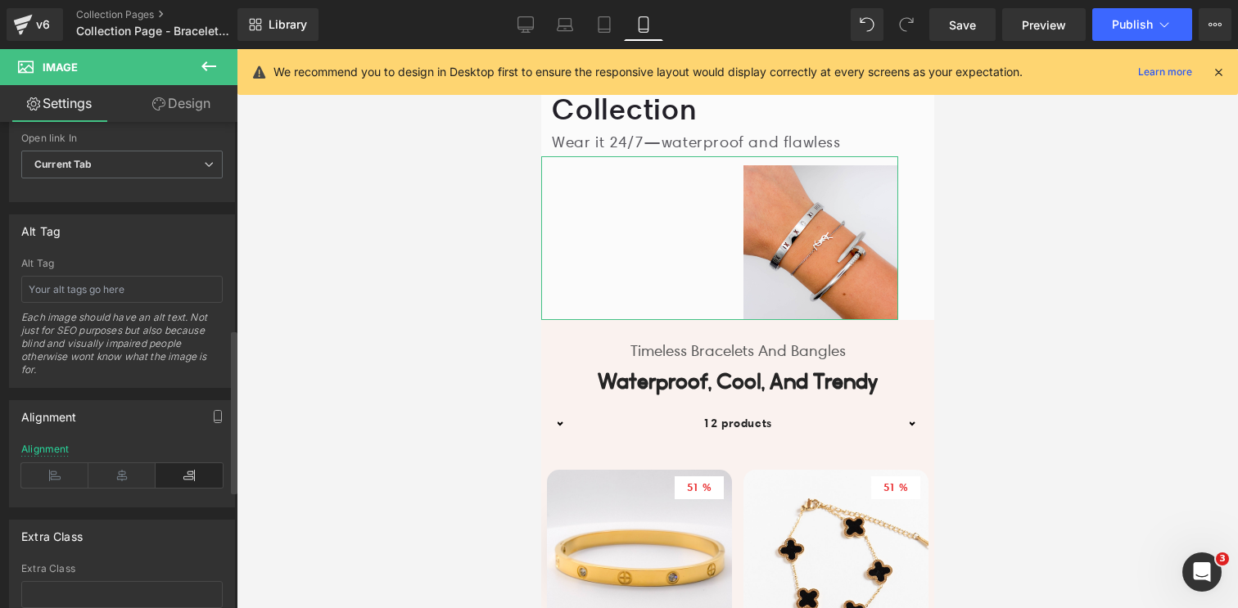
scroll to position [895, 0]
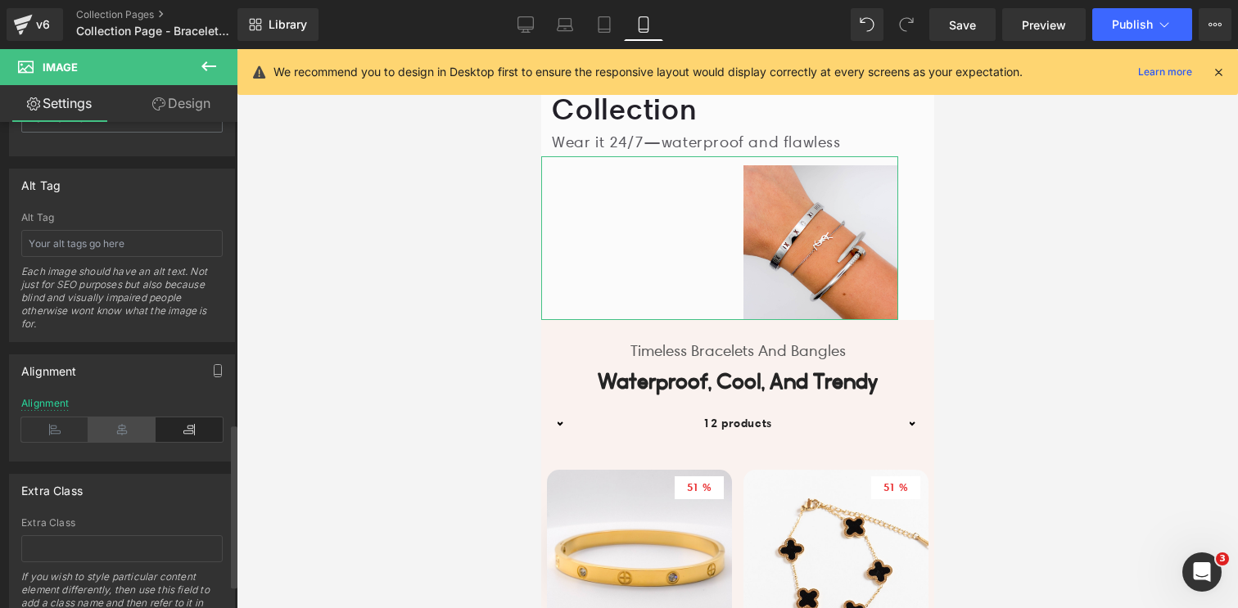
click at [124, 431] on icon at bounding box center [121, 429] width 67 height 25
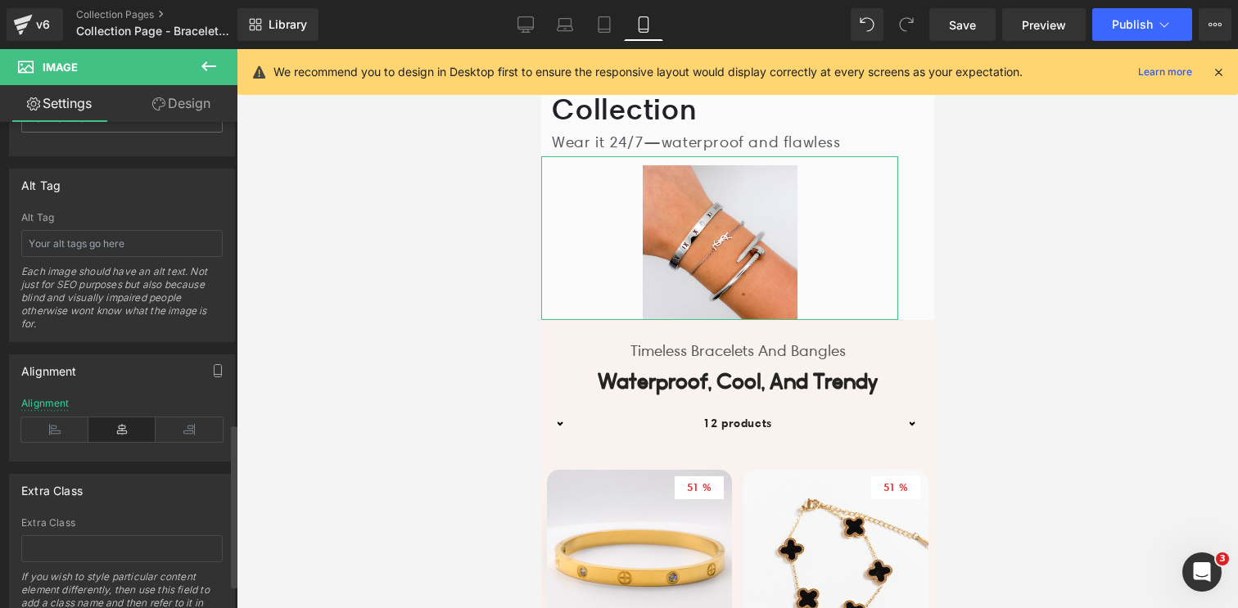
click at [142, 344] on div "Alignment Left Center Right Alignment" at bounding box center [122, 402] width 245 height 120
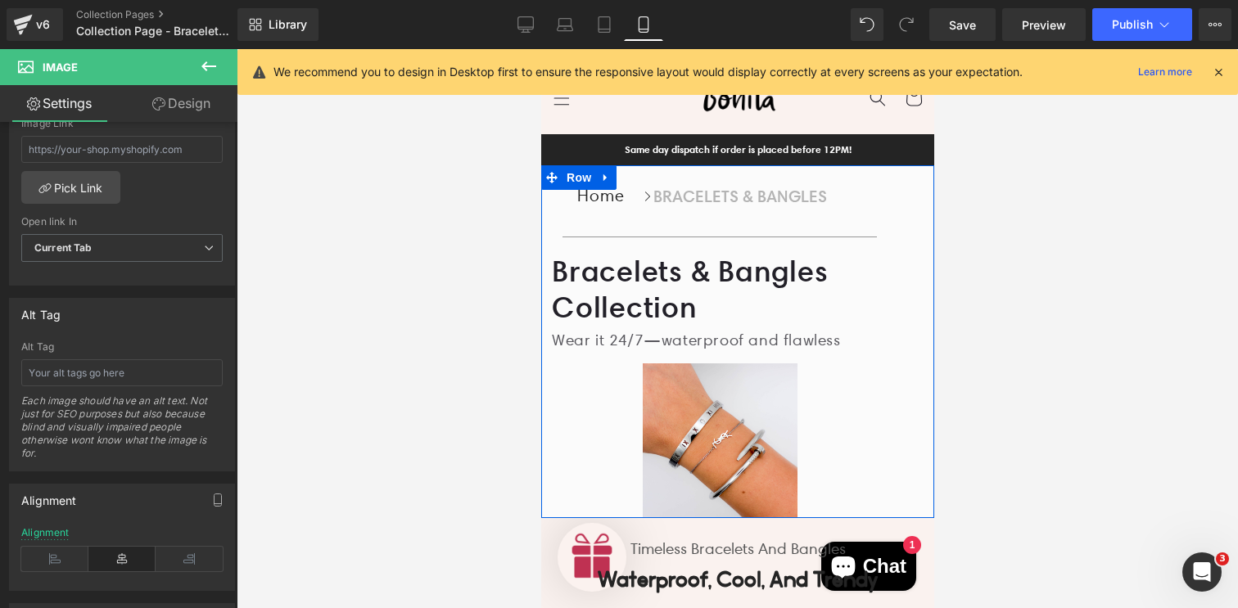
scroll to position [11, 0]
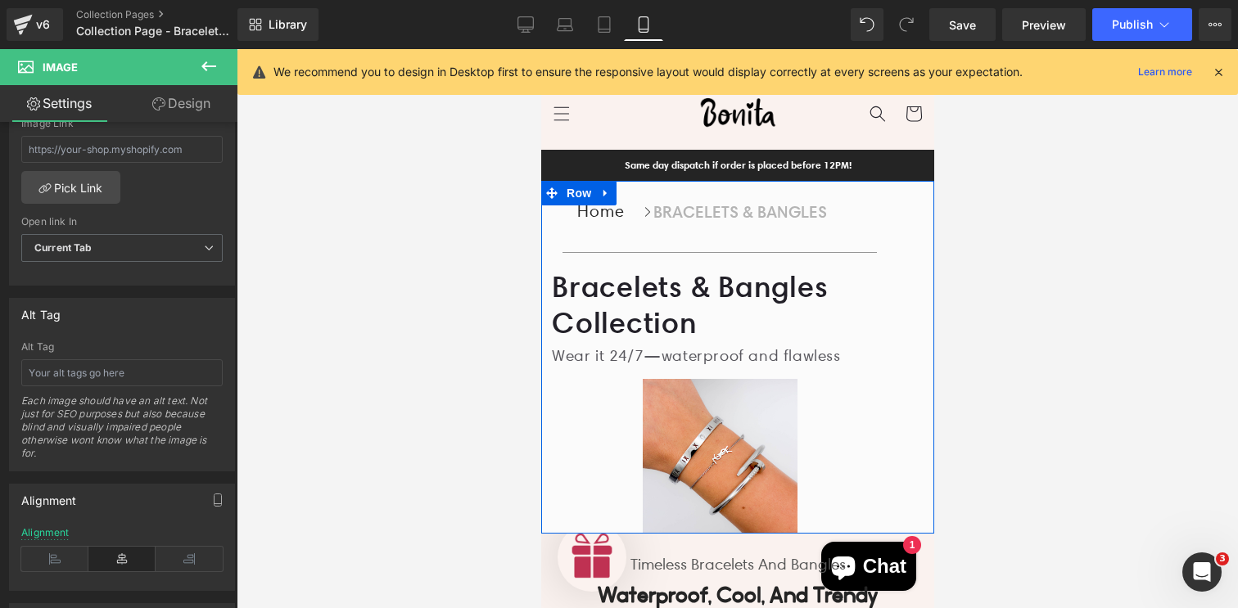
click at [648, 310] on h1 "Bracelets & Bangles Collection" at bounding box center [719, 304] width 336 height 73
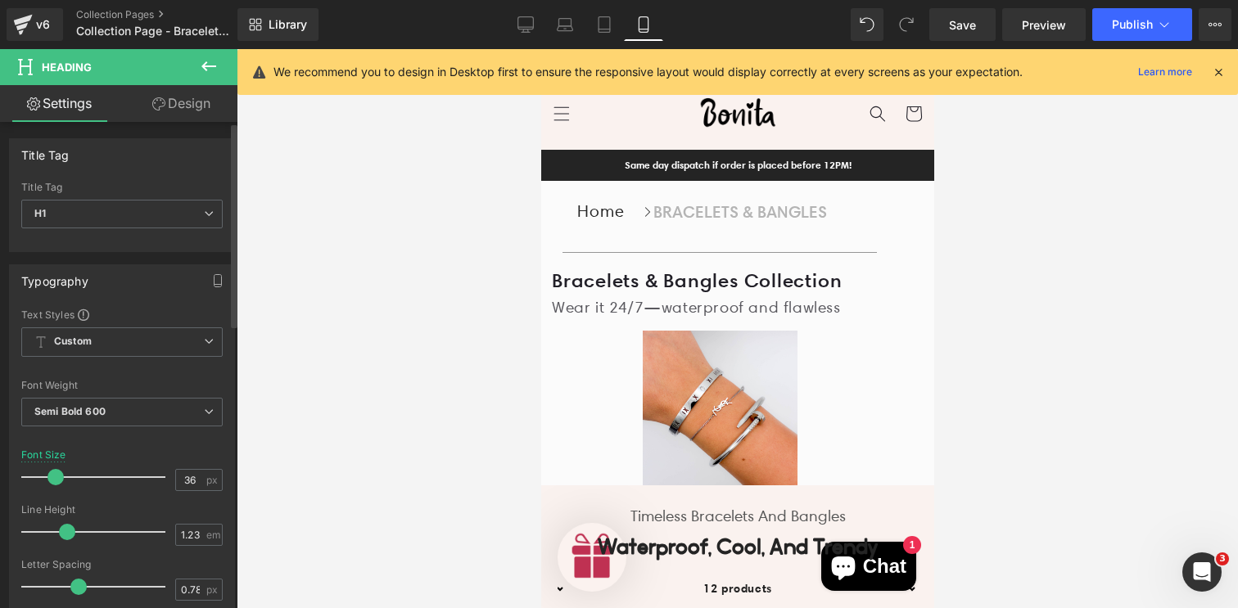
drag, startPoint x: 70, startPoint y: 476, endPoint x: 53, endPoint y: 476, distance: 16.4
click at [53, 476] on span at bounding box center [55, 477] width 16 height 16
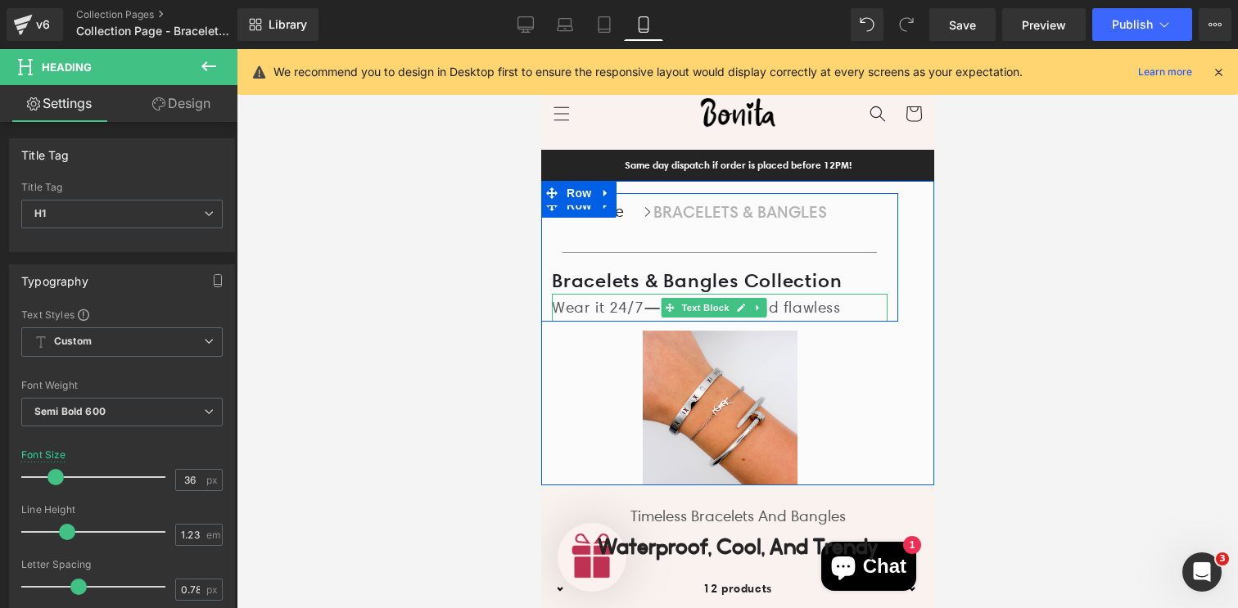
click at [828, 322] on p "Wear it 24/7—waterproof and flawless" at bounding box center [719, 308] width 336 height 28
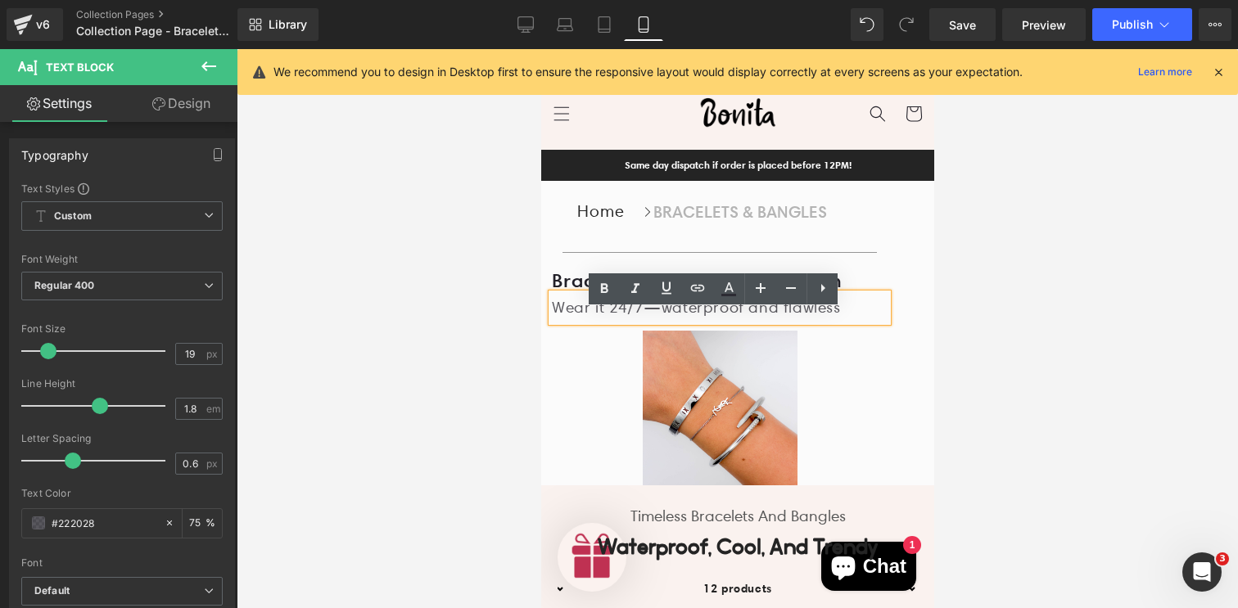
click at [855, 322] on p "Wear it 24/7—waterproof and flawless" at bounding box center [719, 308] width 336 height 28
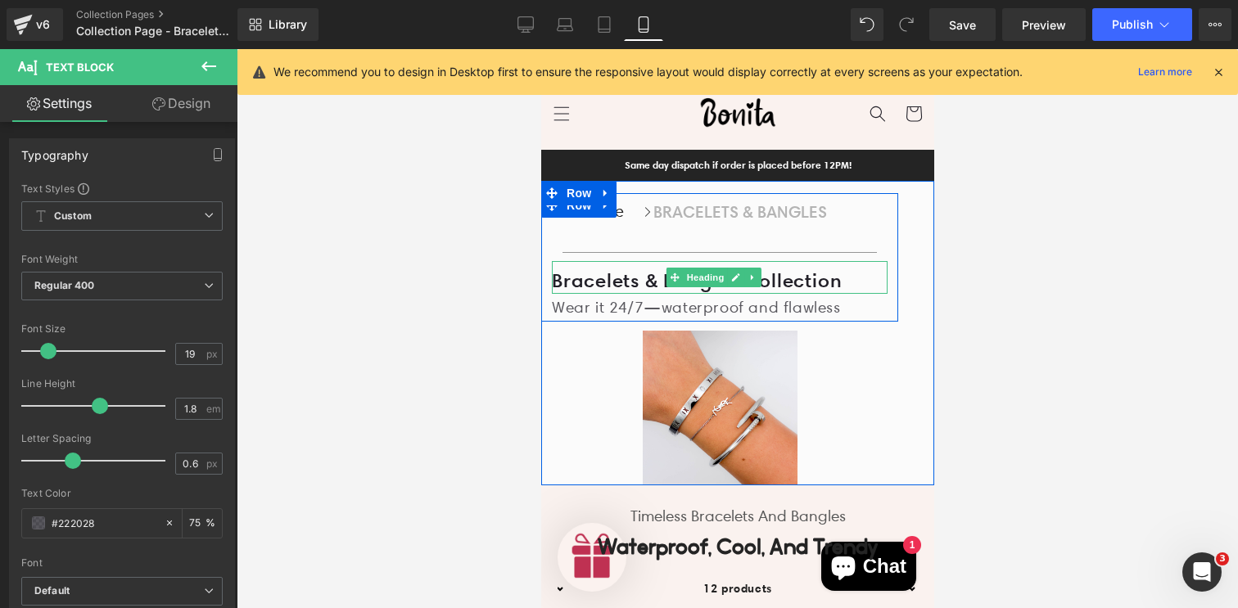
click at [566, 293] on h1 "Bracelets & Bangles Collection" at bounding box center [719, 280] width 336 height 25
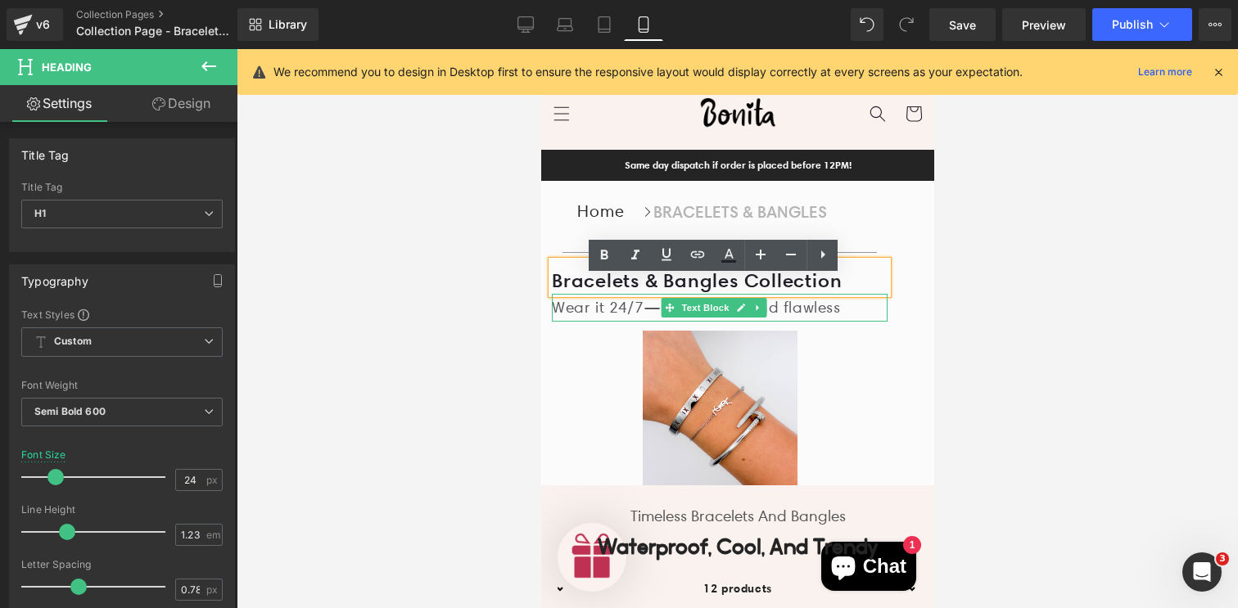
click at [625, 322] on p "Wear it 24/7—waterproof and flawless" at bounding box center [719, 308] width 336 height 28
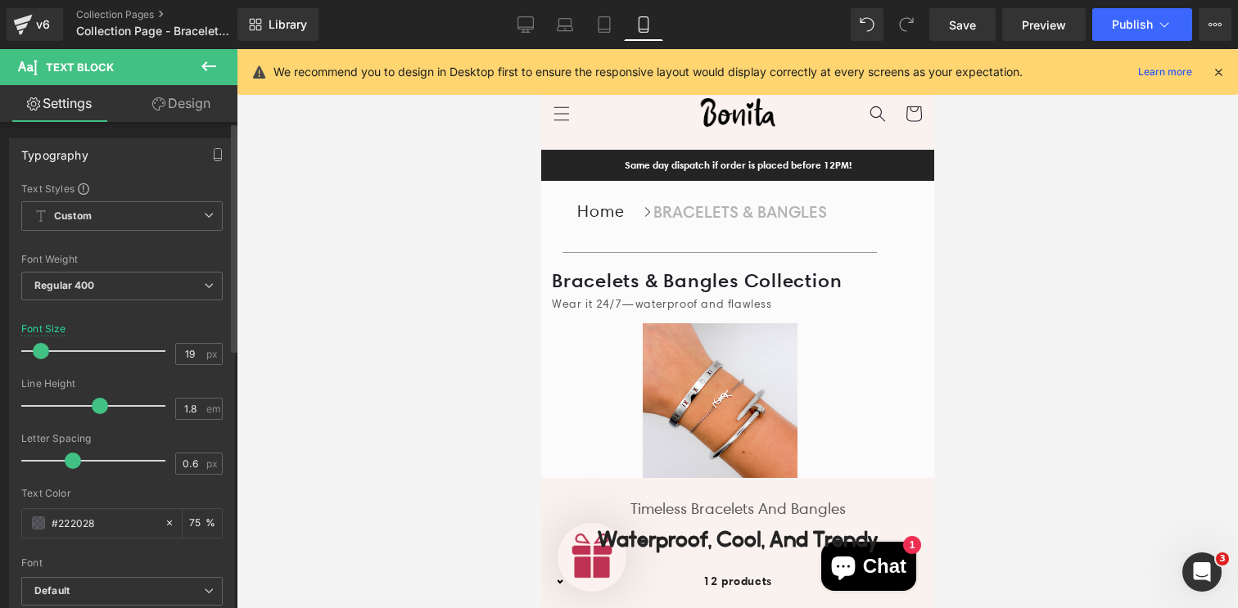
click at [40, 351] on span at bounding box center [41, 351] width 16 height 16
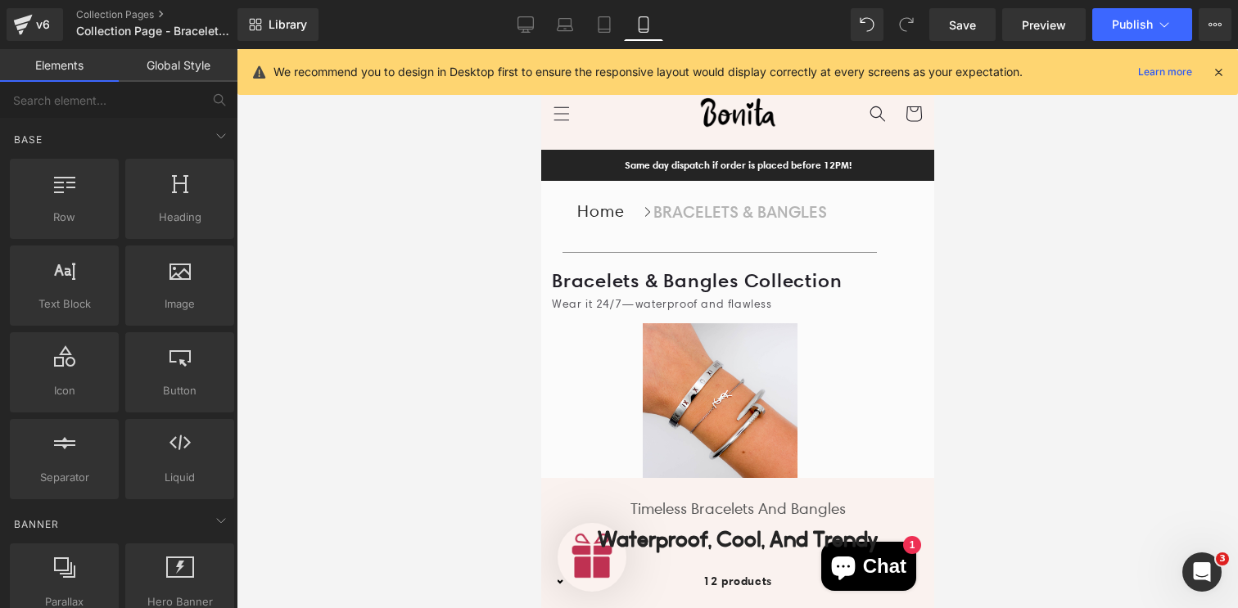
click at [463, 309] on div at bounding box center [737, 328] width 1001 height 559
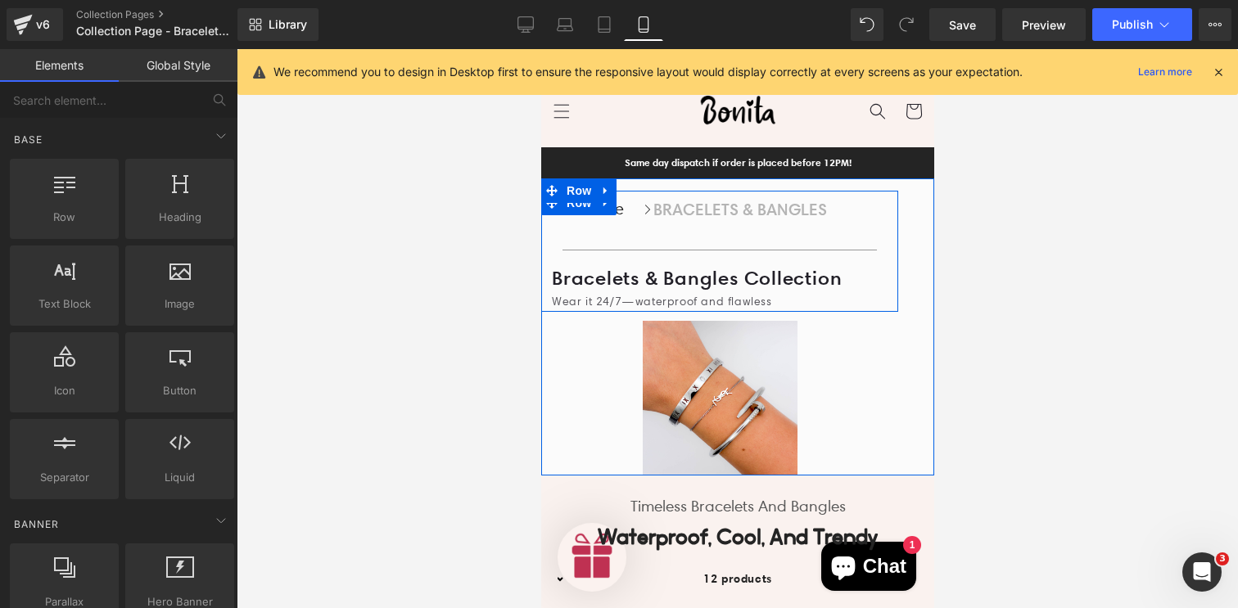
scroll to position [23, 0]
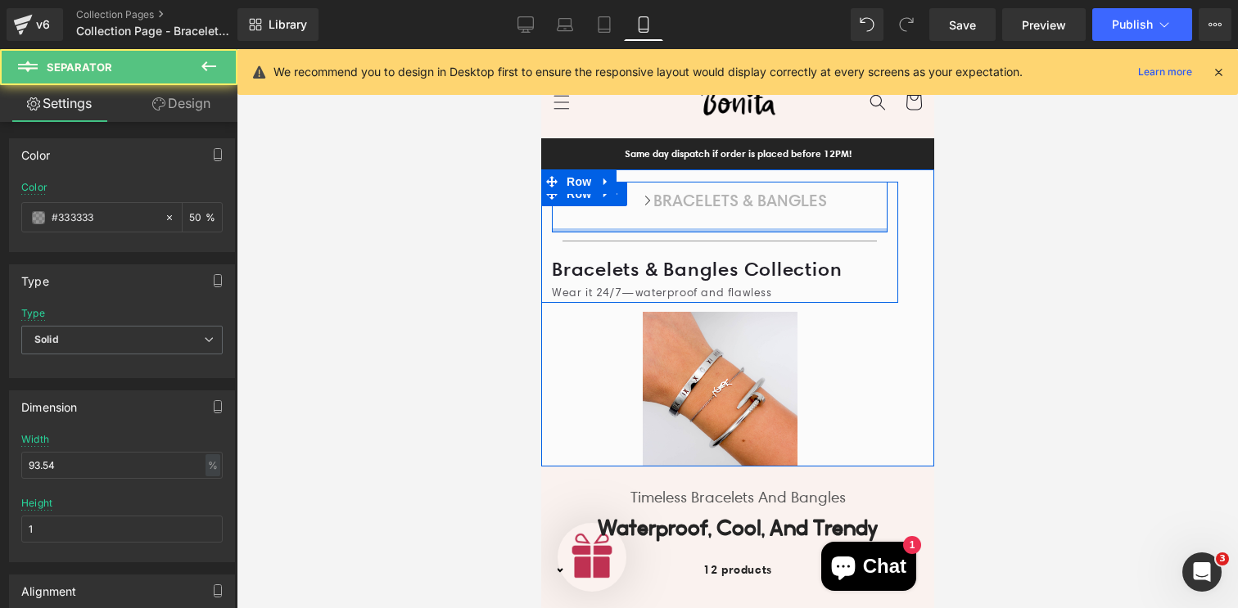
drag, startPoint x: 831, startPoint y: 257, endPoint x: 832, endPoint y: 246, distance: 11.5
click at [832, 246] on div "Home Button Icon BRACELETS & BANGLES Collection Title Icon List Row Home Button…" at bounding box center [718, 243] width 357 height 122
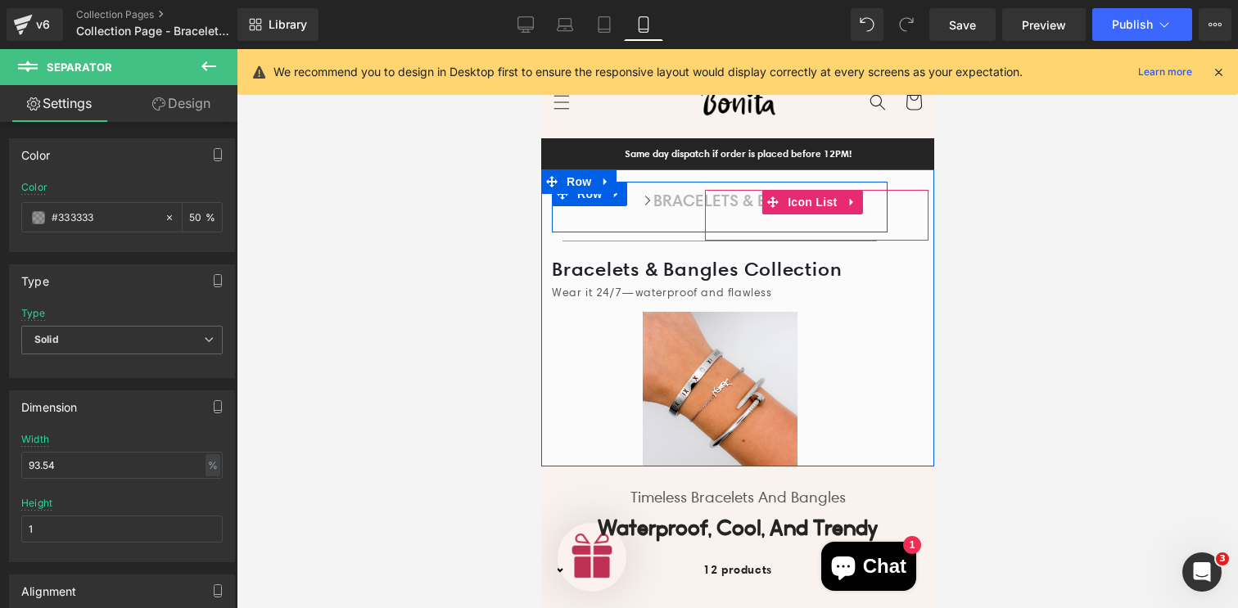
click at [801, 233] on div "BRACELETS & BANGLES Collection Title" at bounding box center [808, 211] width 208 height 43
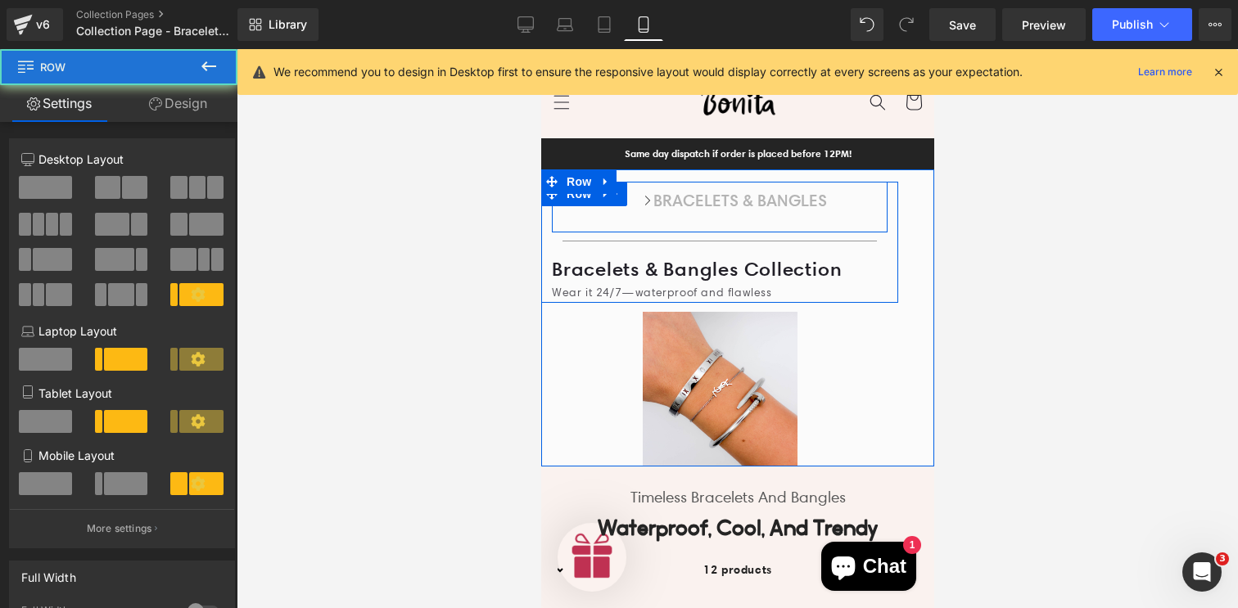
click at [670, 232] on div "Icon BRACELETS & BANGLES Collection Title Icon List" at bounding box center [774, 207] width 223 height 51
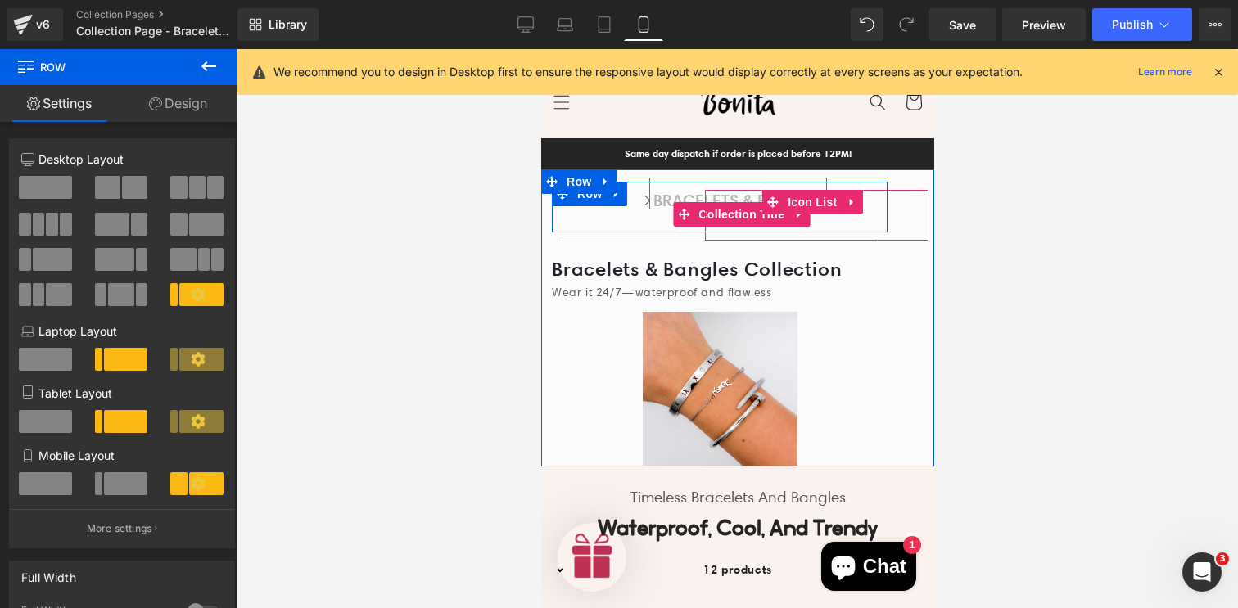
drag, startPoint x: 683, startPoint y: 247, endPoint x: 685, endPoint y: 225, distance: 22.2
click at [685, 225] on div "Home Button Icon BRACELETS & BANGLES Collection Title Icon List Row" at bounding box center [719, 207] width 336 height 51
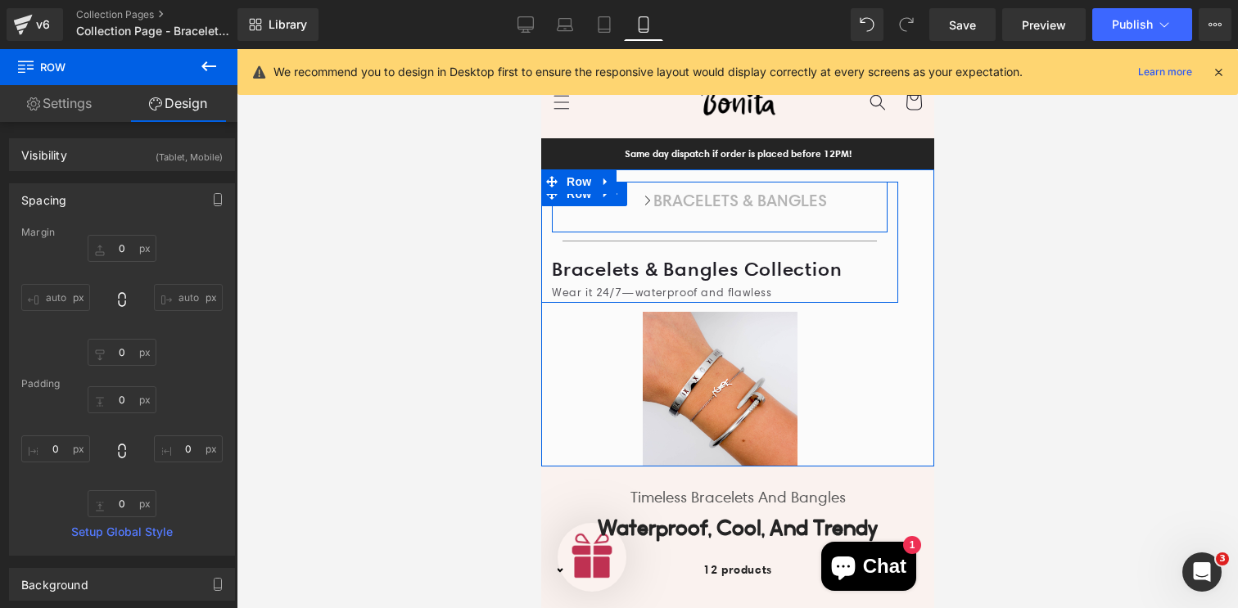
drag, startPoint x: 681, startPoint y: 247, endPoint x: 678, endPoint y: 232, distance: 15.1
click at [678, 232] on div "Home Button Icon BRACELETS & BANGLES Collection Title Icon List Row" at bounding box center [719, 207] width 336 height 51
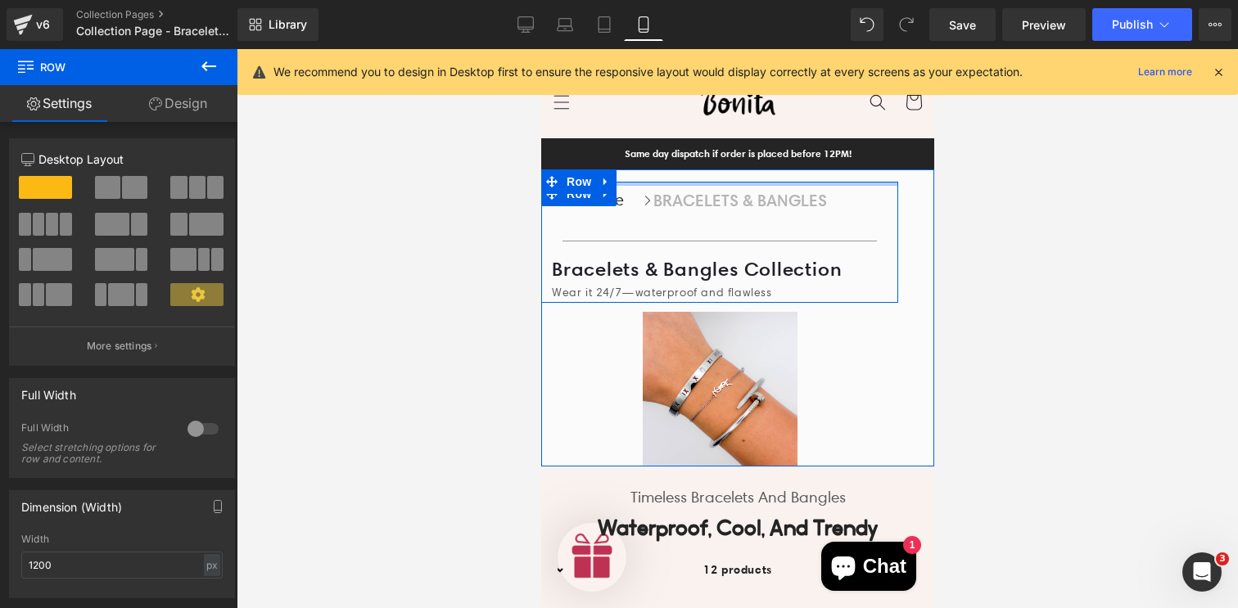
click at [684, 182] on div at bounding box center [718, 184] width 357 height 4
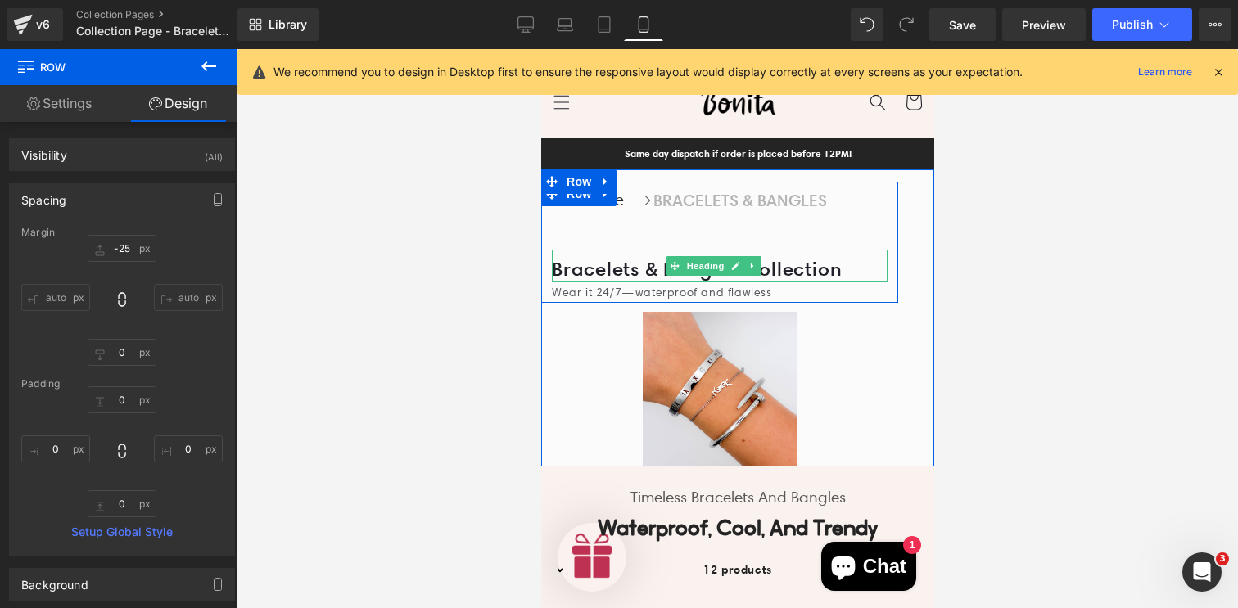
click at [631, 275] on h1 "Bracelets & Bangles Collection" at bounding box center [719, 269] width 336 height 25
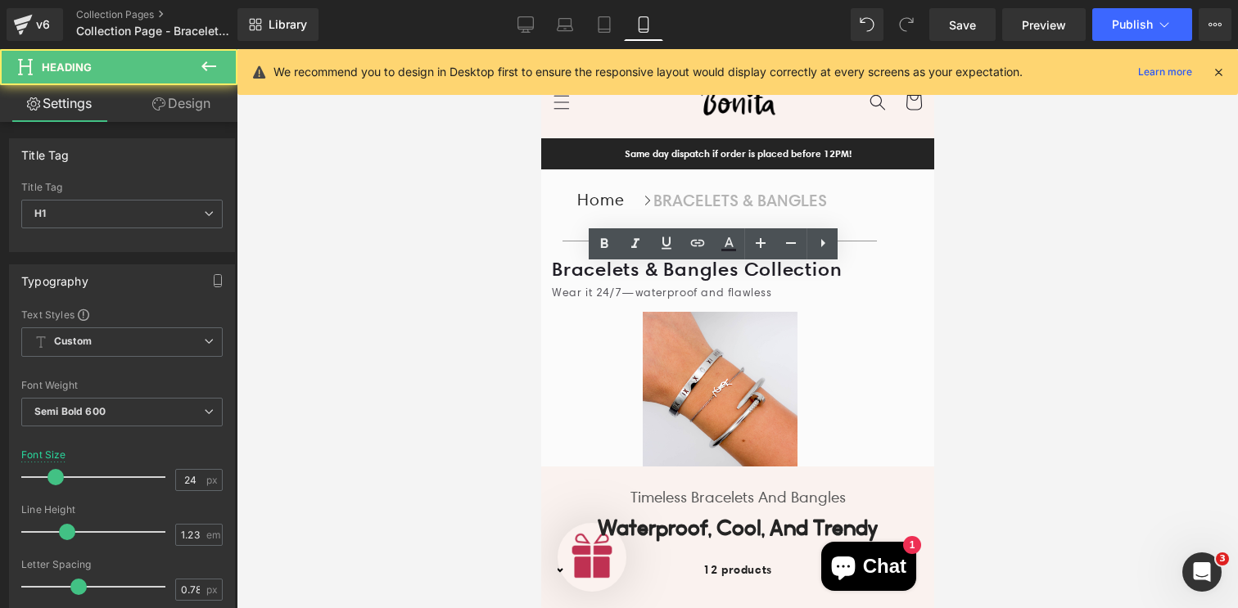
click at [479, 279] on div at bounding box center [737, 328] width 1001 height 559
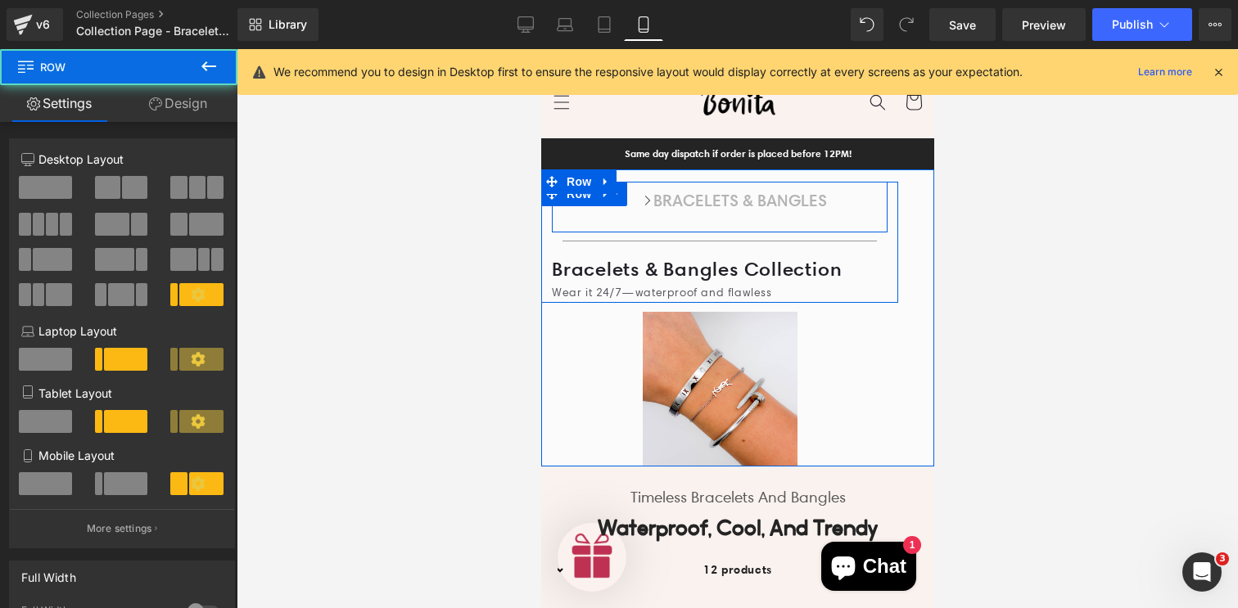
click at [684, 232] on div "Icon BRACELETS & BANGLES Collection Title Icon List" at bounding box center [774, 207] width 223 height 51
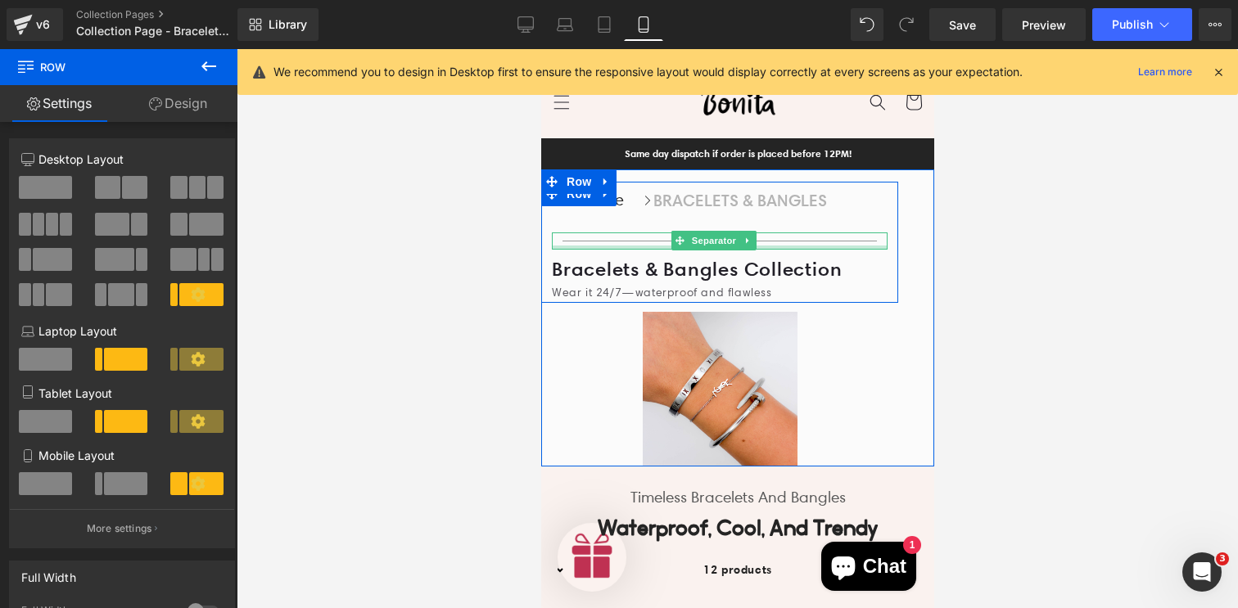
drag, startPoint x: 641, startPoint y: 245, endPoint x: 647, endPoint y: 261, distance: 17.3
click at [650, 262] on div "Home Button Icon BRACELETS & BANGLES Collection Title Icon List Row Home Button…" at bounding box center [718, 243] width 357 height 122
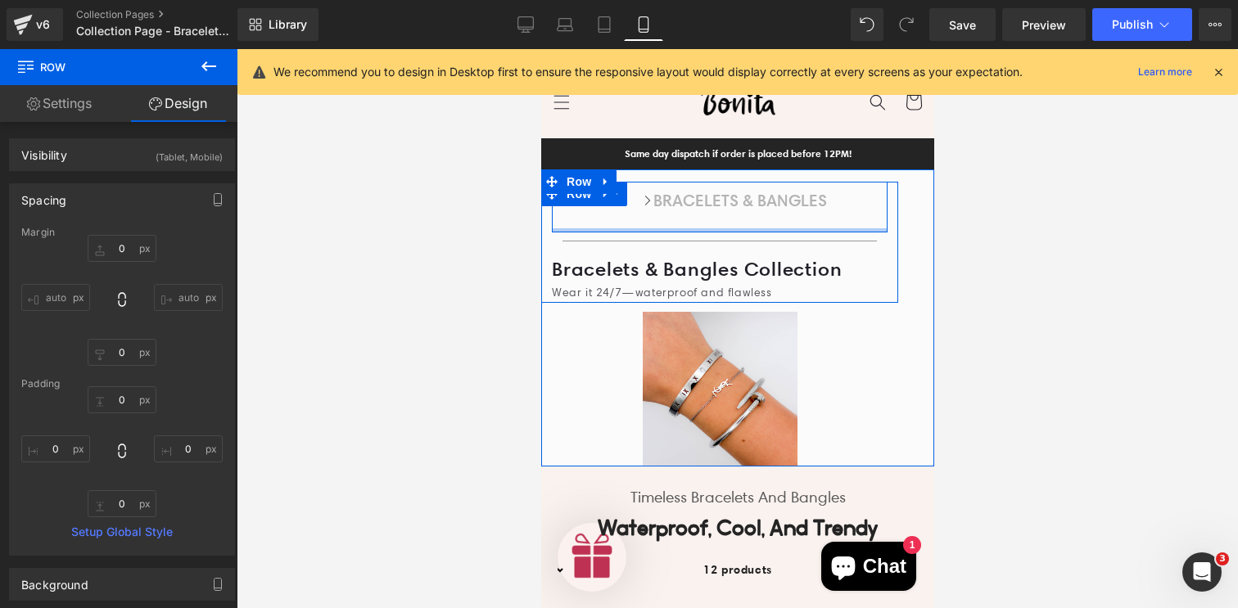
drag, startPoint x: 645, startPoint y: 246, endPoint x: 648, endPoint y: 233, distance: 13.5
click at [648, 232] on div "Home Button Icon BRACELETS & BANGLES Collection Title Icon List Row" at bounding box center [719, 207] width 336 height 51
click at [586, 226] on div "Home Button Icon BRACELETS & BANGLES Collection Title Icon List Row" at bounding box center [719, 207] width 336 height 51
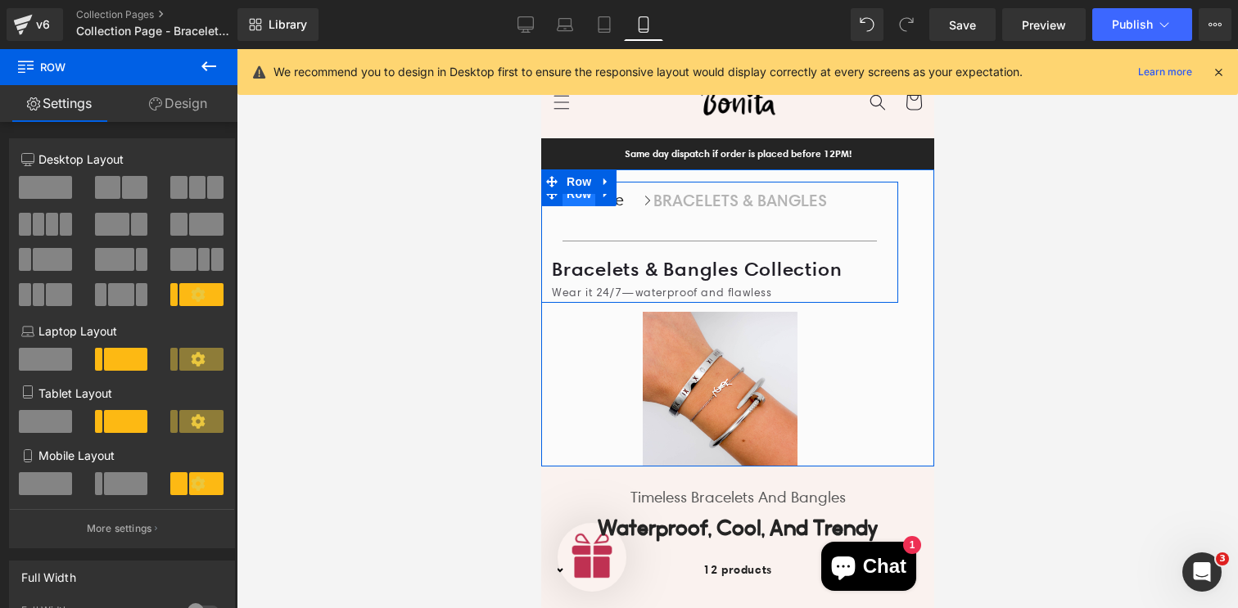
click at [581, 199] on span "Row" at bounding box center [578, 194] width 33 height 25
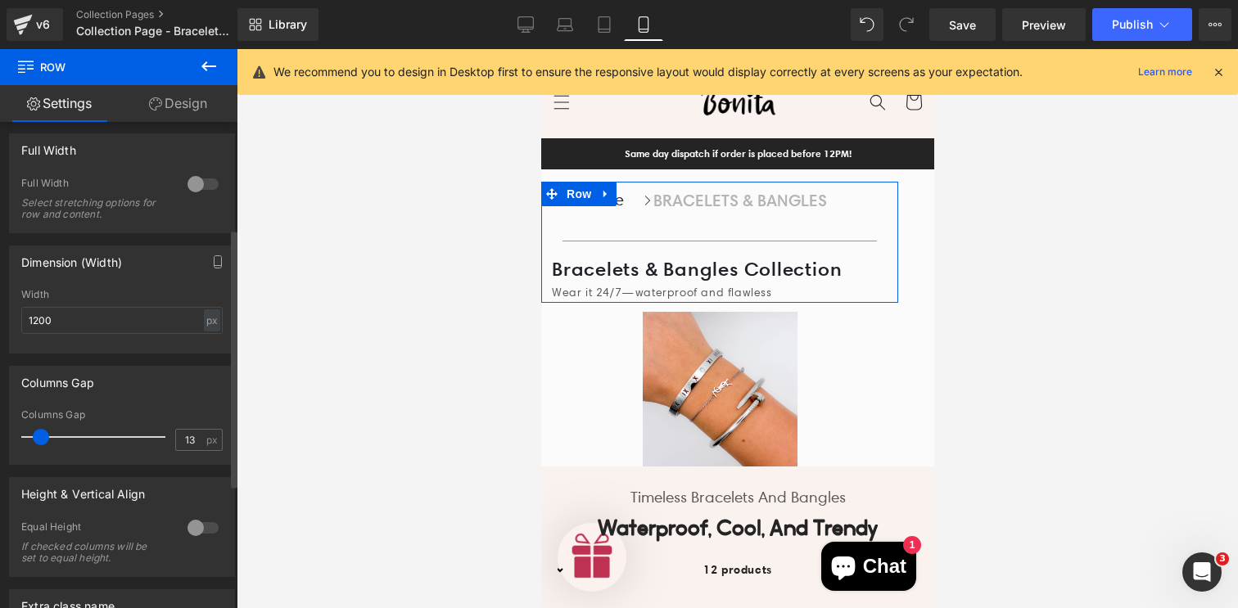
scroll to position [286, 0]
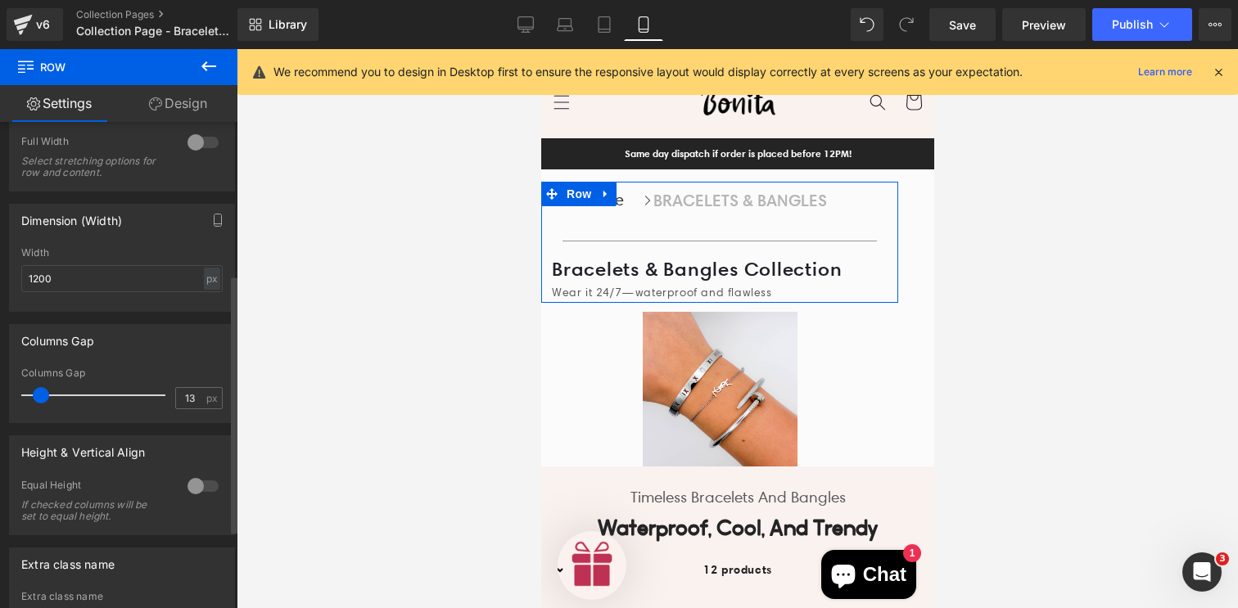
click at [43, 400] on span at bounding box center [41, 395] width 16 height 16
click at [161, 455] on div "Height & Vertical Align" at bounding box center [122, 451] width 224 height 31
click at [192, 493] on div at bounding box center [202, 486] width 39 height 26
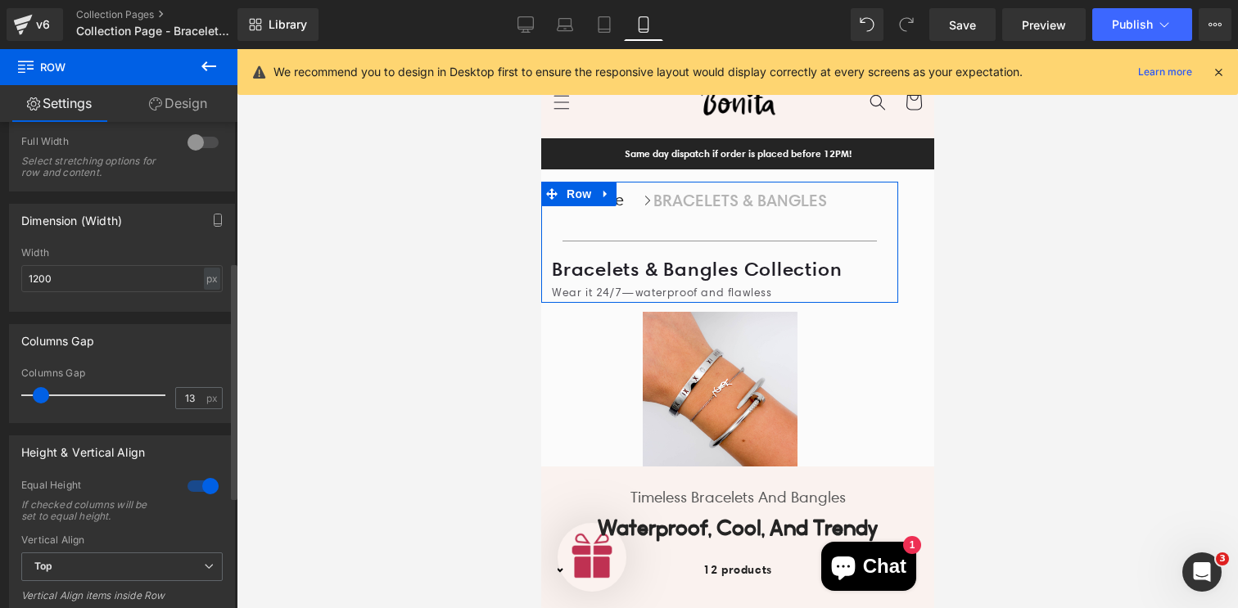
click at [192, 485] on div at bounding box center [202, 486] width 39 height 26
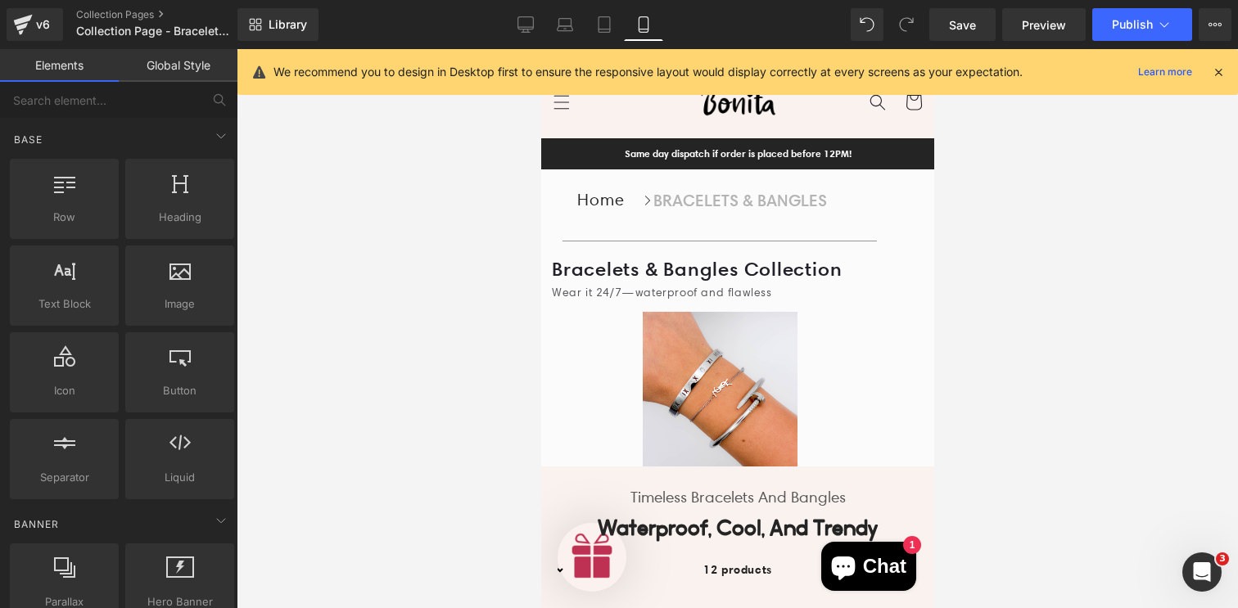
click at [362, 435] on div at bounding box center [737, 328] width 1001 height 559
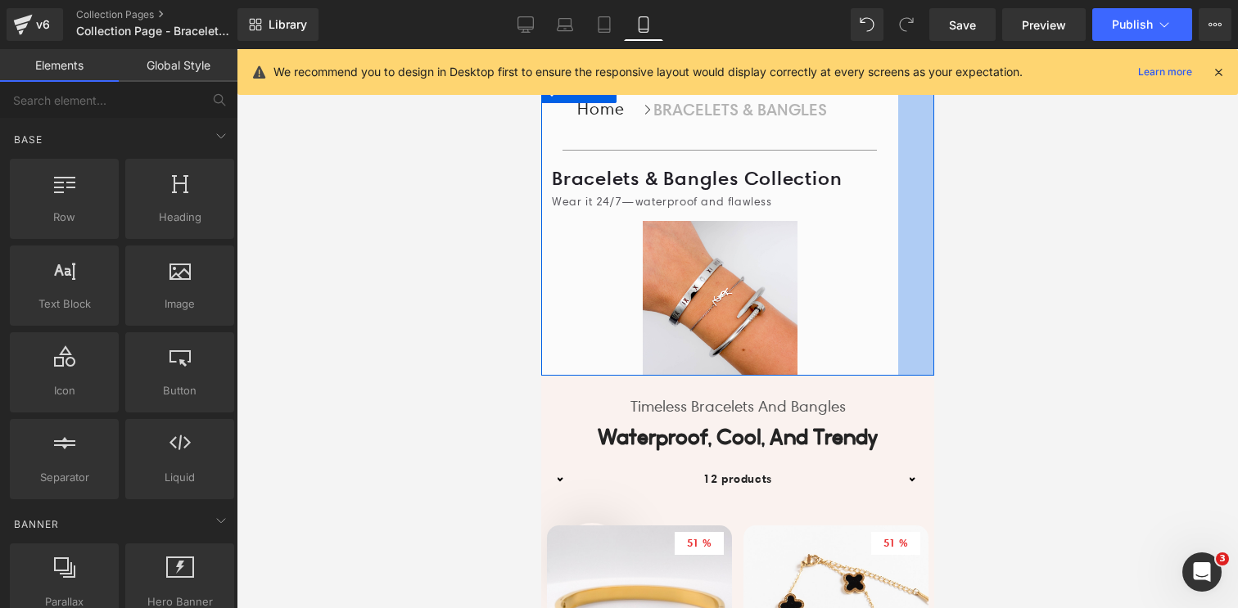
scroll to position [117, 0]
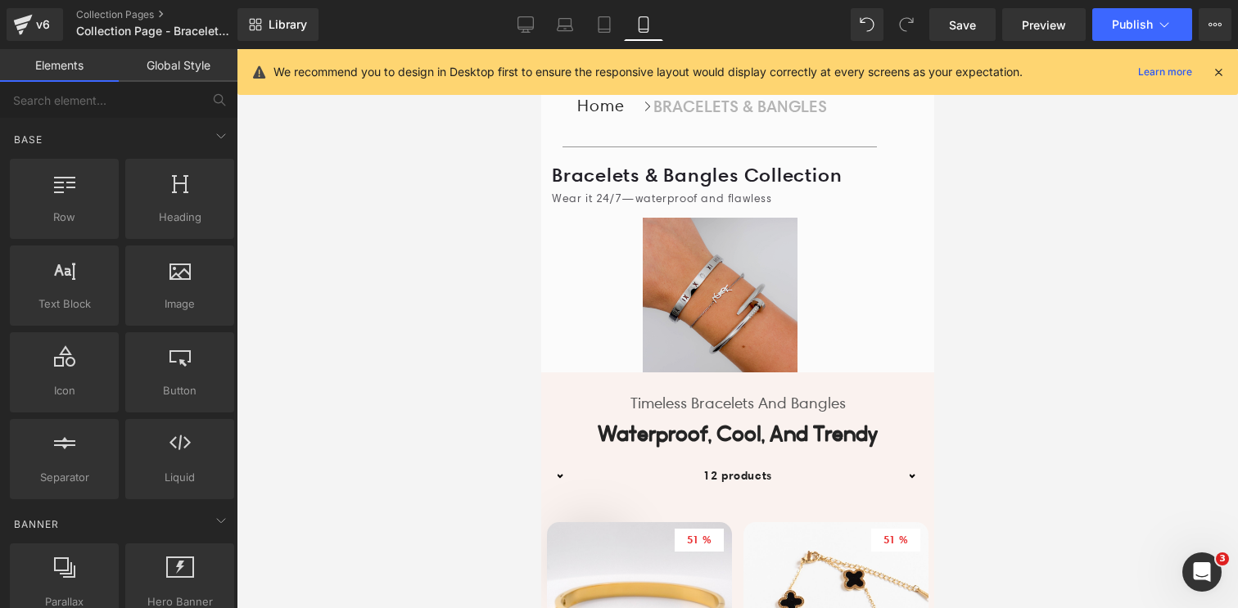
click at [654, 332] on img at bounding box center [719, 291] width 155 height 164
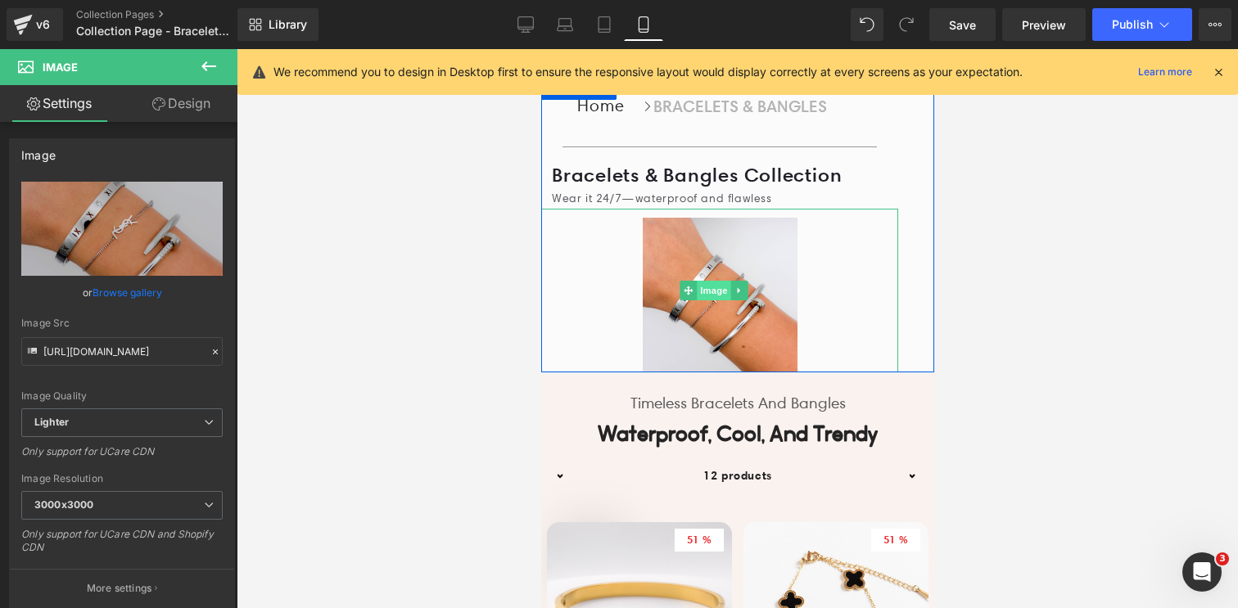
click at [715, 300] on span "Image" at bounding box center [713, 291] width 34 height 20
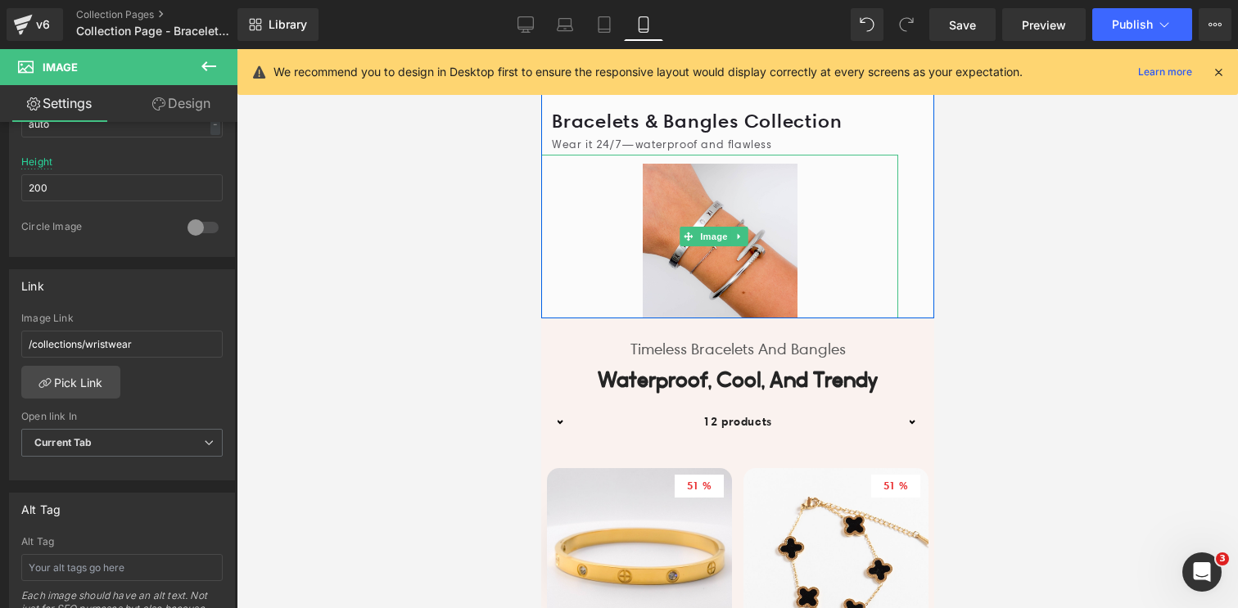
scroll to position [173, 0]
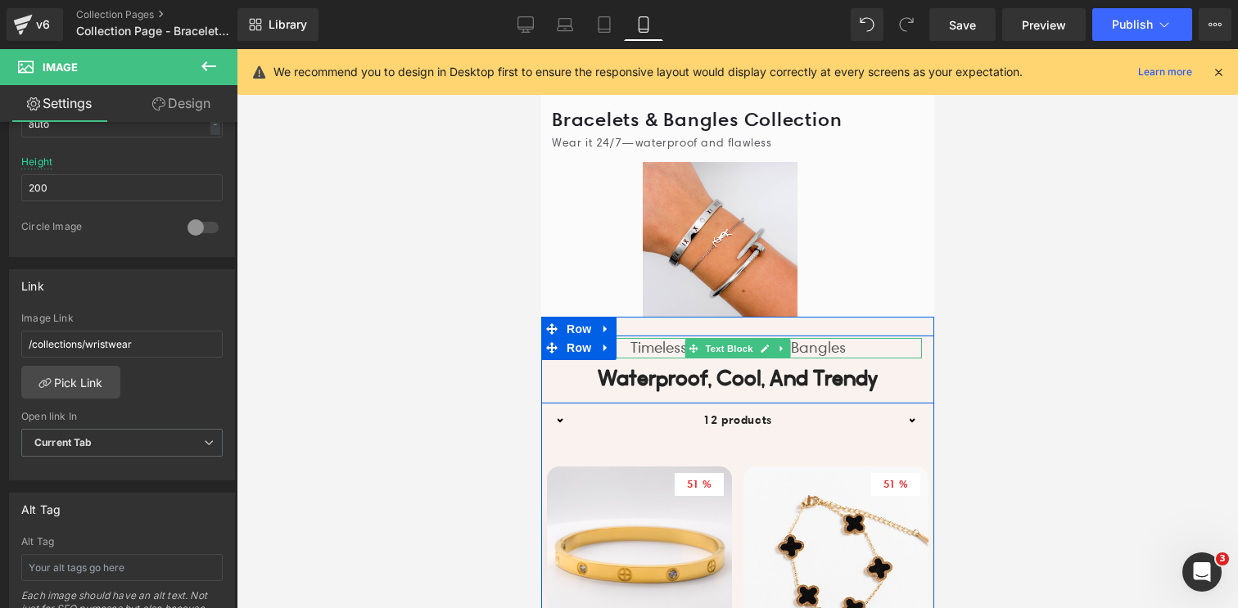
click at [825, 359] on p "Timeless bracelets and bangles" at bounding box center [736, 348] width 368 height 20
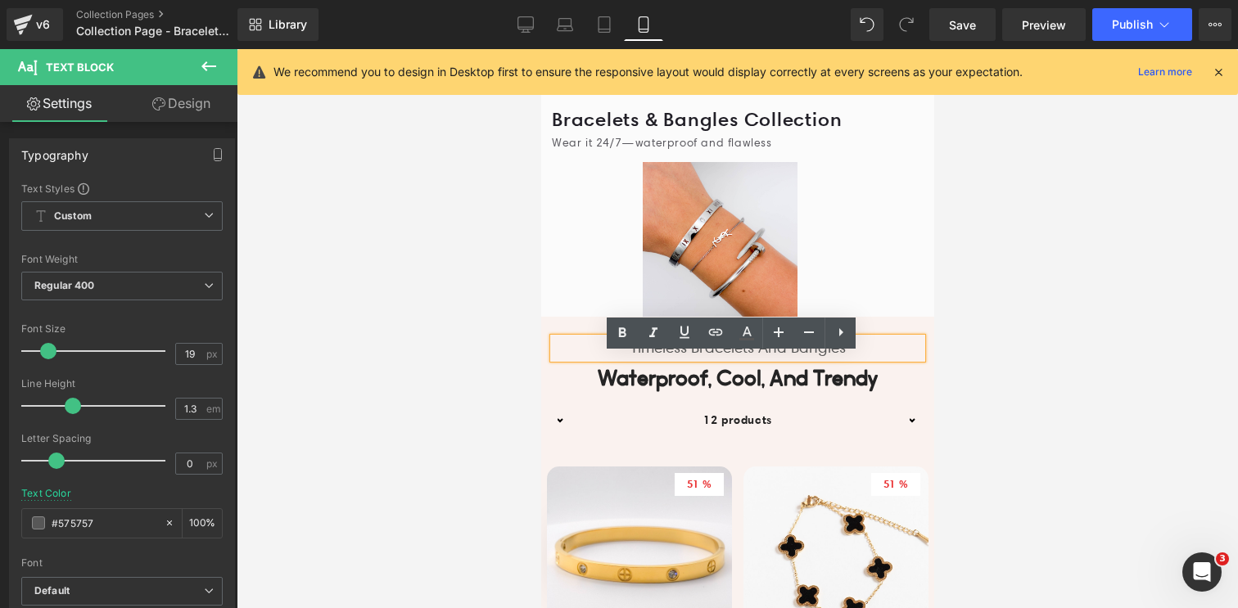
click at [1011, 355] on div at bounding box center [737, 328] width 1001 height 559
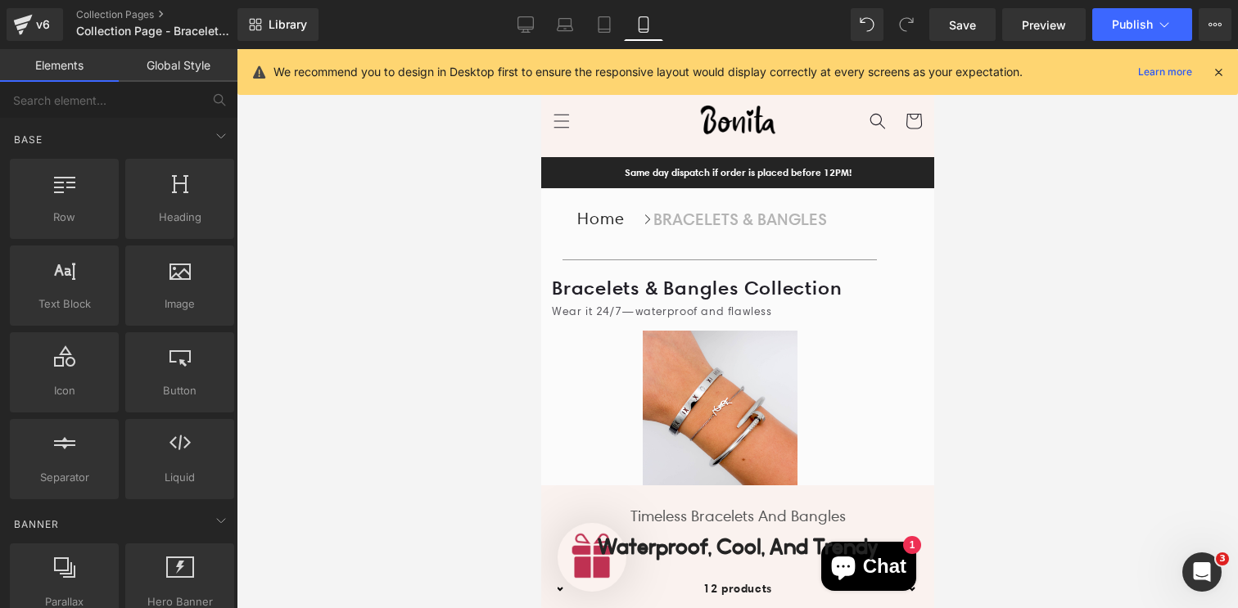
scroll to position [0, 0]
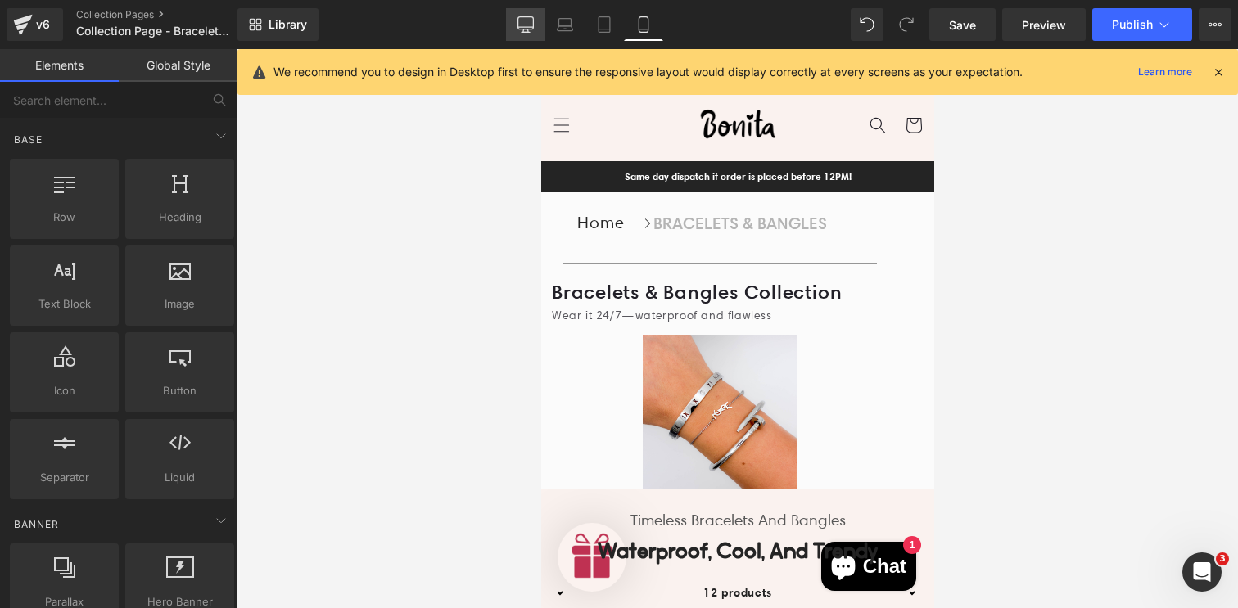
click at [520, 17] on icon at bounding box center [525, 24] width 16 height 16
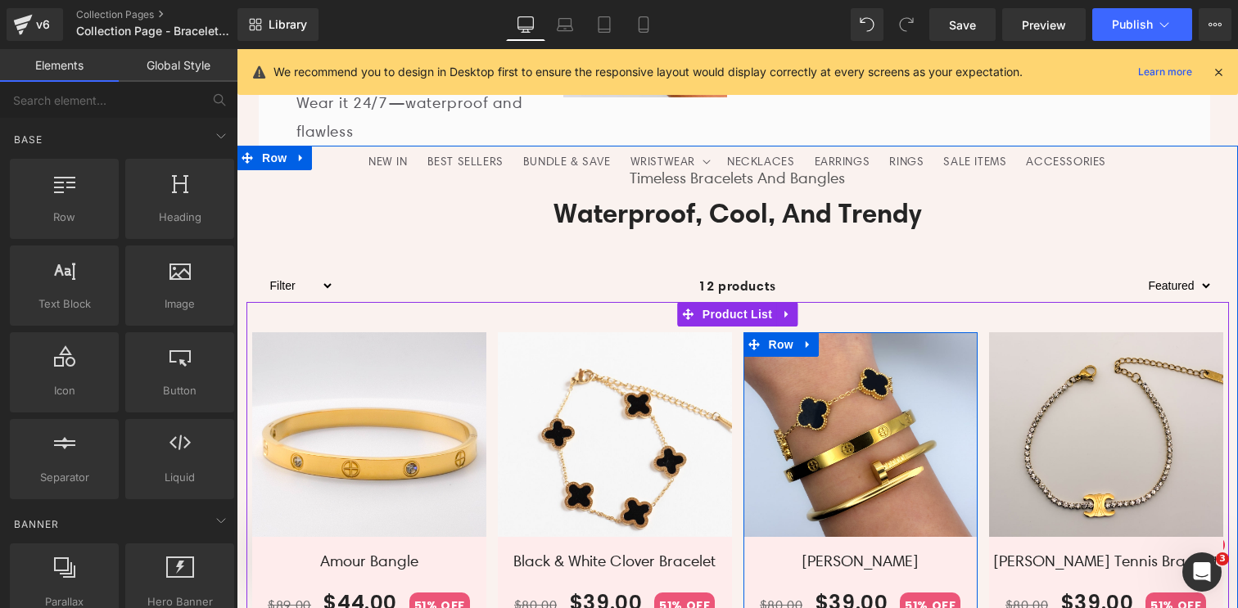
scroll to position [477, 0]
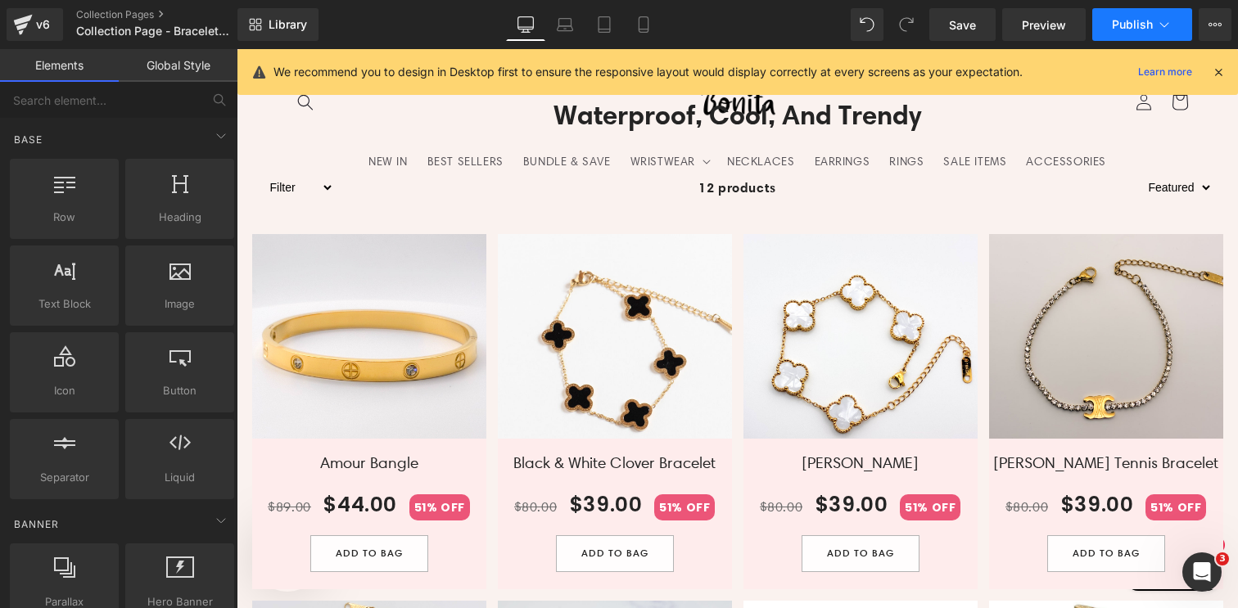
click at [1117, 34] on button "Publish" at bounding box center [1142, 24] width 100 height 33
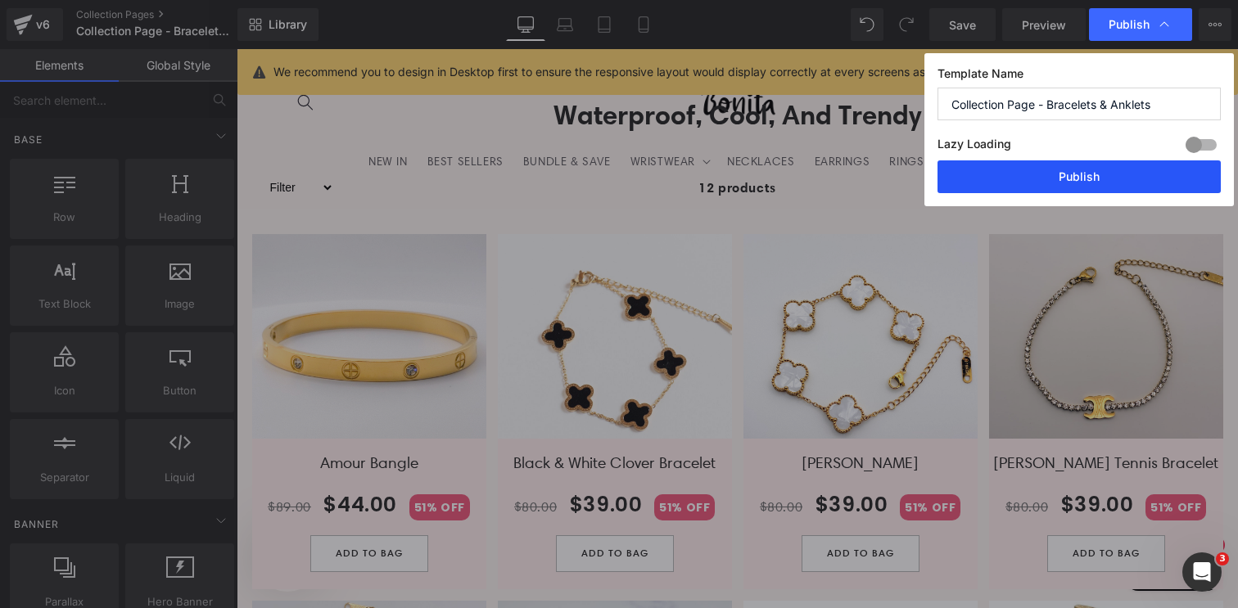
click at [1081, 176] on button "Publish" at bounding box center [1078, 176] width 283 height 33
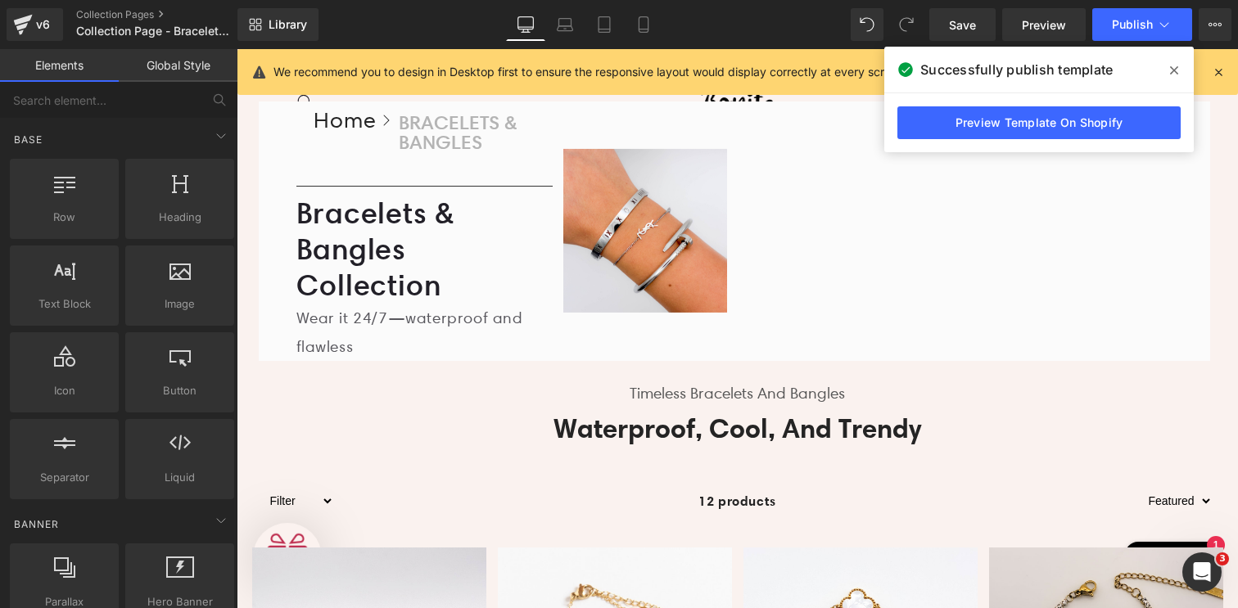
scroll to position [168, 0]
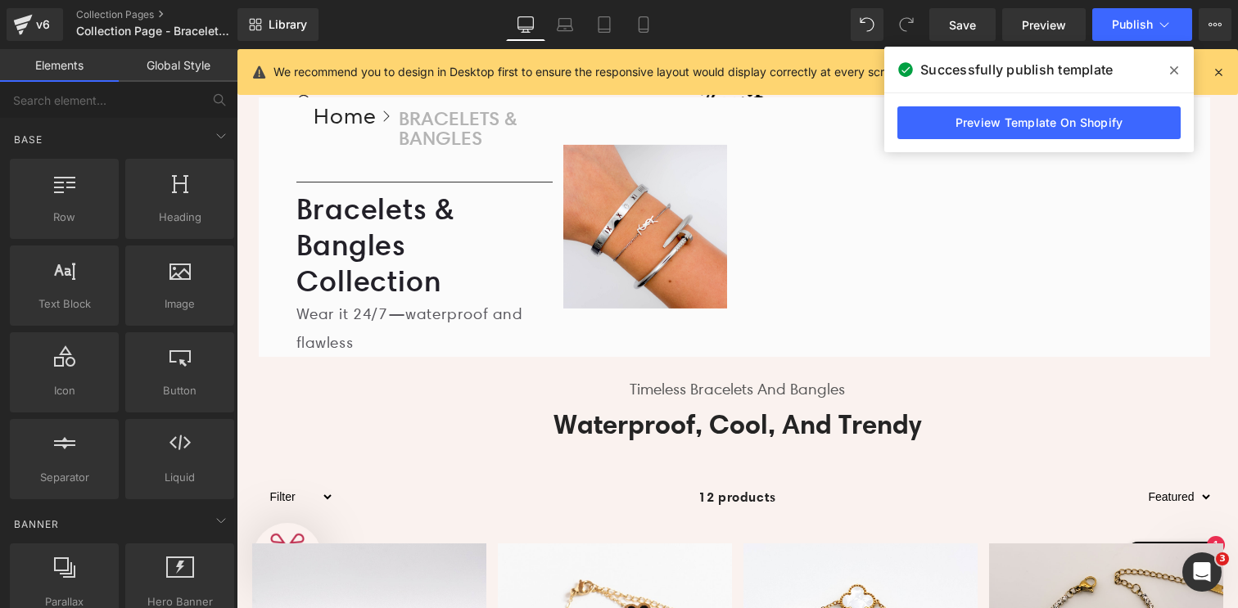
click at [512, 422] on h2 "Waterproof, cool, and trendy" at bounding box center [738, 424] width 958 height 35
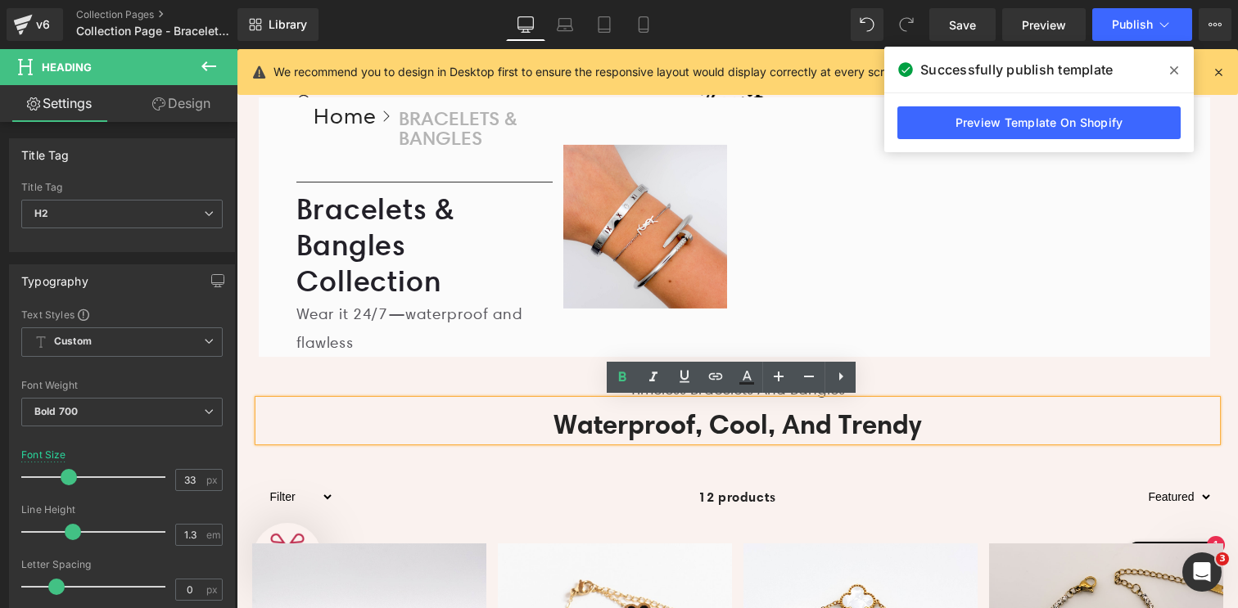
click at [945, 420] on h2 "Waterproof, cool, and trendy" at bounding box center [738, 424] width 958 height 35
click at [845, 381] on icon at bounding box center [841, 377] width 20 height 20
click at [865, 381] on icon at bounding box center [872, 377] width 20 height 20
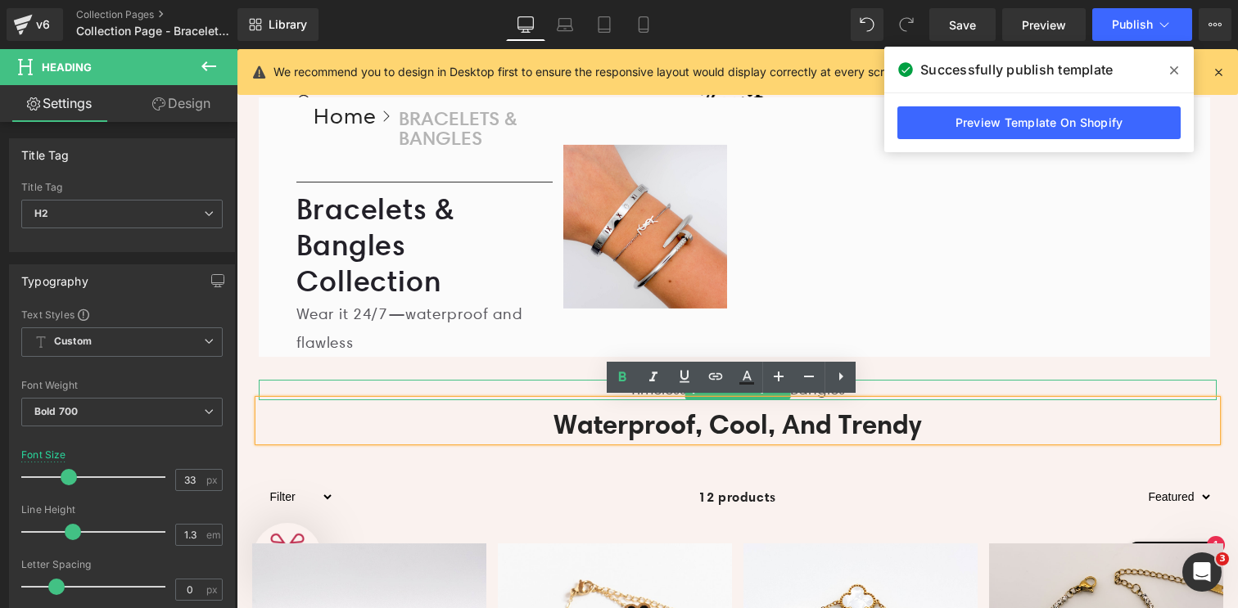
click at [924, 388] on p "Timeless bracelets and bangles" at bounding box center [738, 390] width 958 height 20
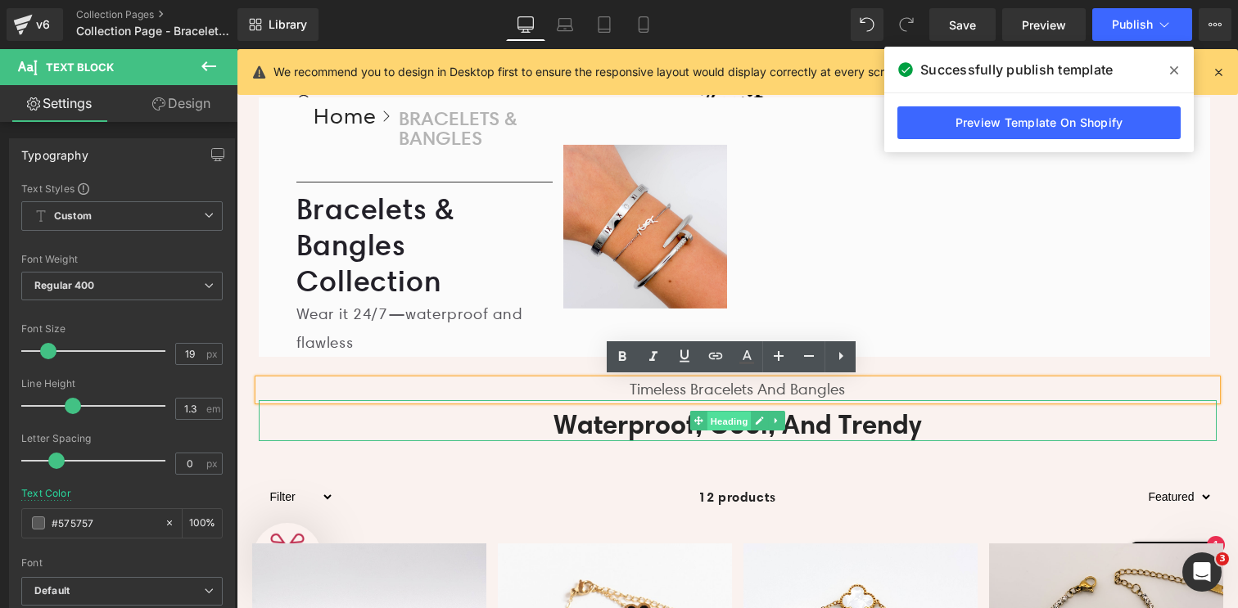
click at [713, 425] on span "Heading" at bounding box center [728, 422] width 44 height 20
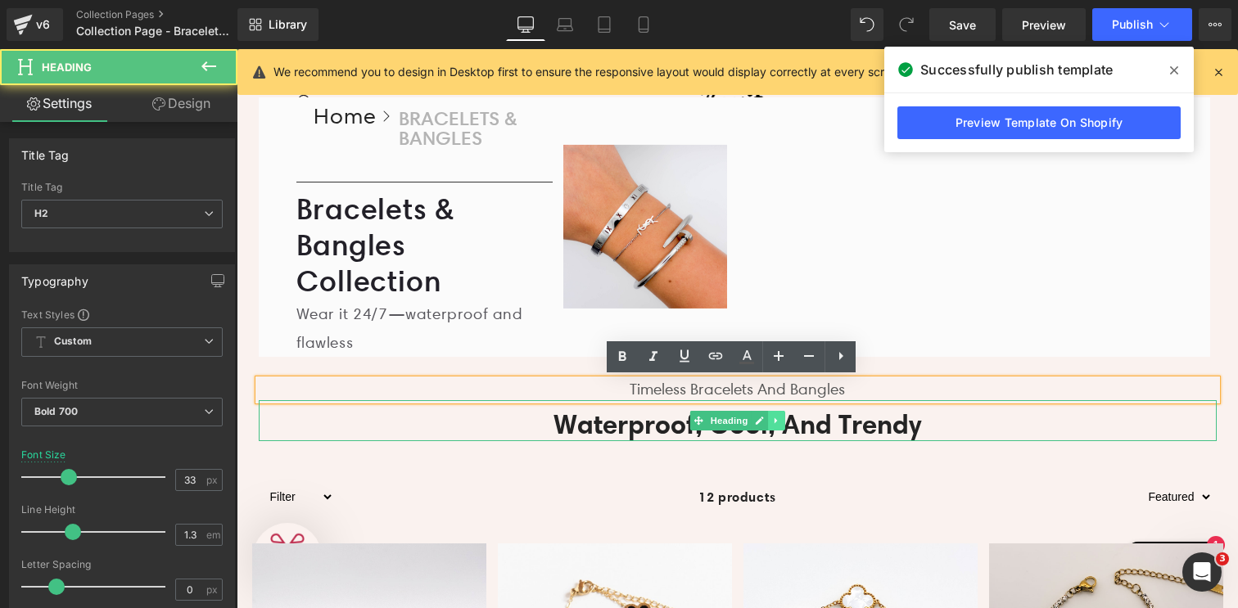
click at [772, 420] on icon at bounding box center [776, 421] width 9 height 10
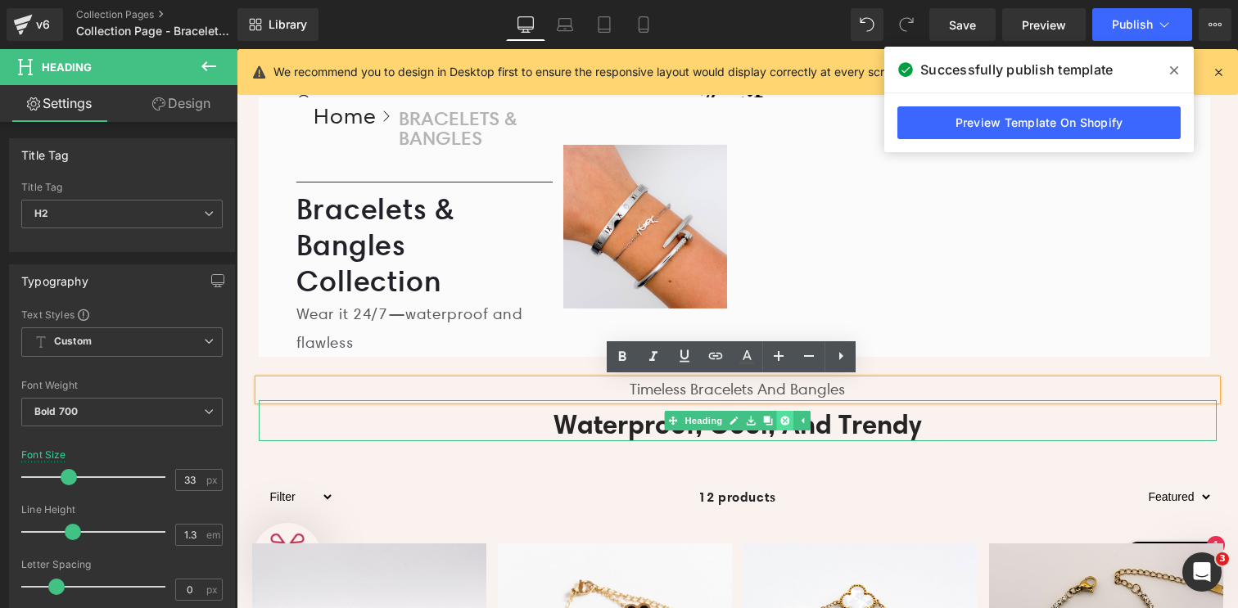
click at [780, 420] on icon at bounding box center [784, 420] width 9 height 9
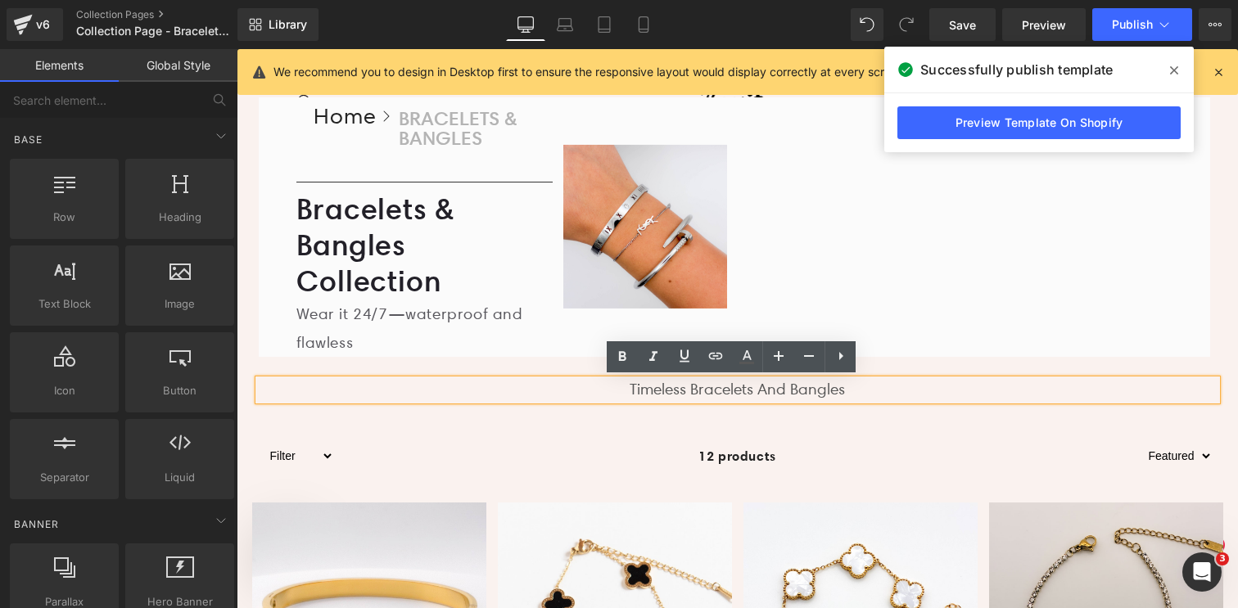
click at [755, 393] on p "Timeless bracelets and bangles" at bounding box center [738, 390] width 958 height 20
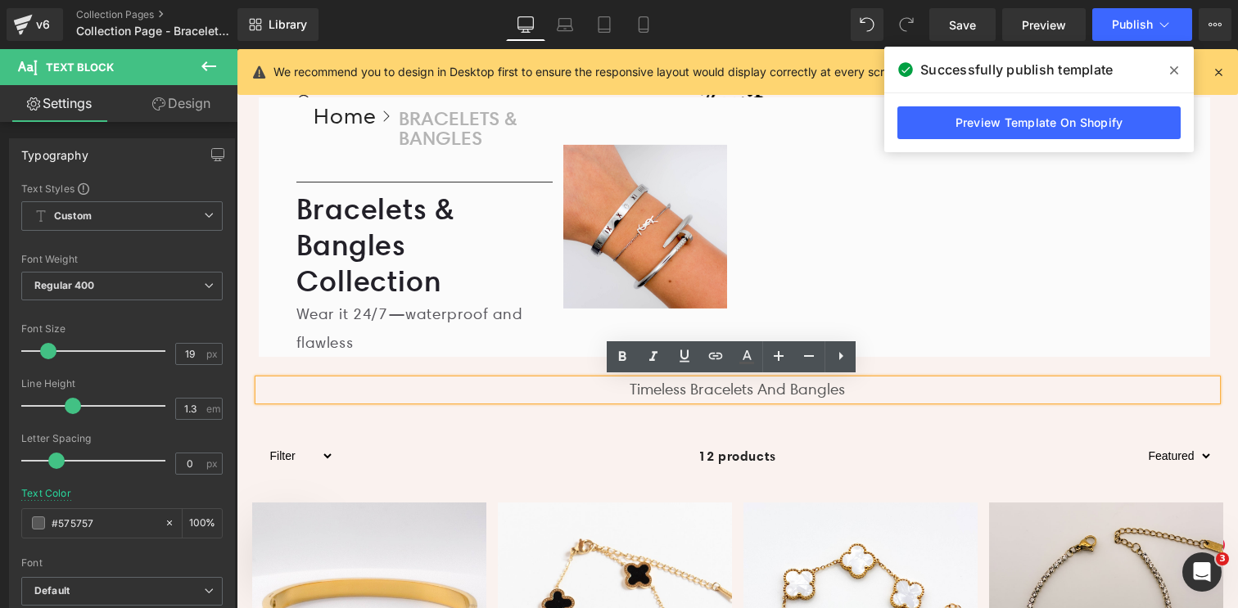
click at [584, 380] on p "Timeless bracelets and bangles" at bounding box center [738, 390] width 958 height 20
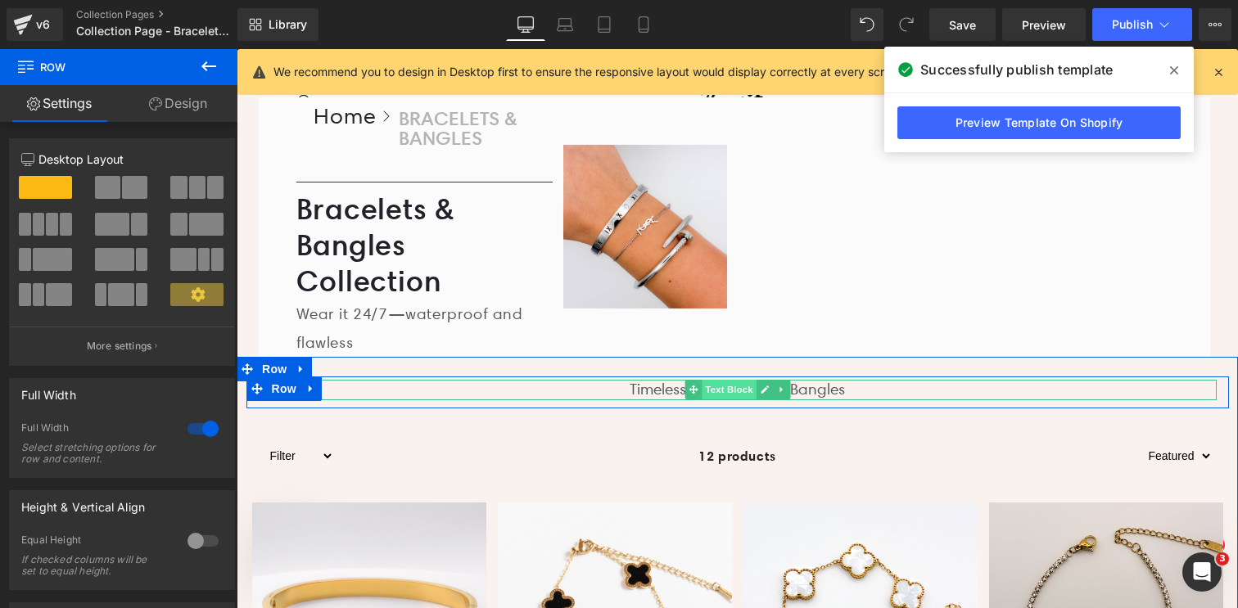
click at [722, 390] on span "Text Block" at bounding box center [728, 390] width 54 height 20
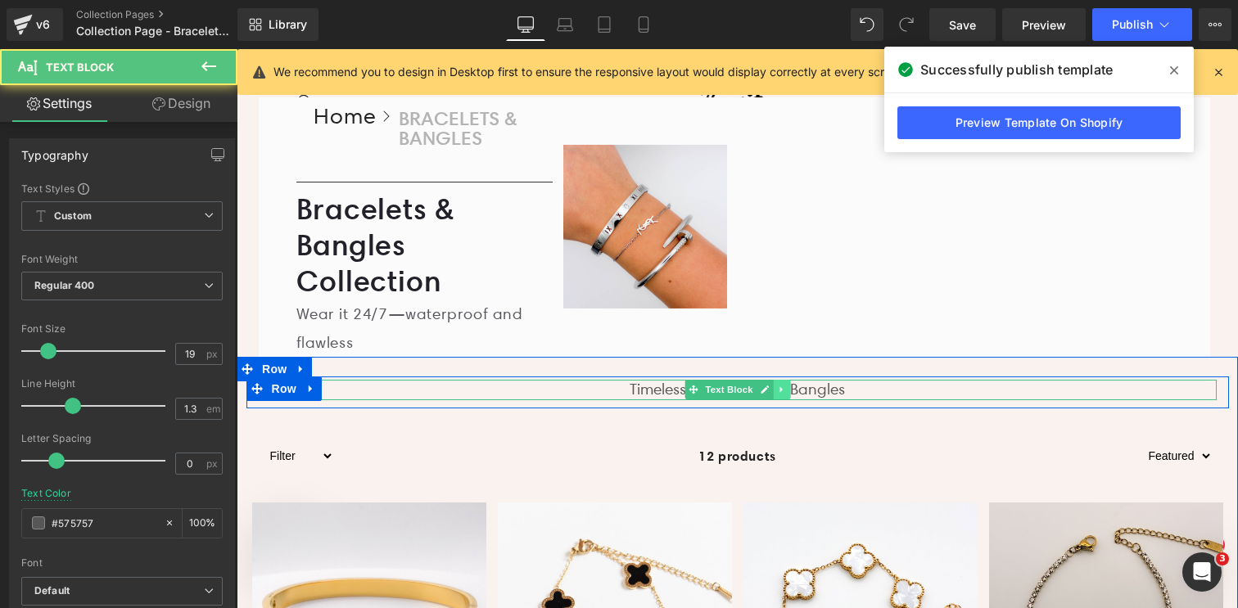
click at [781, 392] on link at bounding box center [781, 390] width 17 height 20
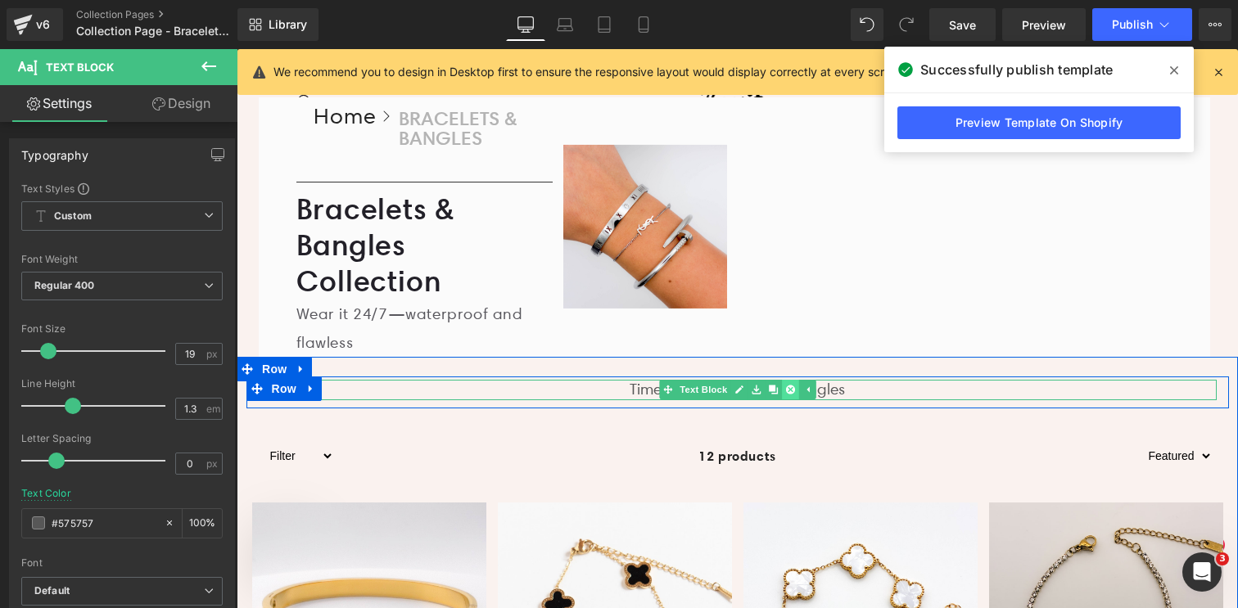
click at [785, 390] on icon at bounding box center [789, 390] width 9 height 9
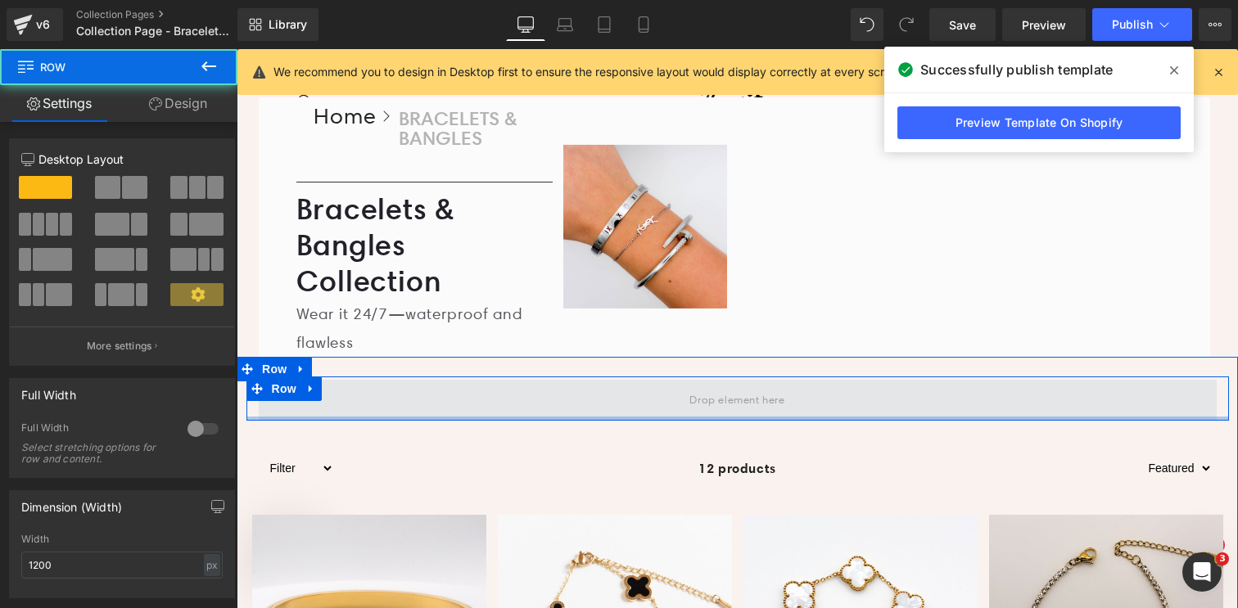
drag, startPoint x: 749, startPoint y: 424, endPoint x: 751, endPoint y: 400, distance: 23.9
click at [751, 400] on div "Row" at bounding box center [737, 399] width 982 height 44
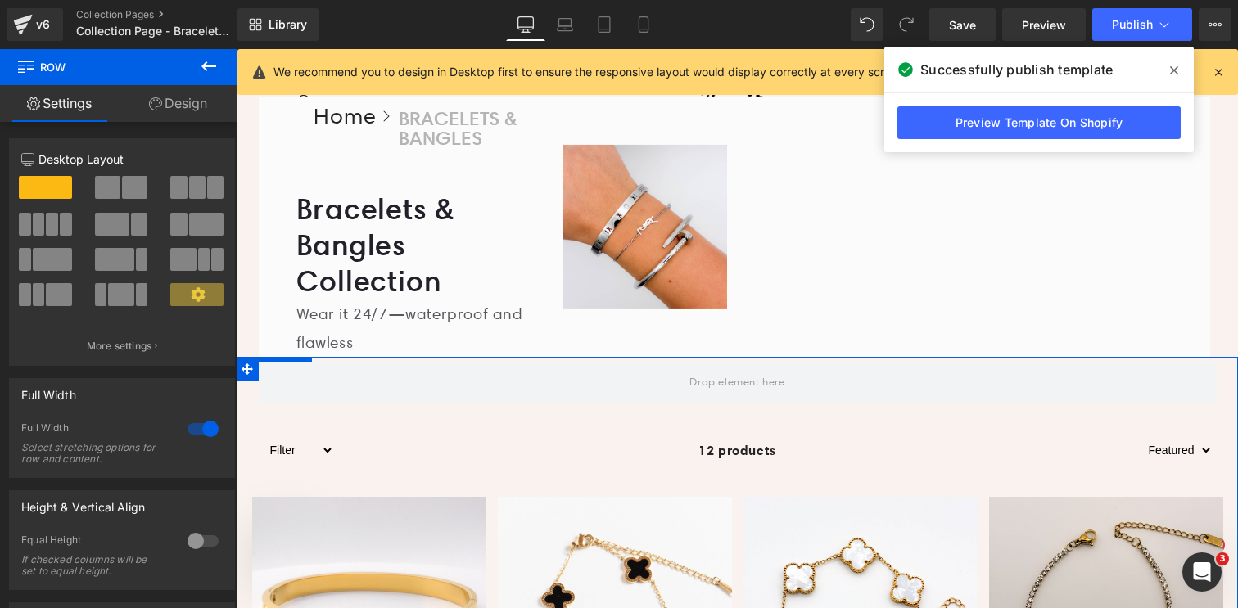
drag, startPoint x: 755, startPoint y: 375, endPoint x: 758, endPoint y: 357, distance: 18.2
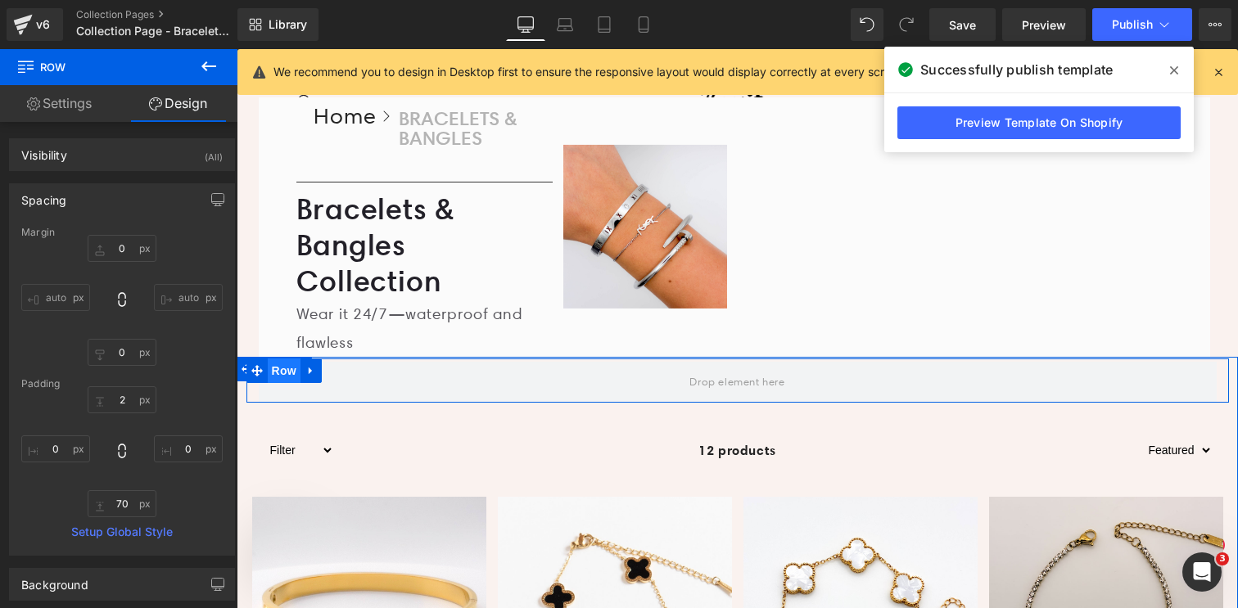
click at [285, 371] on span "Row" at bounding box center [284, 371] width 33 height 25
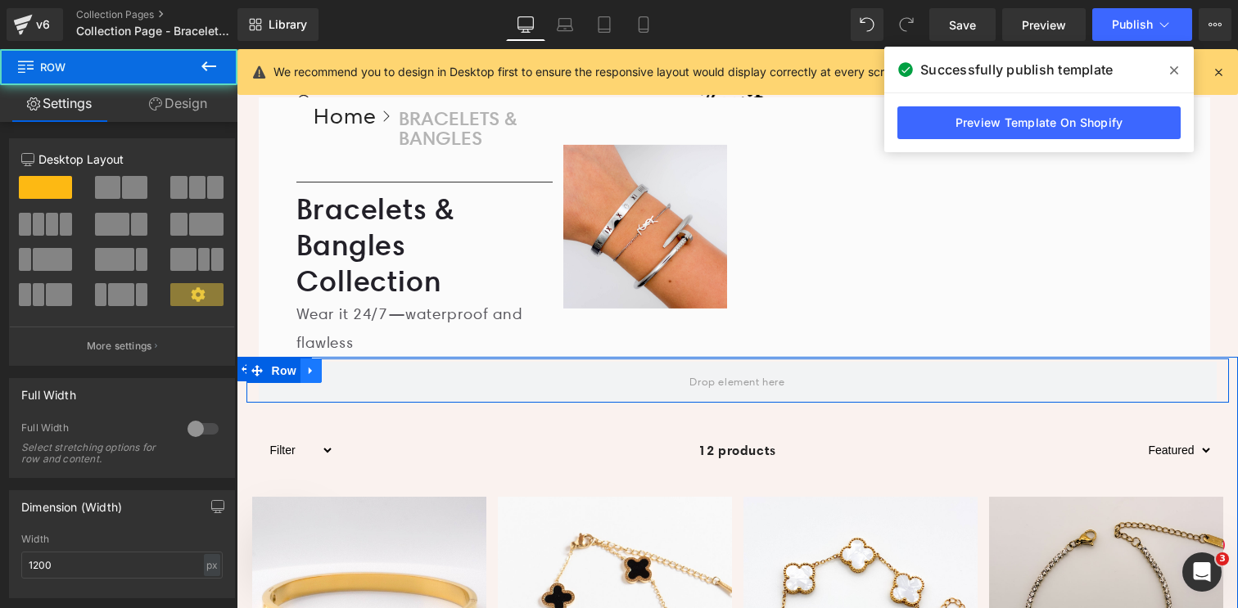
click at [305, 372] on icon at bounding box center [310, 370] width 11 height 12
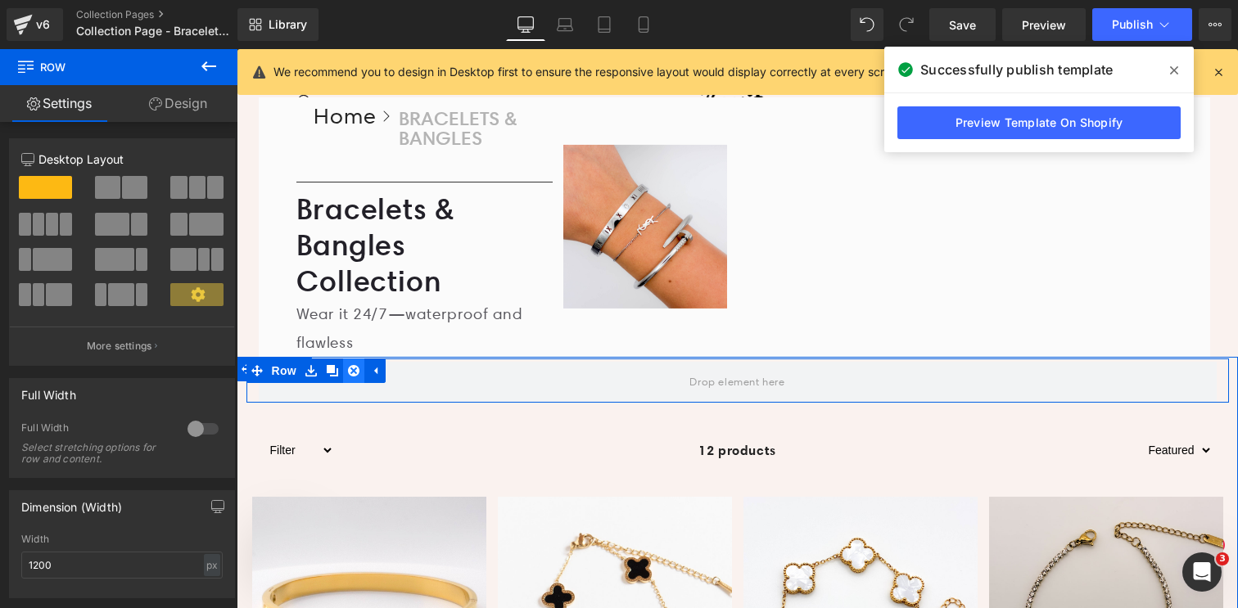
click at [350, 371] on icon at bounding box center [353, 370] width 11 height 11
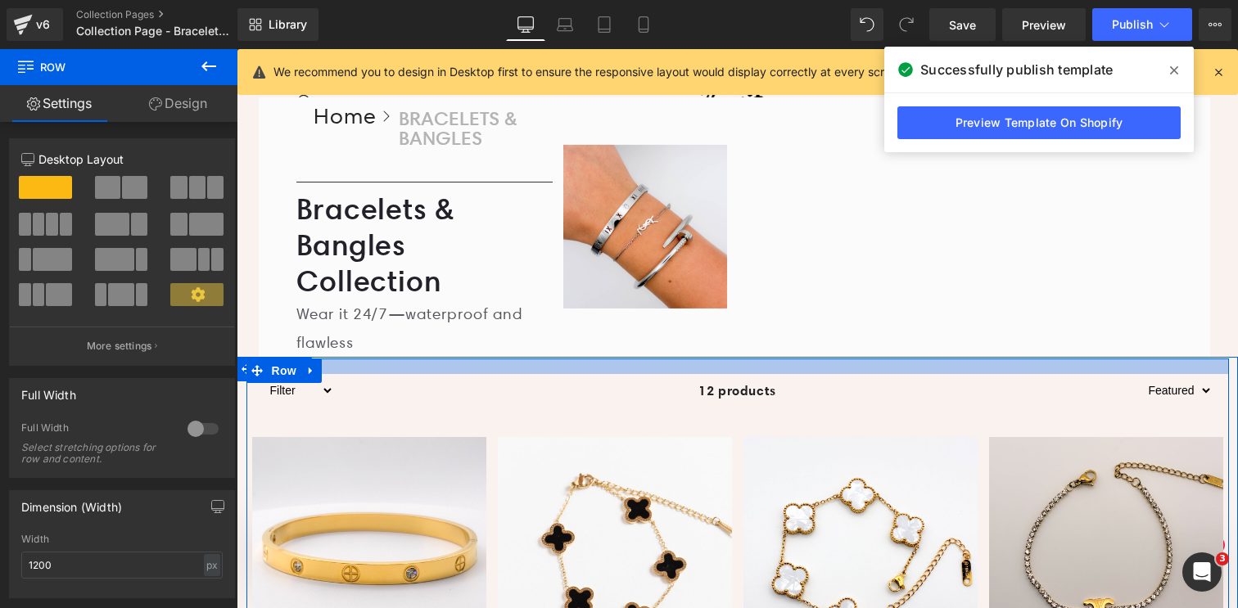
drag, startPoint x: 723, startPoint y: 386, endPoint x: 724, endPoint y: 370, distance: 15.6
click at [724, 370] on div at bounding box center [737, 367] width 982 height 16
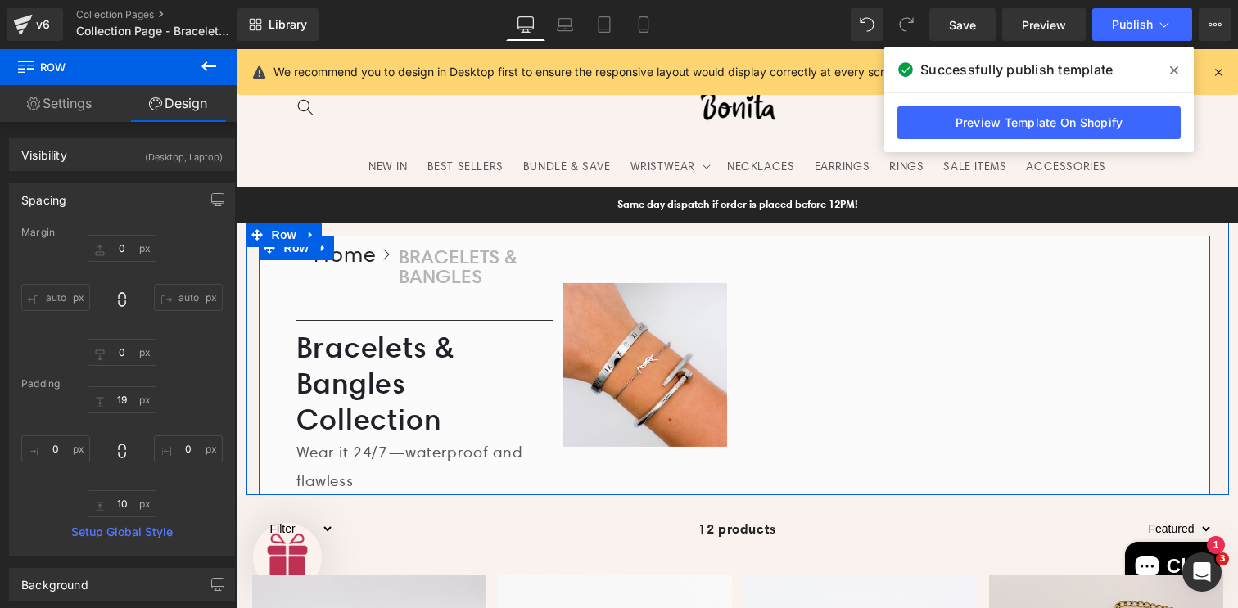
scroll to position [26, 0]
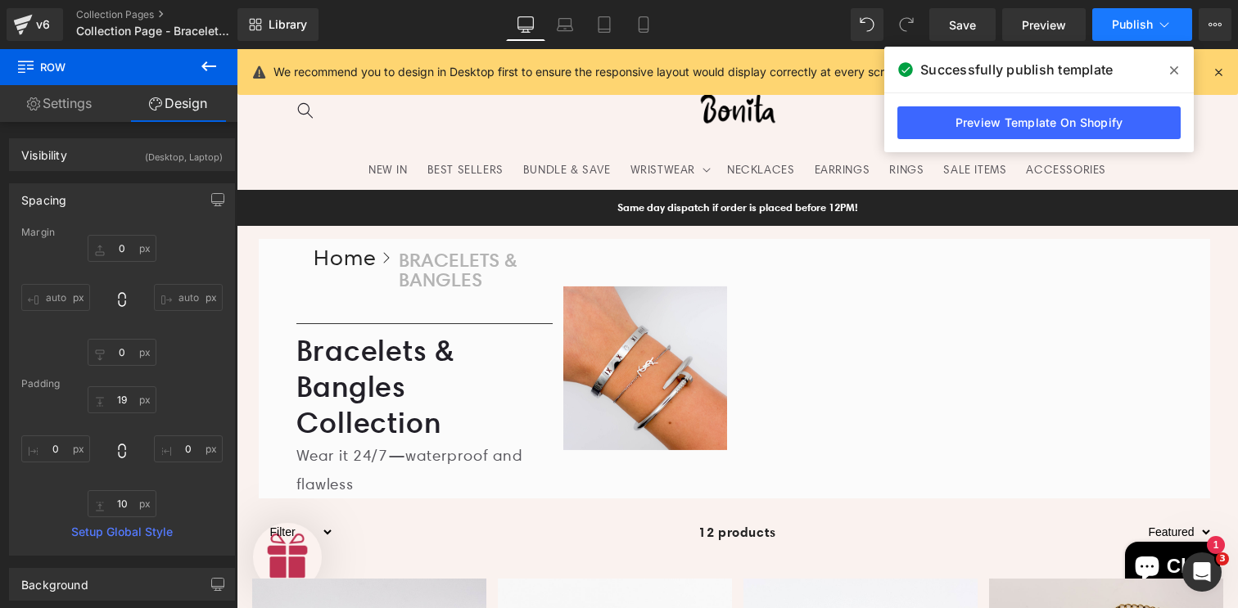
click at [1116, 38] on button "Publish" at bounding box center [1142, 24] width 100 height 33
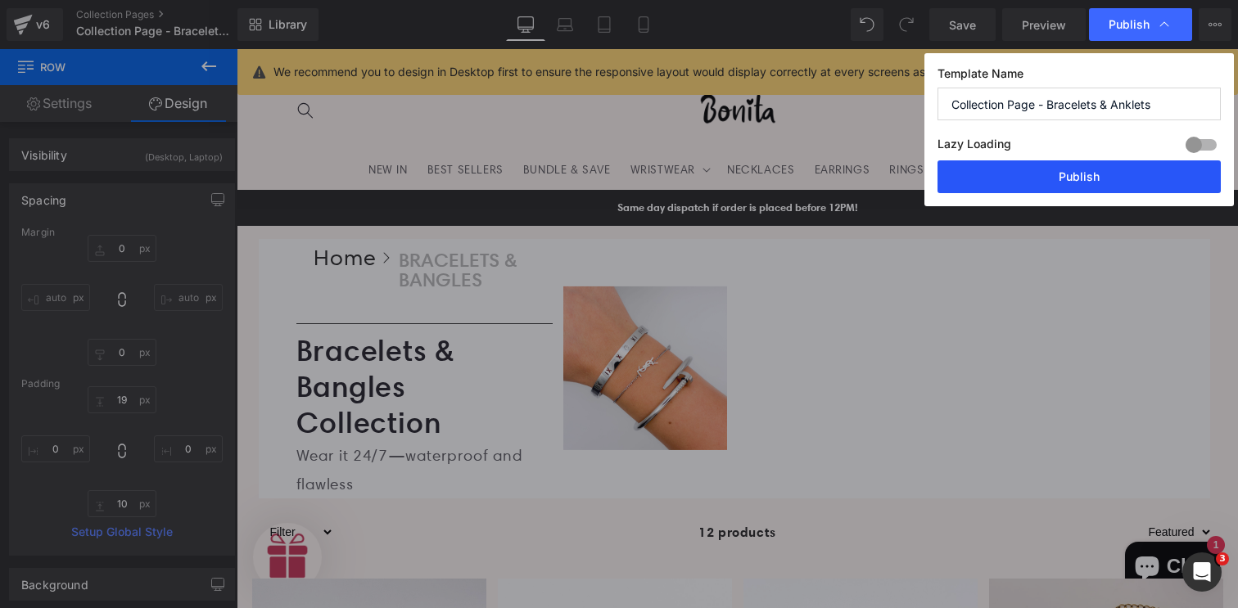
click at [1102, 178] on button "Publish" at bounding box center [1078, 176] width 283 height 33
